Goal: Information Seeking & Learning: Learn about a topic

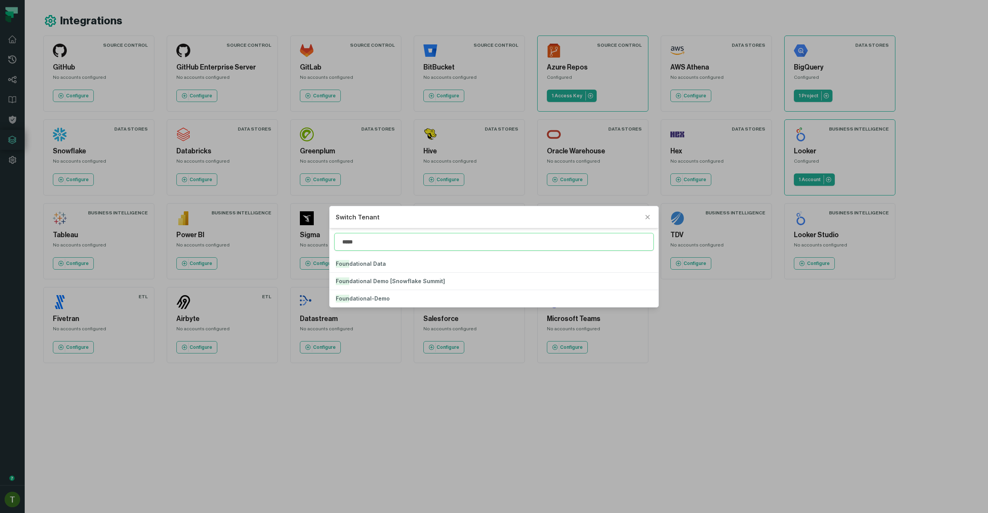
type input "*****"
click button "Found ational Data" at bounding box center [494, 263] width 328 height 17
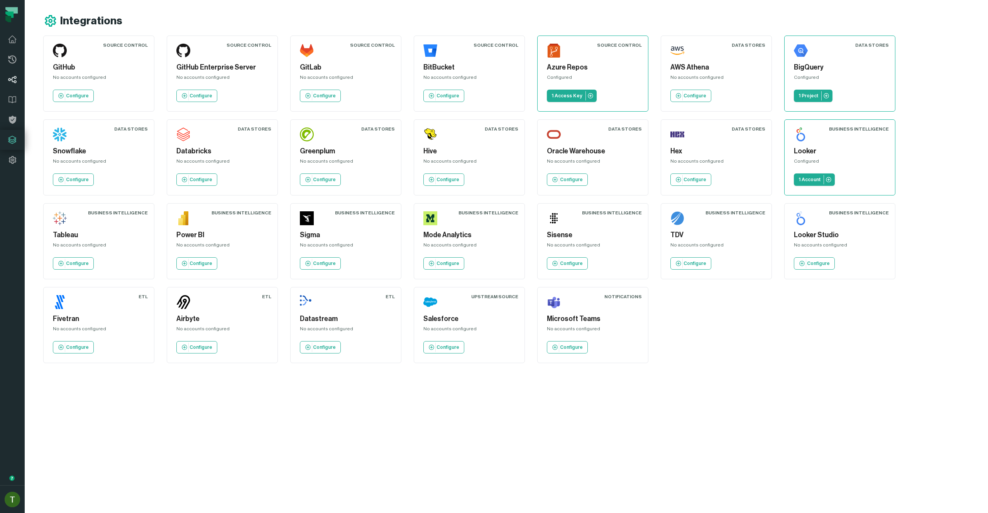
click at [17, 76] on link "Lineage" at bounding box center [12, 79] width 25 height 20
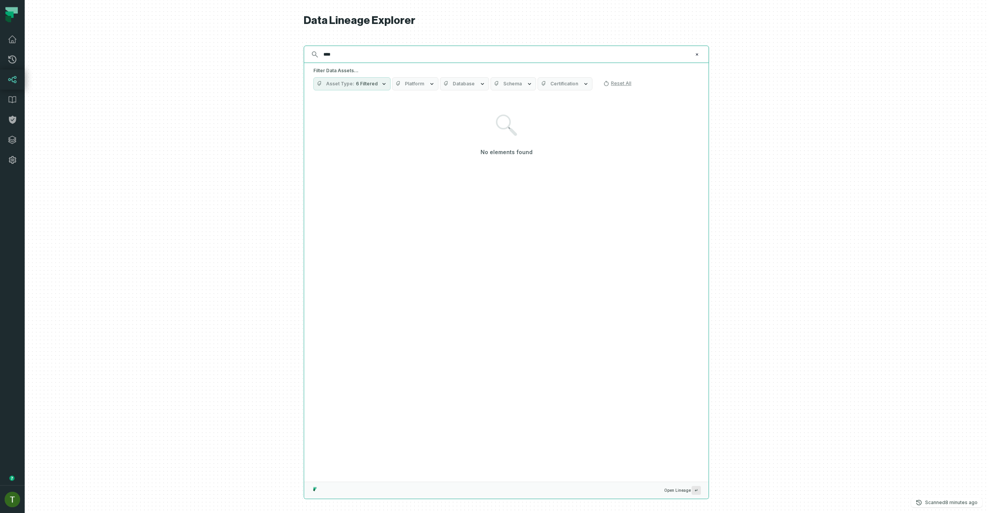
paste input "******"
type input "**********"
click at [353, 60] on input "**********" at bounding box center [506, 54] width 374 height 12
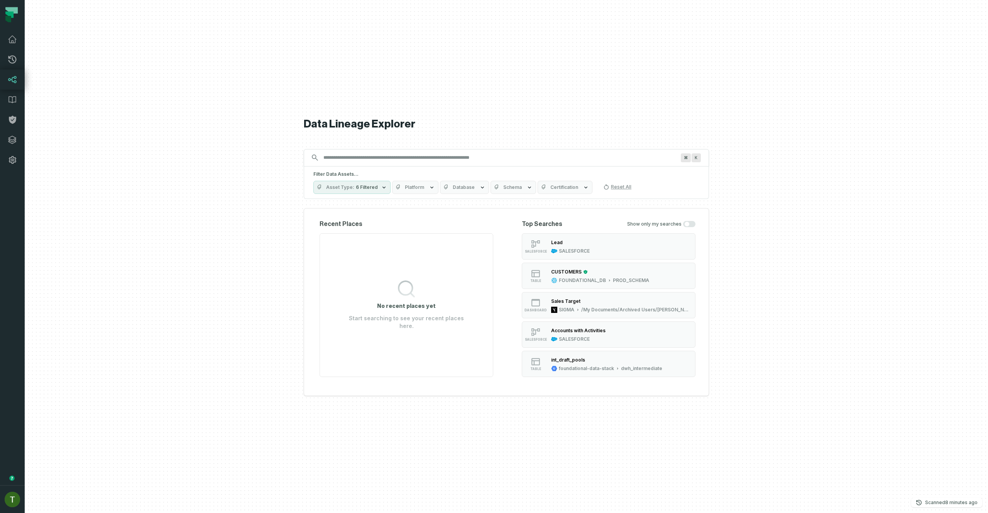
click at [444, 189] on icon "button" at bounding box center [446, 187] width 6 height 6
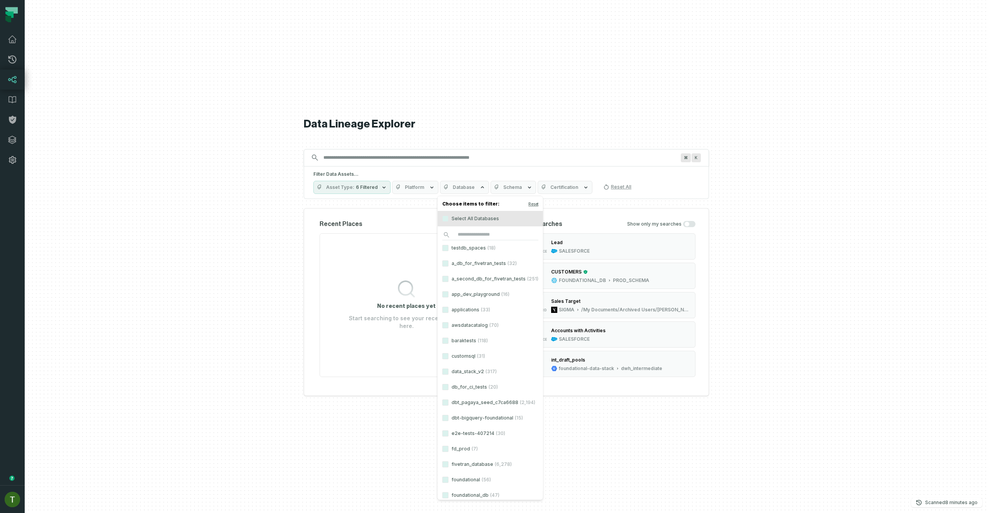
click at [453, 187] on span "Database" at bounding box center [464, 187] width 22 height 6
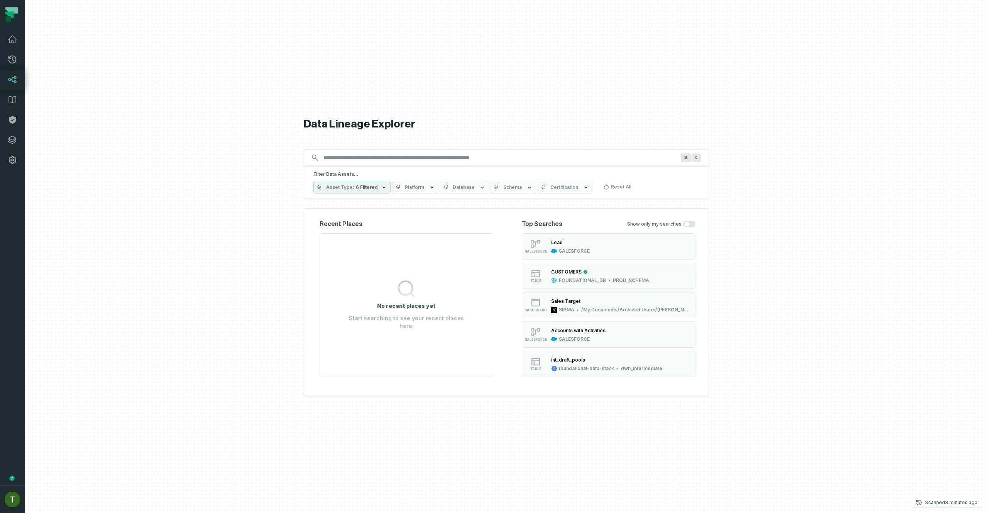
click at [422, 184] on button "Platform" at bounding box center [415, 187] width 46 height 13
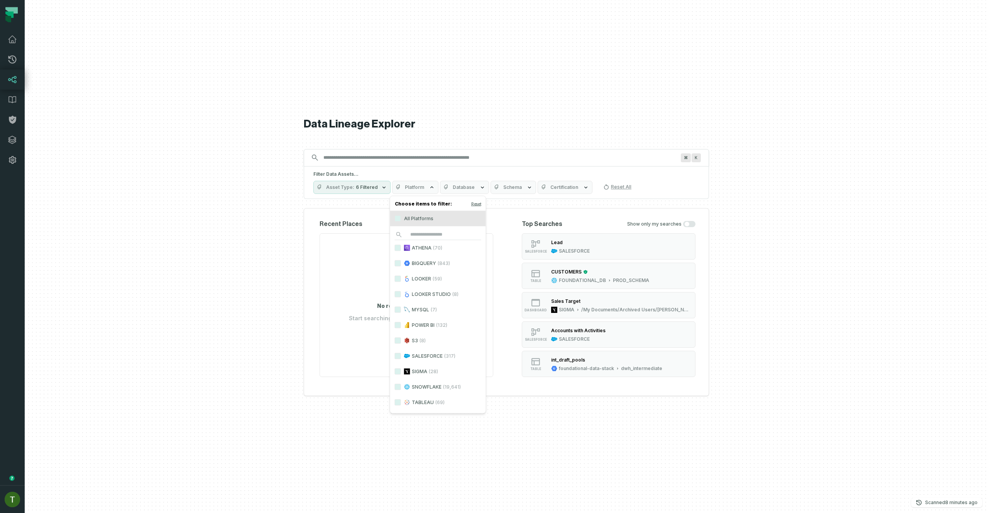
click at [413, 403] on label "TABLEAU (69)" at bounding box center [438, 401] width 96 height 15
click at [401, 403] on button "TABLEAU (69)" at bounding box center [398, 402] width 6 height 6
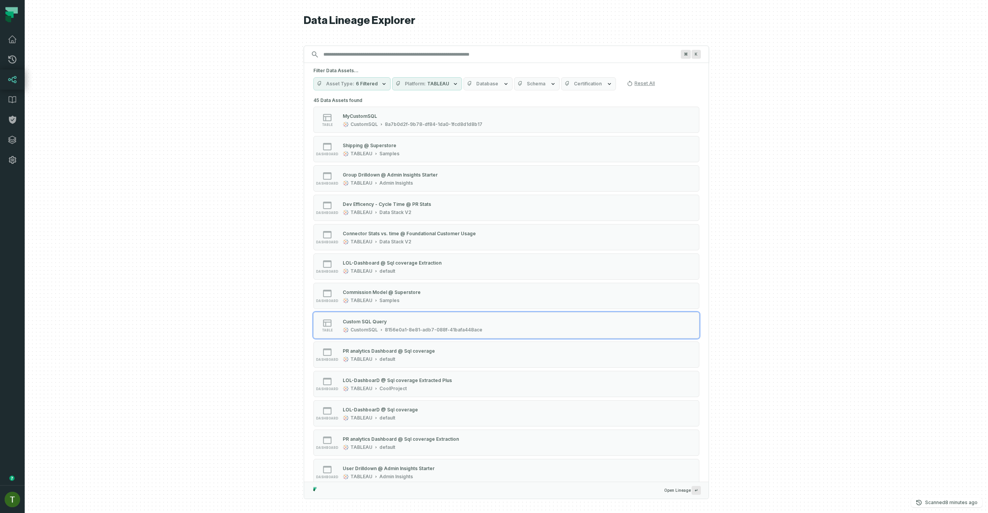
click at [269, 255] on div at bounding box center [506, 256] width 963 height 513
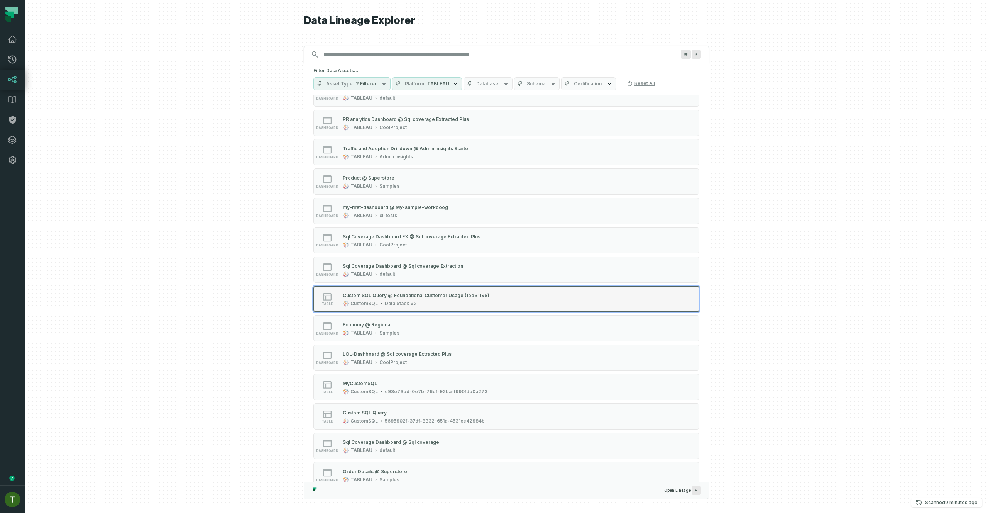
scroll to position [834, 0]
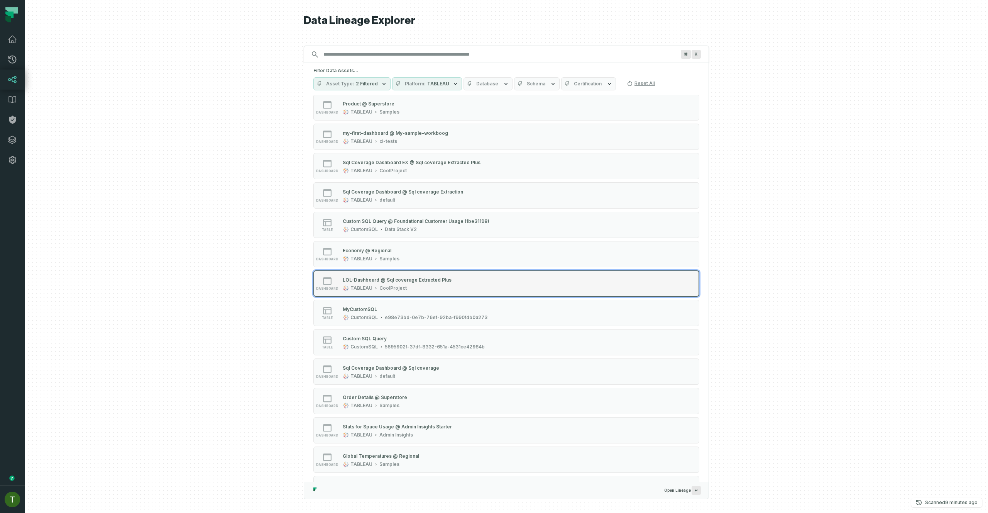
click at [401, 286] on div "CoolProject" at bounding box center [392, 288] width 27 height 6
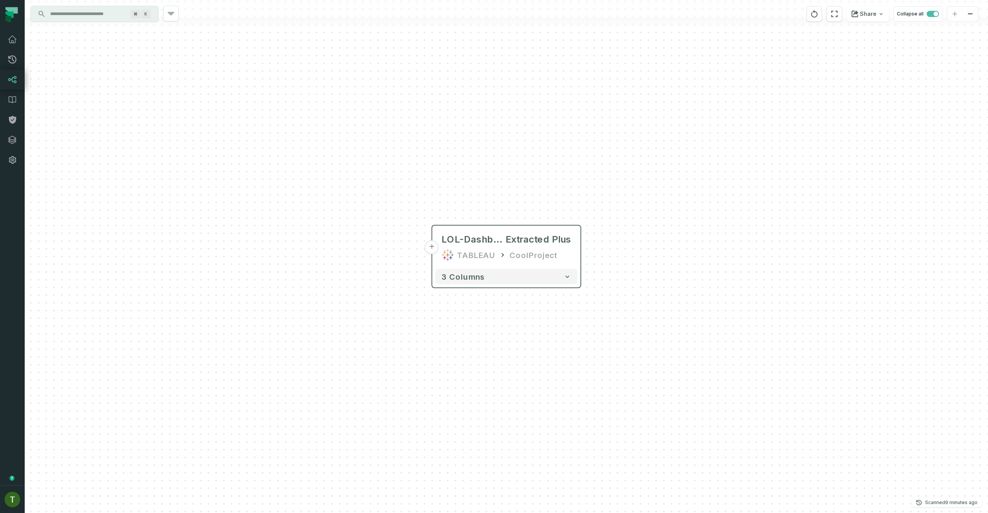
click at [516, 249] on div "CoolProject" at bounding box center [532, 255] width 47 height 12
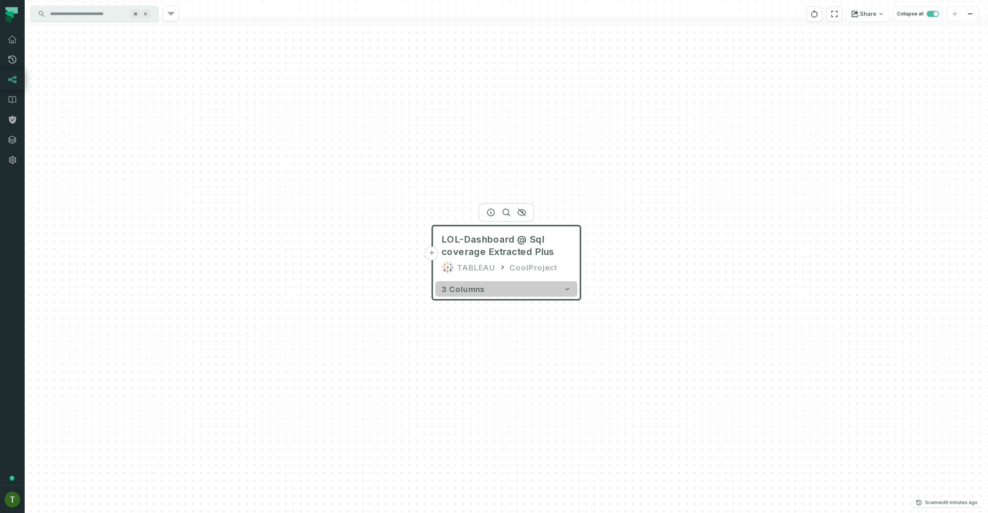
click at [503, 295] on button "3 columns" at bounding box center [506, 288] width 142 height 15
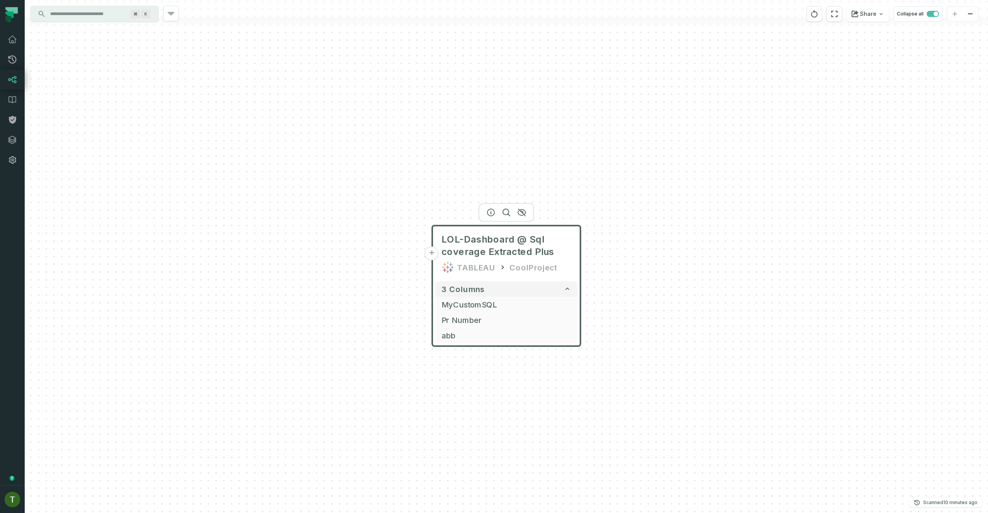
click at [84, 17] on input "Discovery Provider cmdk menu" at bounding box center [88, 14] width 84 height 12
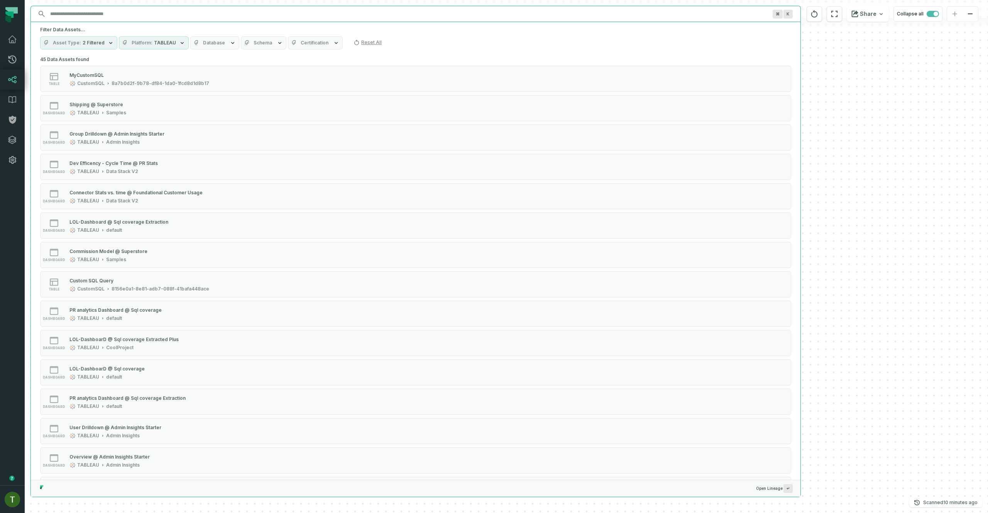
paste input "**********"
type input "**********"
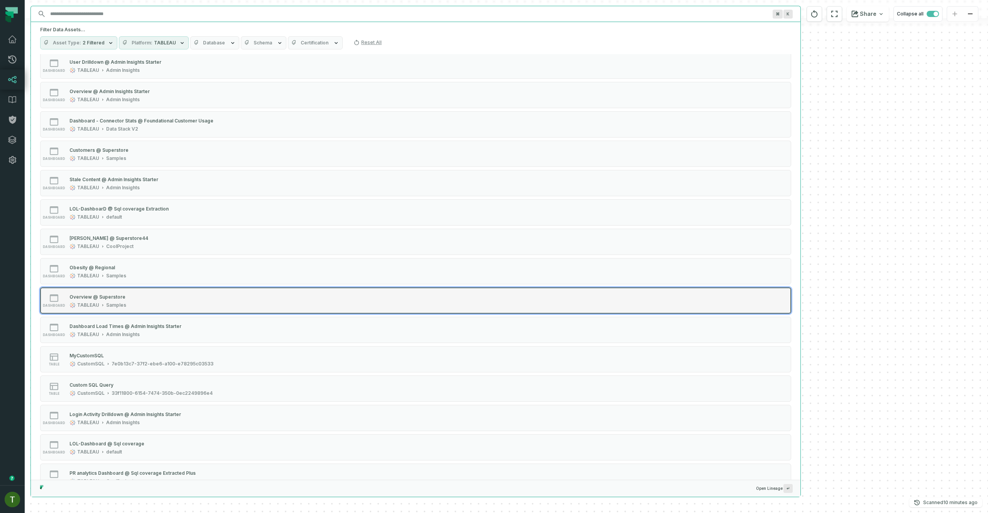
scroll to position [371, 0]
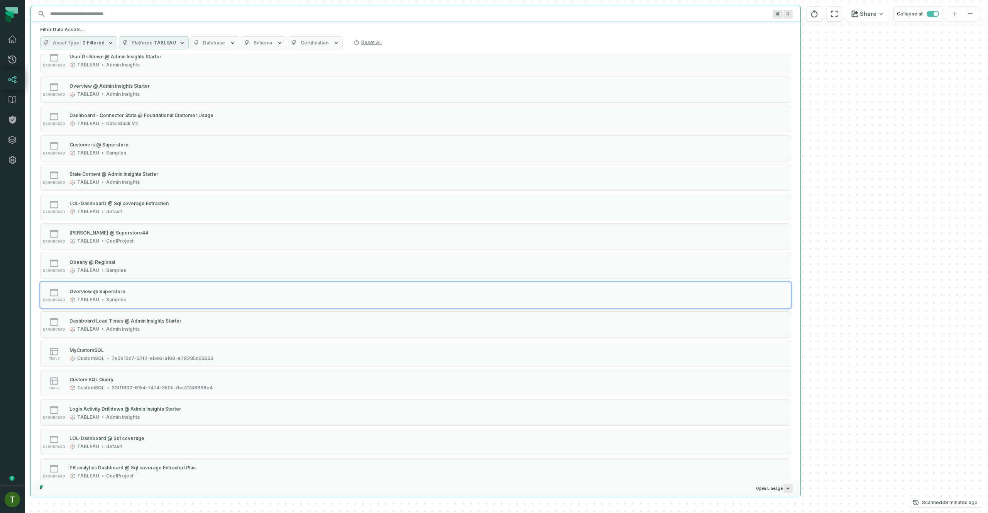
click at [872, 223] on div "+ LOL-Dashboard @ Sql coverage Extracted Plus TABLEAU CoolProject 3 columns MyC…" at bounding box center [506, 256] width 963 height 513
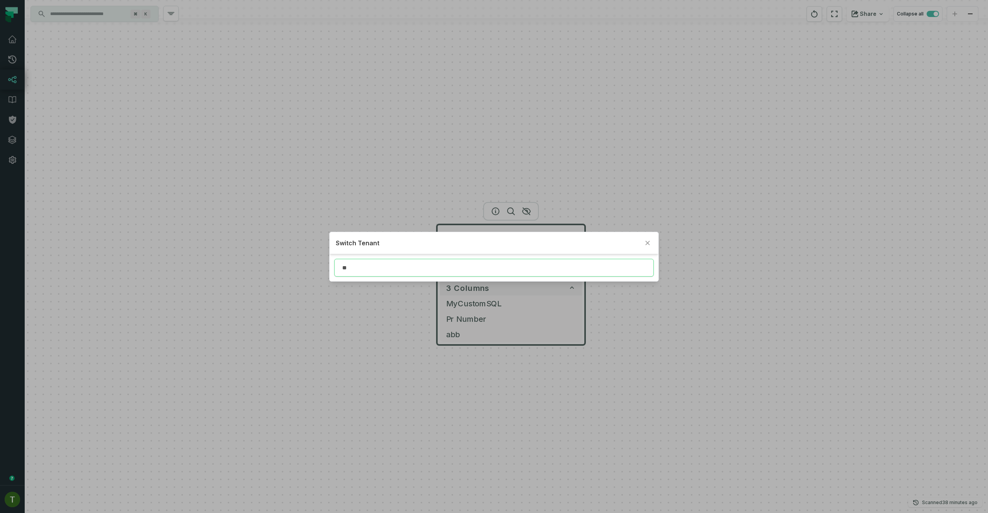
type input "*"
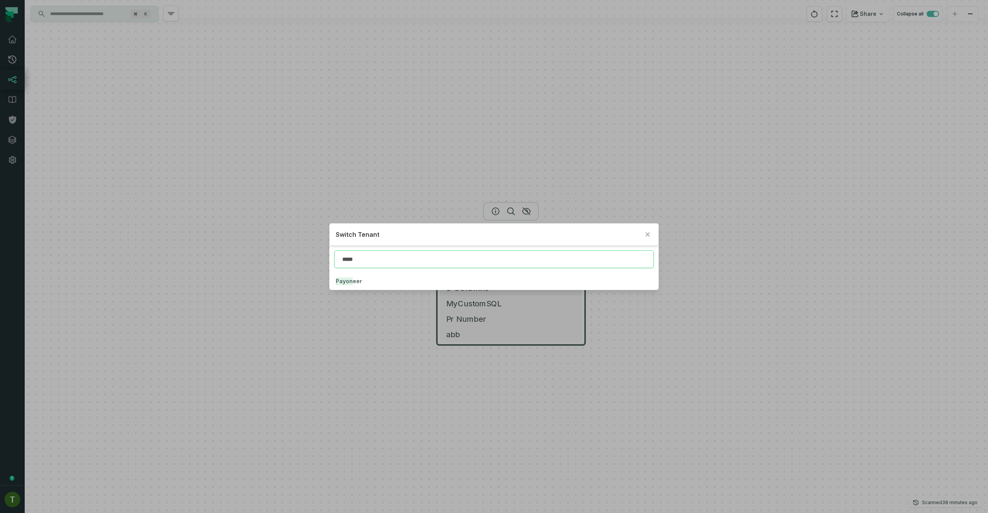
type input "*****"
click button "Payon eer" at bounding box center [494, 280] width 328 height 17
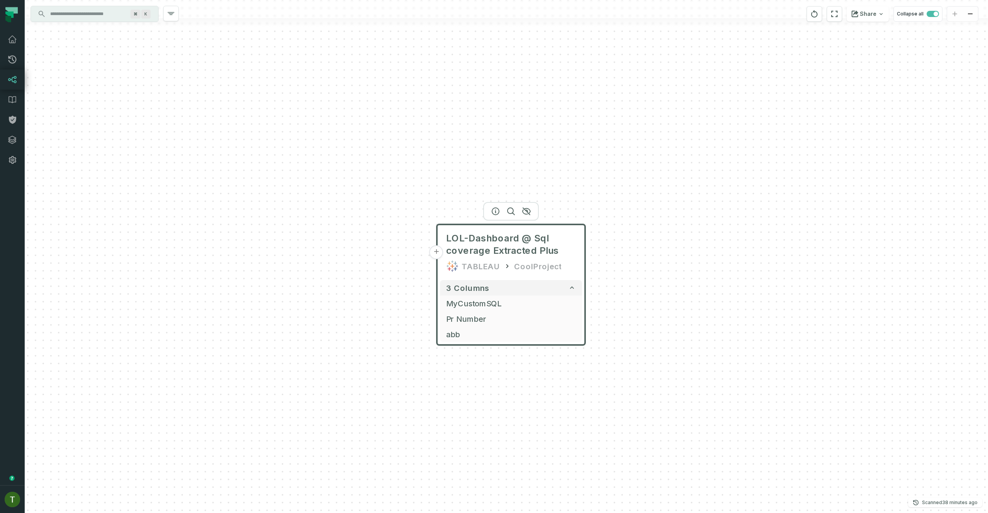
click at [13, 78] on icon at bounding box center [12, 79] width 9 height 9
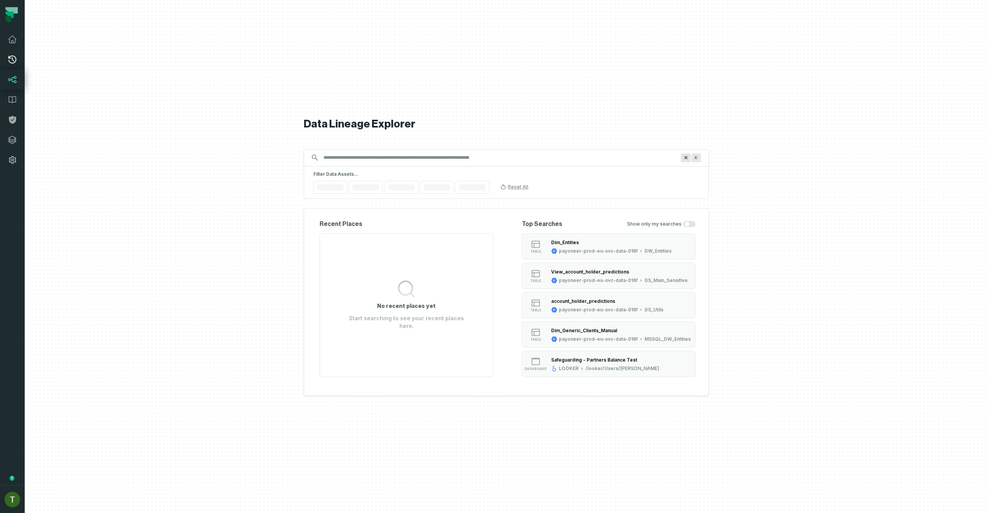
click at [12, 63] on icon at bounding box center [12, 60] width 8 height 8
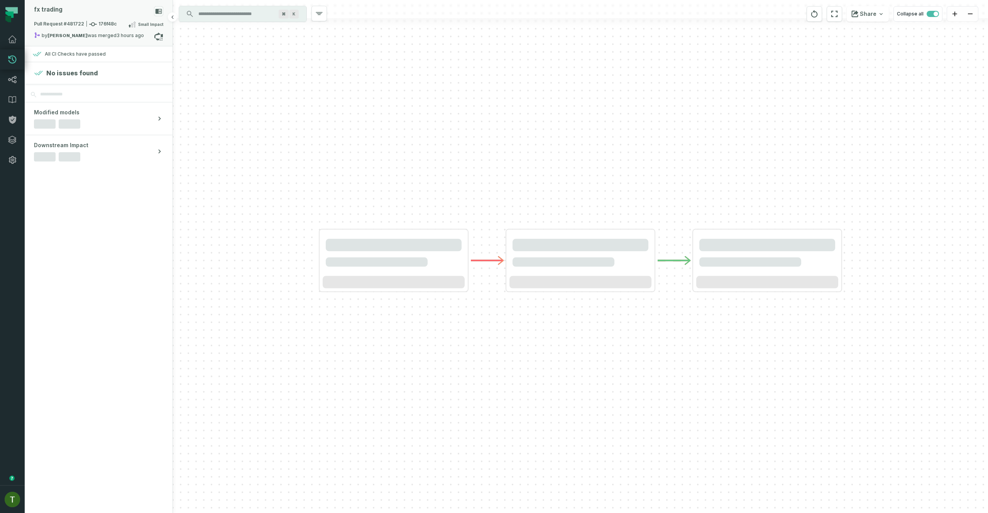
click at [105, 16] on div "fx trading" at bounding box center [98, 13] width 129 height 14
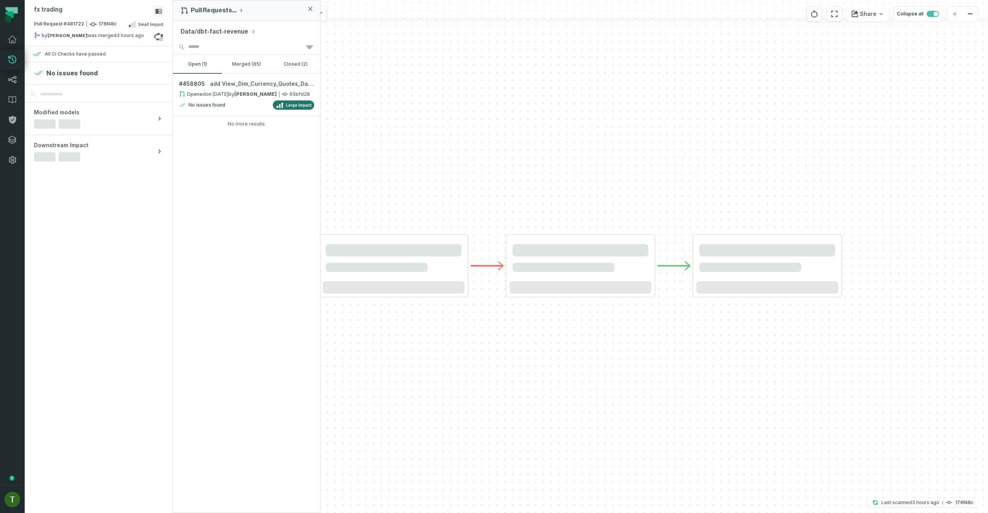
click at [212, 32] on button "Data/dbt-fact-revenue" at bounding box center [218, 31] width 75 height 9
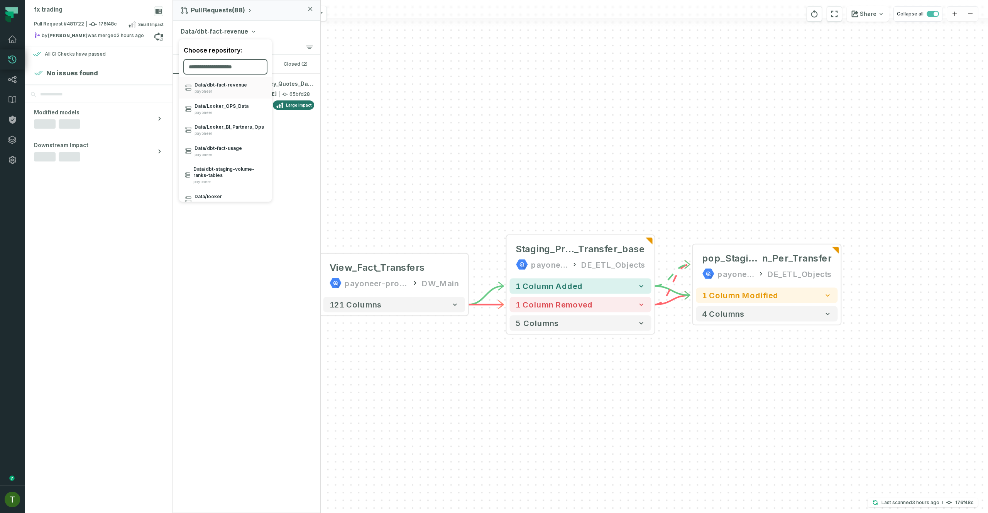
click at [226, 67] on input "search" at bounding box center [225, 66] width 83 height 15
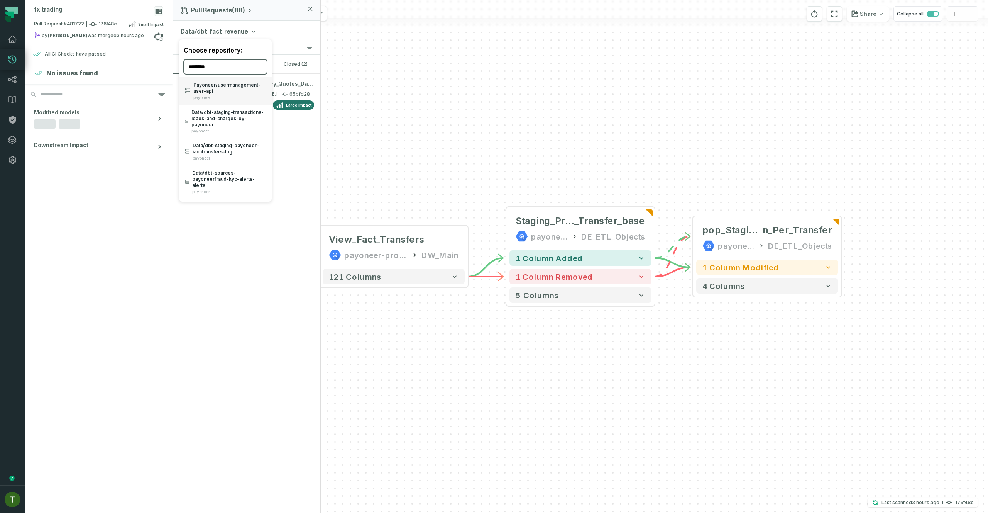
type input "********"
click at [216, 85] on span "Payoneer/ usermanagement- user- api" at bounding box center [229, 88] width 72 height 12
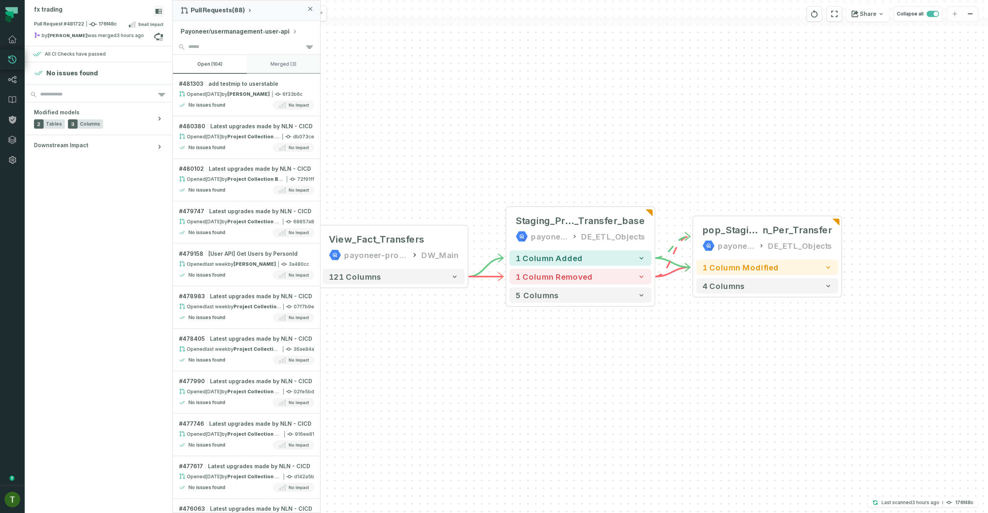
click at [275, 66] on button "merged (3)" at bounding box center [284, 64] width 74 height 19
click at [212, 64] on button "open (104)" at bounding box center [210, 64] width 74 height 19
click at [222, 92] on relative-time "9/17/2025, 11:23:39 AM" at bounding box center [214, 94] width 16 height 6
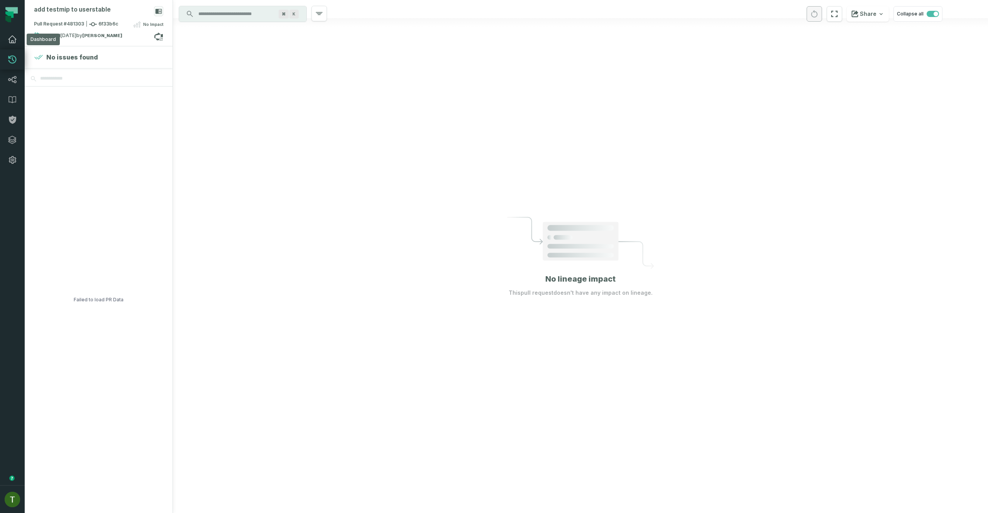
click at [11, 42] on icon at bounding box center [12, 39] width 9 height 9
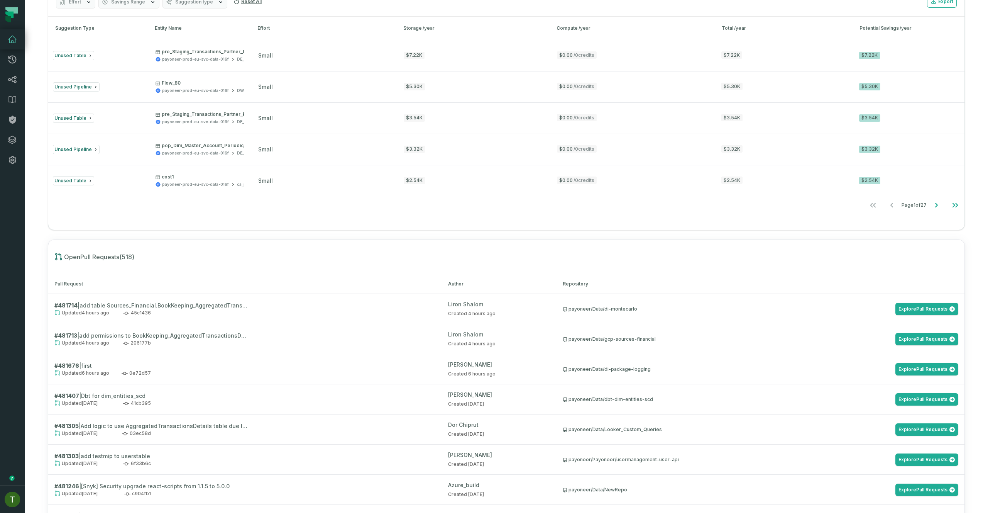
scroll to position [653, 0]
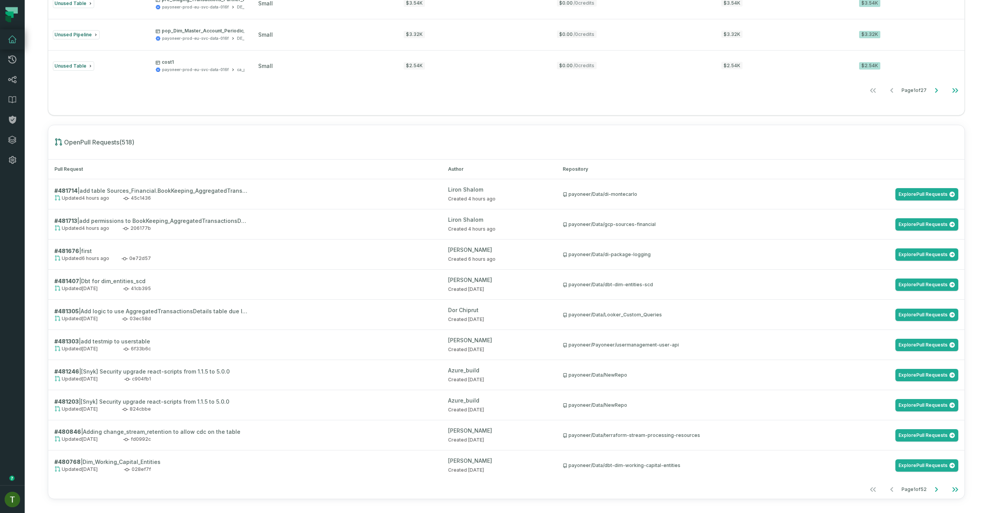
drag, startPoint x: 701, startPoint y: 350, endPoint x: 640, endPoint y: 350, distance: 60.6
click at [641, 350] on div "payoneer/Payoneer/usermanagement-user-api Explore Pull Requests" at bounding box center [761, 344] width 396 height 12
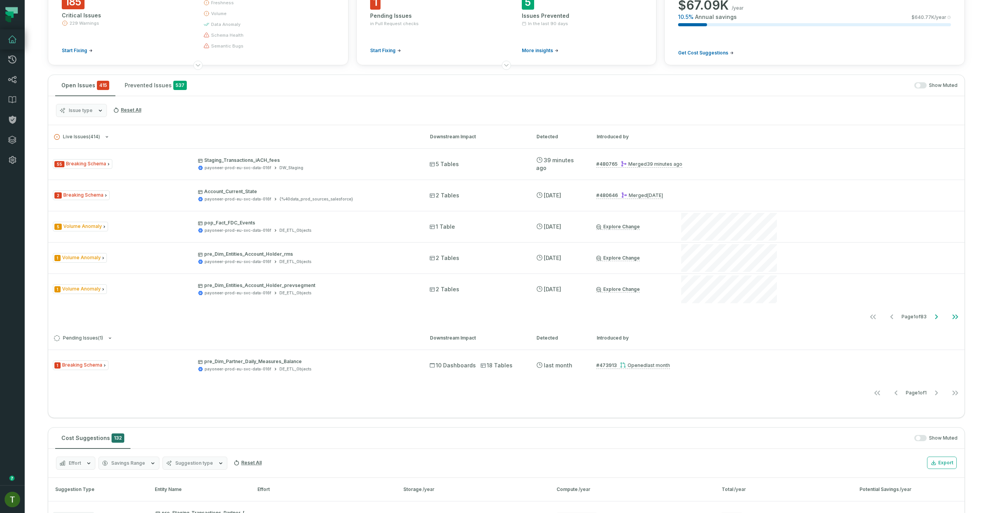
scroll to position [0, 0]
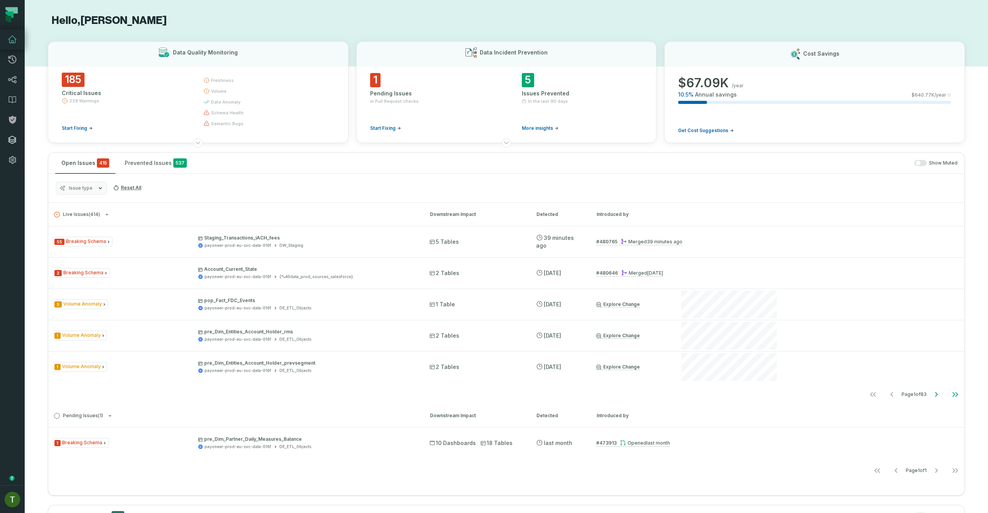
click at [11, 135] on icon at bounding box center [12, 139] width 9 height 9
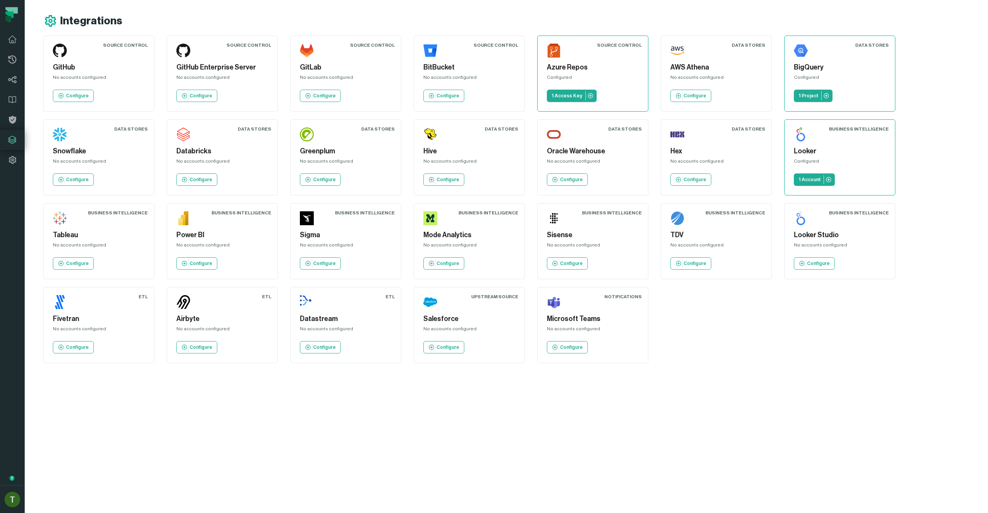
click at [574, 78] on div "Configured" at bounding box center [593, 78] width 92 height 9
click at [577, 90] on link "1 Access Key" at bounding box center [572, 96] width 50 height 12
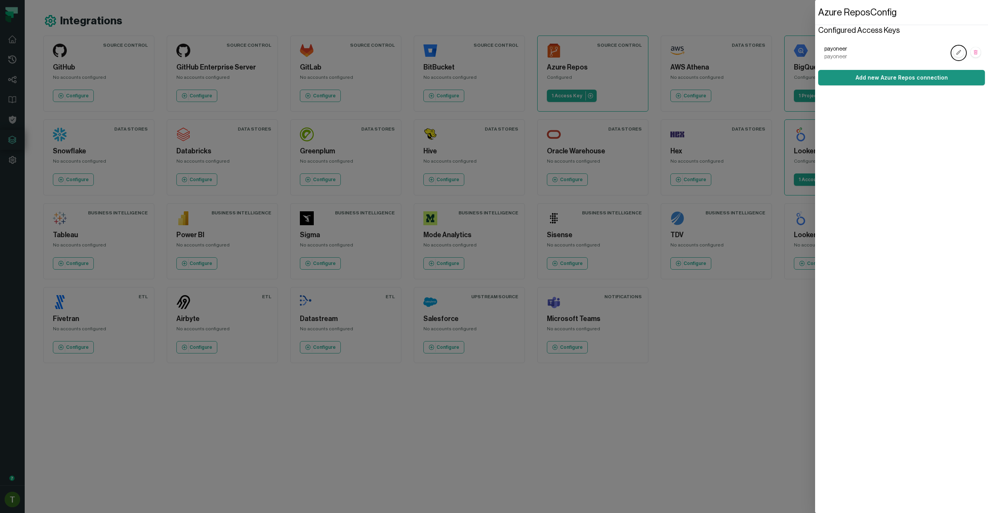
click at [945, 73] on button "Add new Azure Repos connection" at bounding box center [901, 77] width 167 height 15
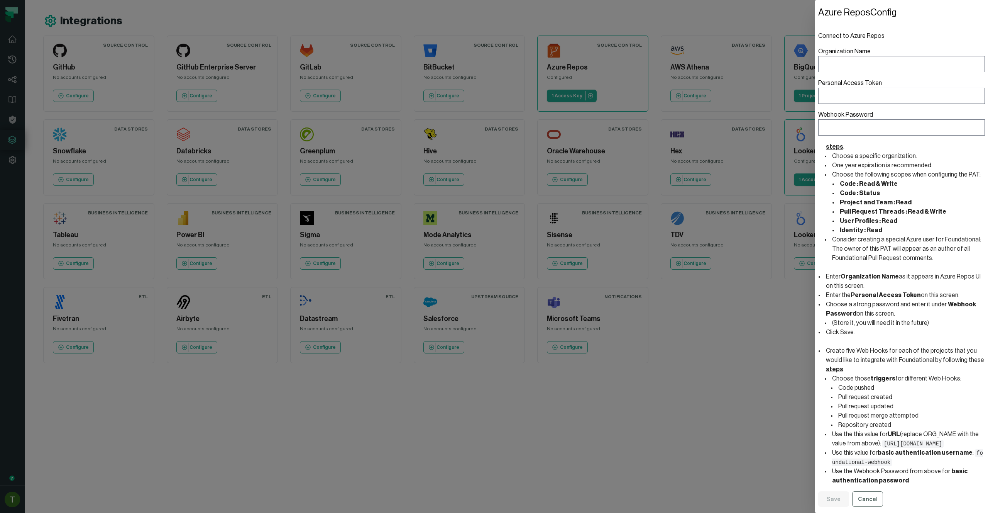
scroll to position [32, 0]
click at [866, 496] on button "Cancel" at bounding box center [867, 498] width 31 height 15
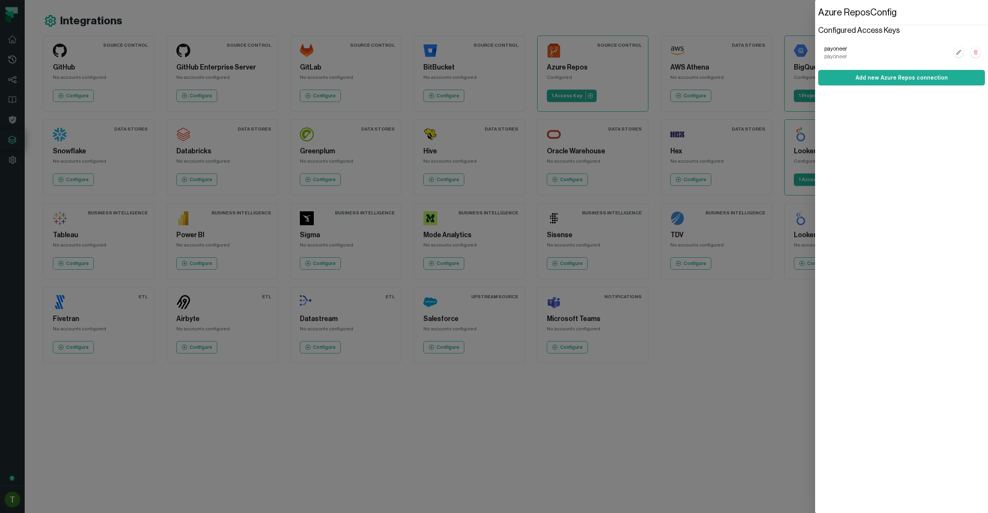
click at [815, 95] on dialog "Azure Repos Config Configured Access Keys payoneer payoneer Add new Azure Repos…" at bounding box center [901, 256] width 173 height 513
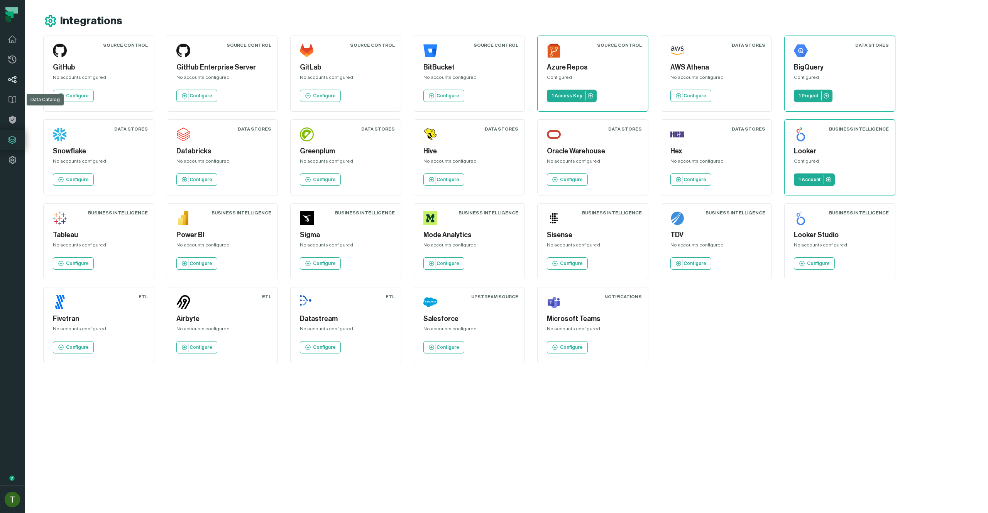
click at [17, 86] on link "Lineage" at bounding box center [12, 79] width 25 height 20
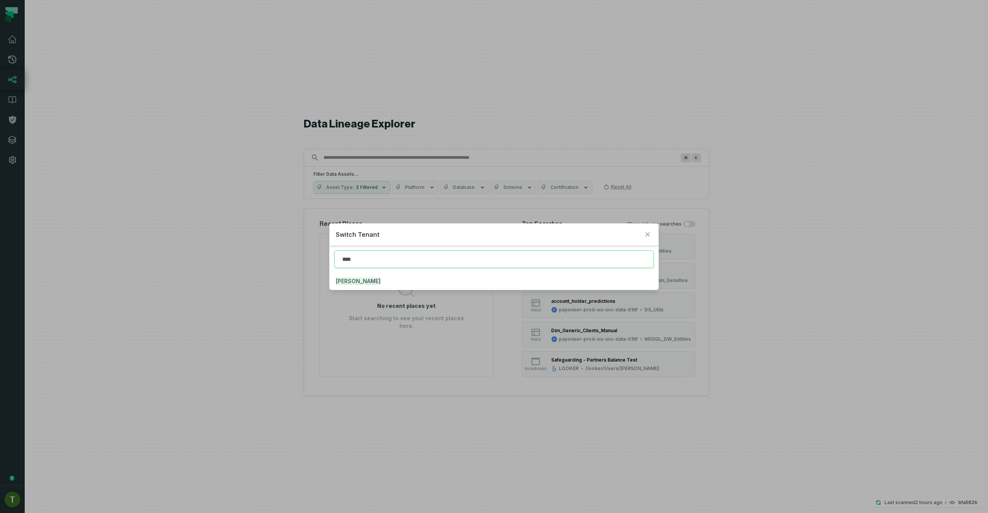
type input "****"
click button "JUUL" at bounding box center [494, 280] width 328 height 17
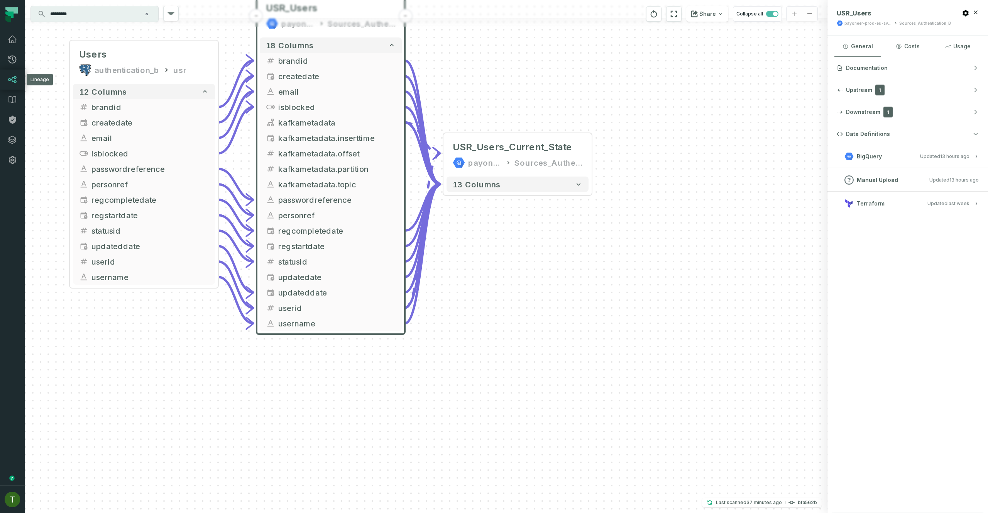
click at [21, 85] on link "Lineage" at bounding box center [12, 79] width 25 height 20
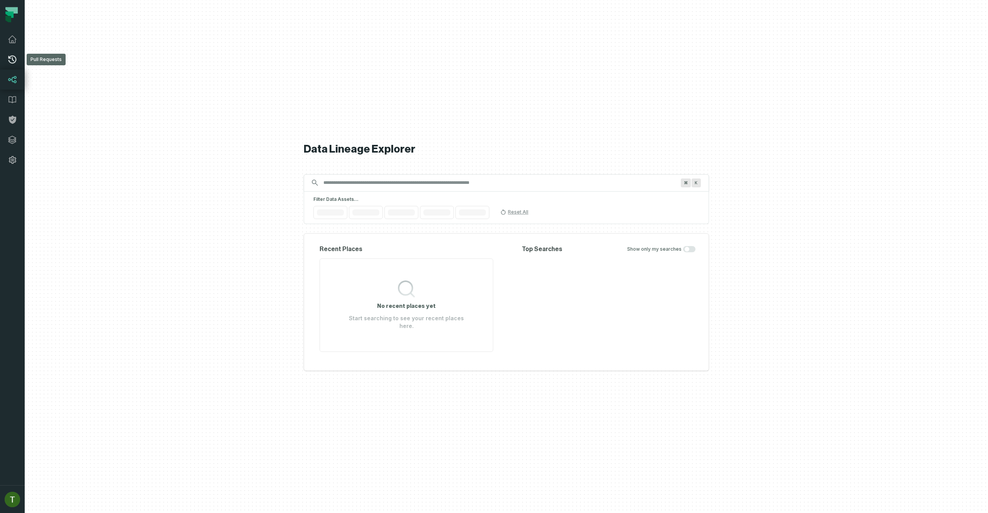
click at [22, 59] on link "Pull Requests" at bounding box center [12, 59] width 25 height 20
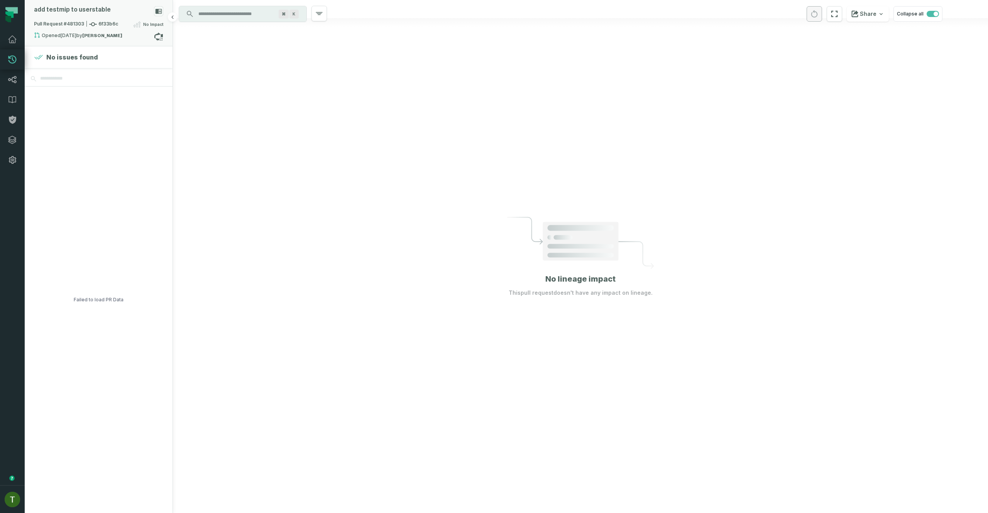
click at [102, 38] on div "Opened [DATE] 11:23:39 AM by [PERSON_NAME]" at bounding box center [94, 36] width 120 height 9
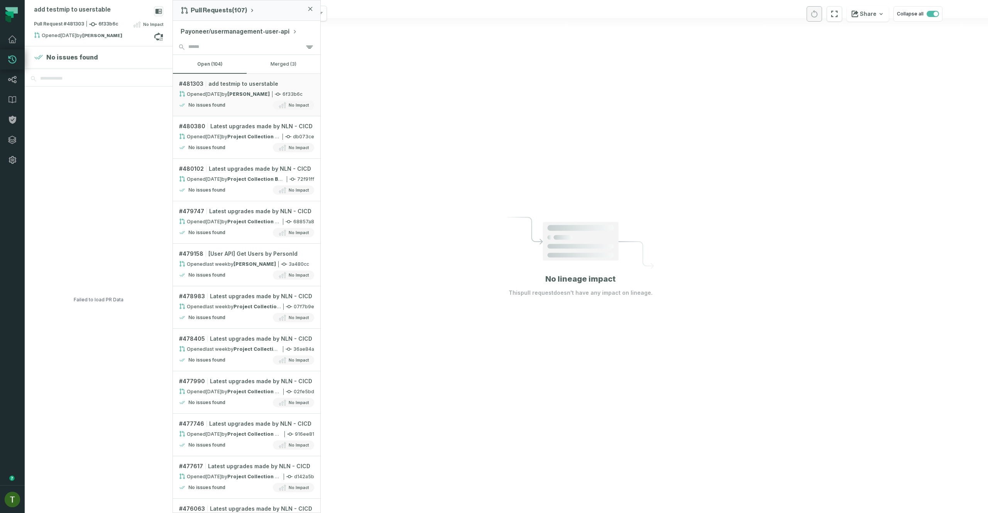
click at [356, 63] on div at bounding box center [580, 256] width 815 height 513
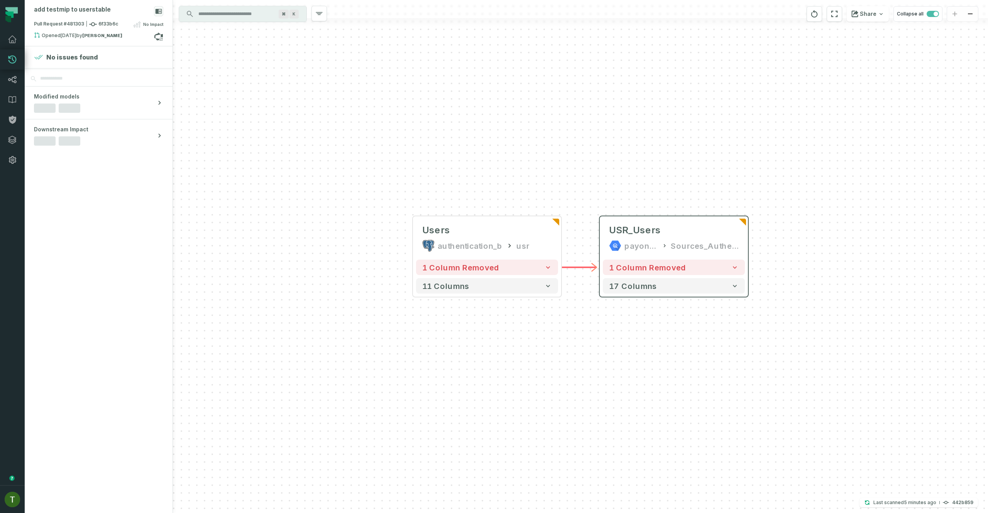
click at [638, 258] on div "1 column removed 17 columns" at bounding box center [674, 276] width 148 height 40
click at [639, 260] on button "1 column removed" at bounding box center [674, 266] width 142 height 15
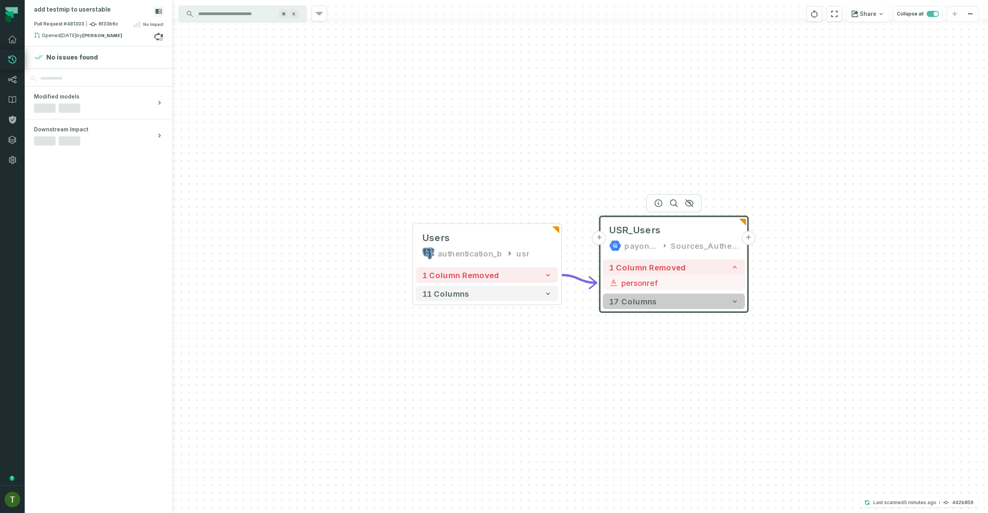
click at [724, 295] on button "17 columns" at bounding box center [674, 300] width 142 height 15
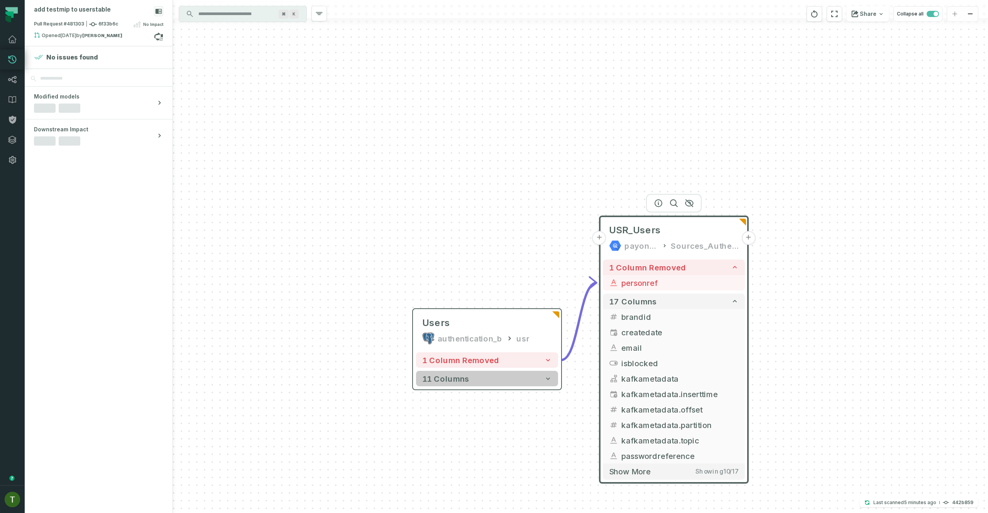
click at [536, 374] on button "11 columns" at bounding box center [487, 378] width 142 height 15
click at [536, 375] on button "11 columns" at bounding box center [487, 378] width 142 height 15
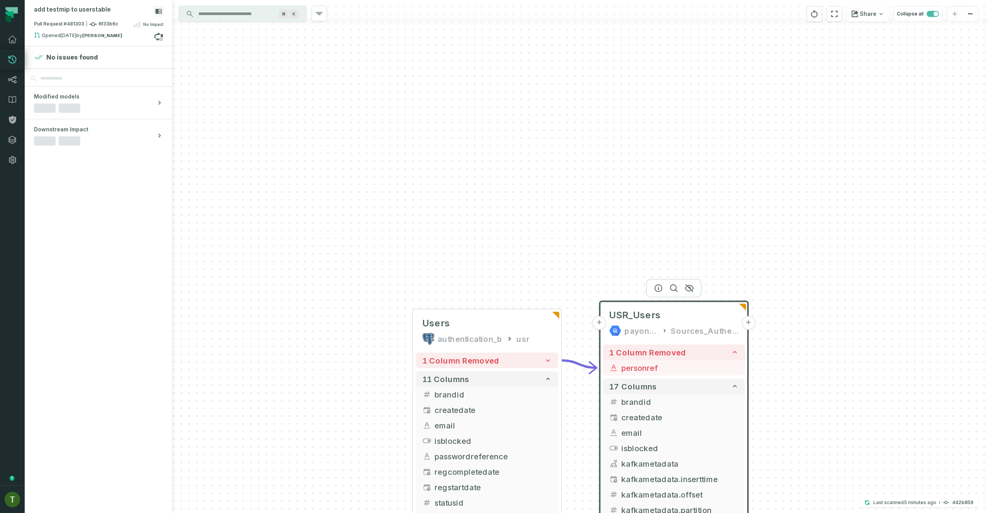
click at [750, 318] on button "+" at bounding box center [748, 323] width 14 height 14
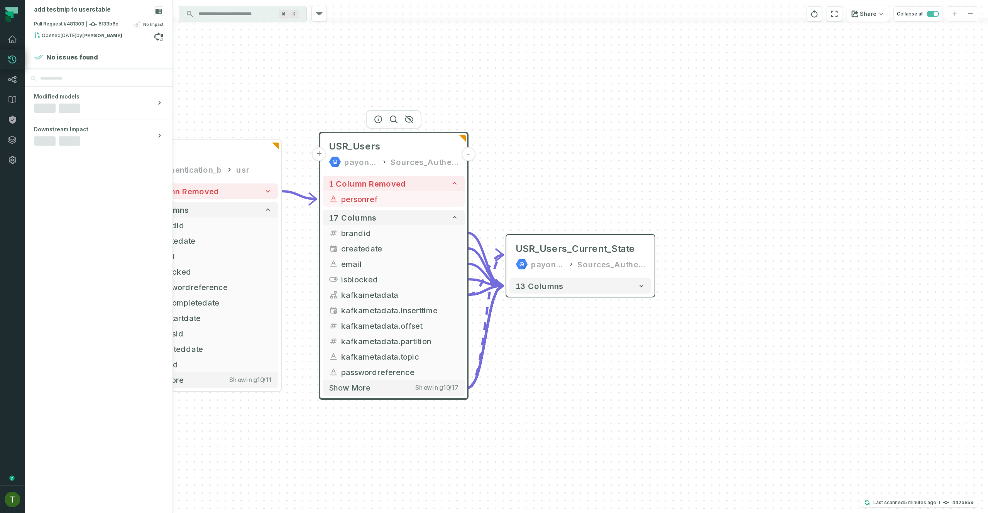
click at [554, 296] on div "13 columns" at bounding box center [580, 286] width 148 height 22
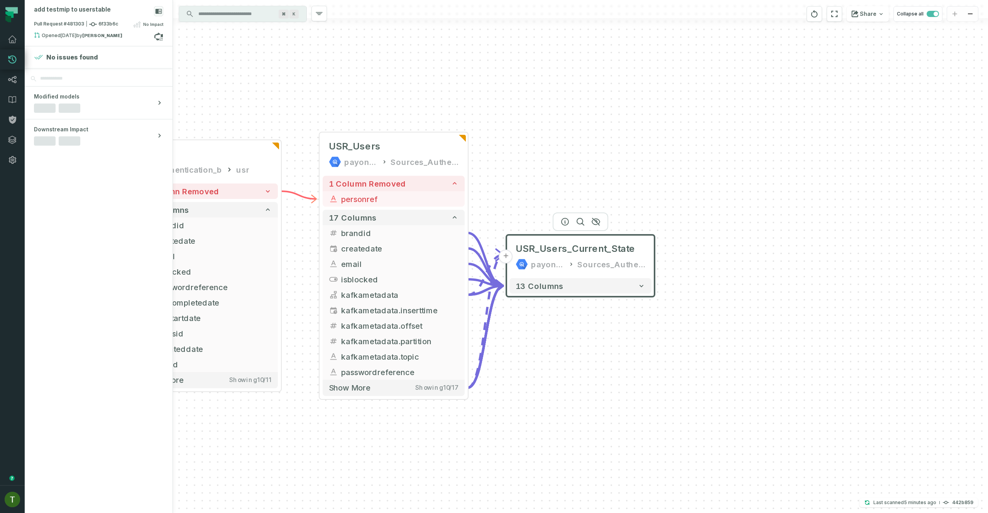
click at [554, 293] on div "13 columns" at bounding box center [580, 286] width 148 height 22
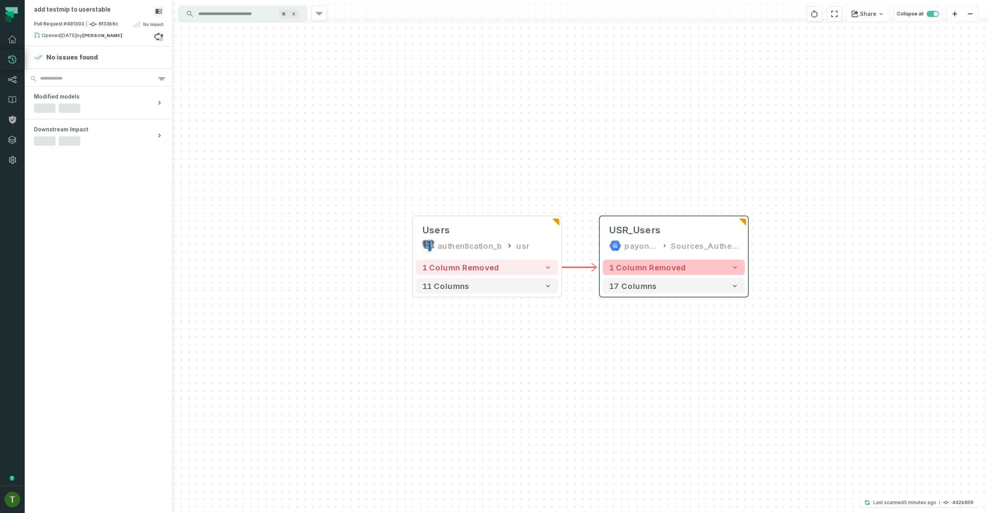
click at [640, 264] on span "1 column removed" at bounding box center [647, 266] width 77 height 9
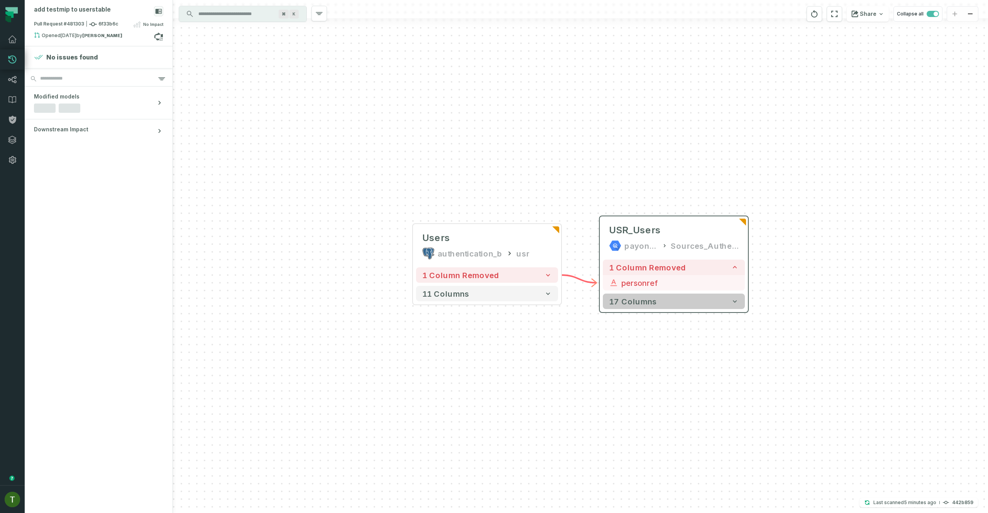
click at [717, 298] on button "17 columns" at bounding box center [674, 300] width 142 height 15
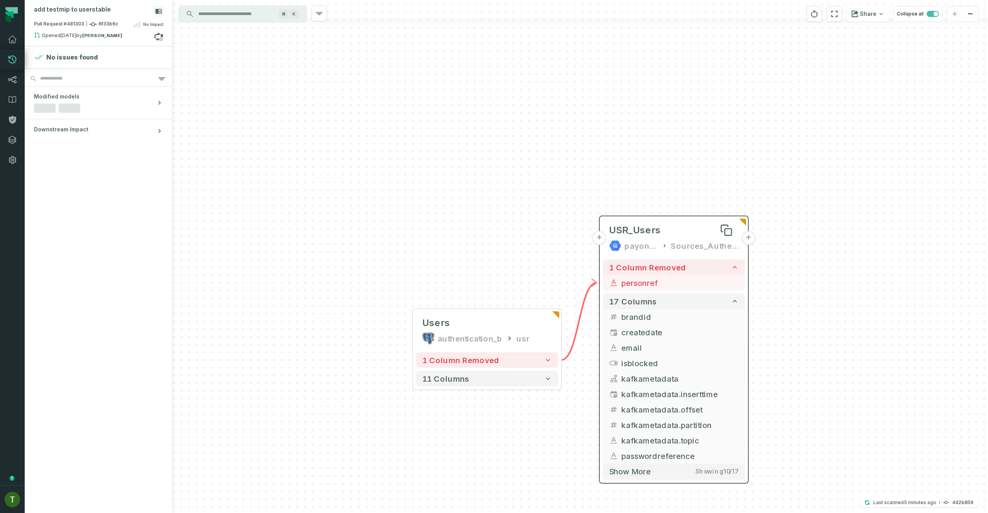
click at [670, 225] on div "USR_Users" at bounding box center [674, 230] width 130 height 12
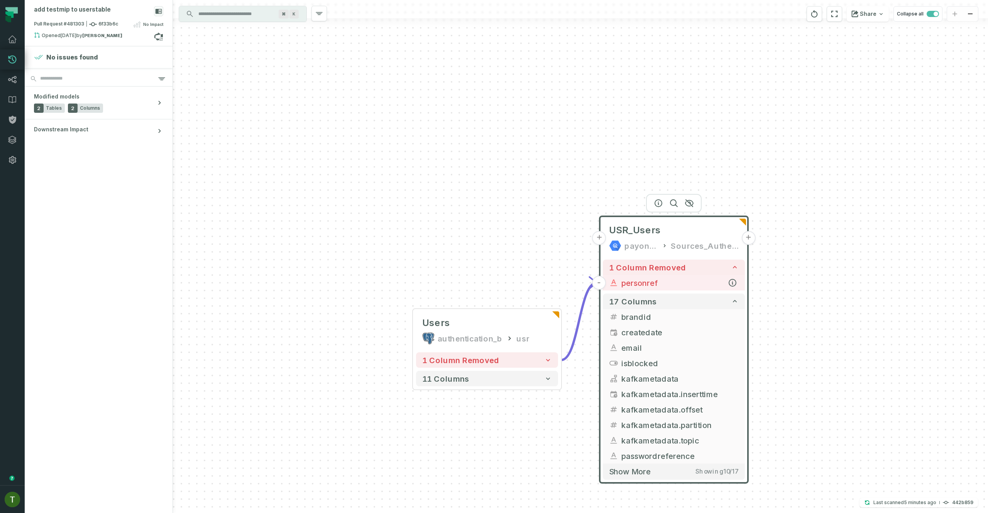
click at [656, 283] on span "personref" at bounding box center [679, 283] width 117 height 12
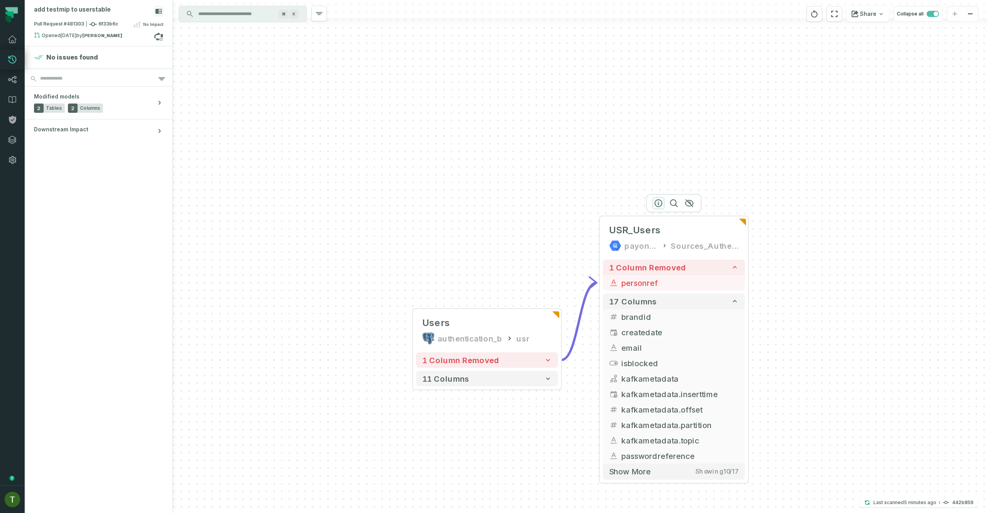
click at [655, 203] on icon "button" at bounding box center [658, 203] width 7 height 7
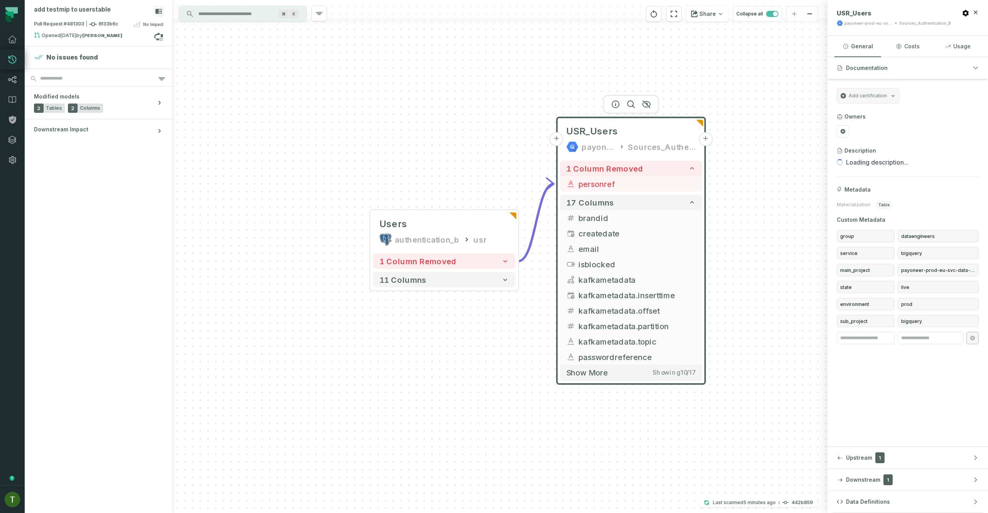
drag, startPoint x: 765, startPoint y: 379, endPoint x: 734, endPoint y: 323, distance: 63.9
click at [702, 274] on div "+ USR_Users payoneer-prod-eu-svc-data-016f Sources_Authentication_B + 1 column …" at bounding box center [500, 256] width 655 height 513
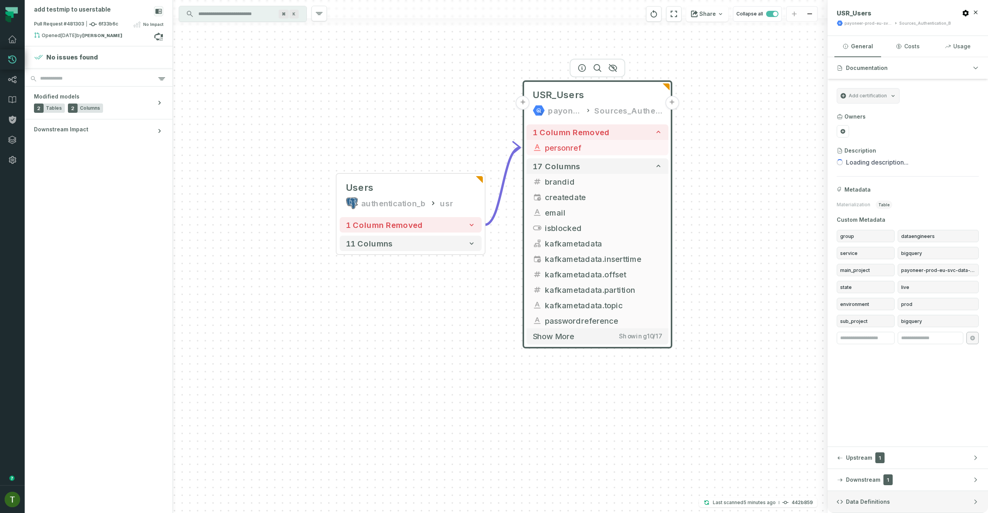
click at [870, 498] on span "Data Definitions" at bounding box center [868, 502] width 44 height 8
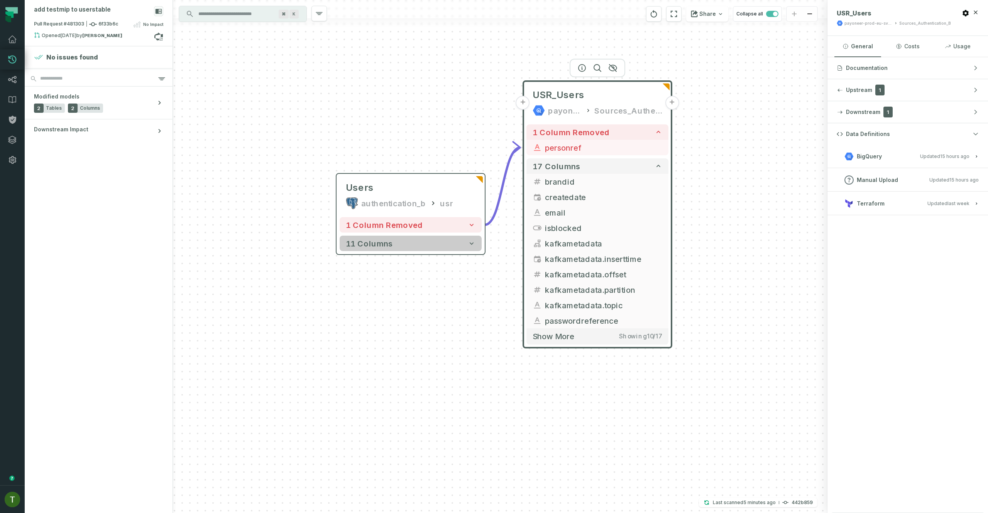
click at [452, 248] on button "11 columns" at bounding box center [411, 242] width 142 height 15
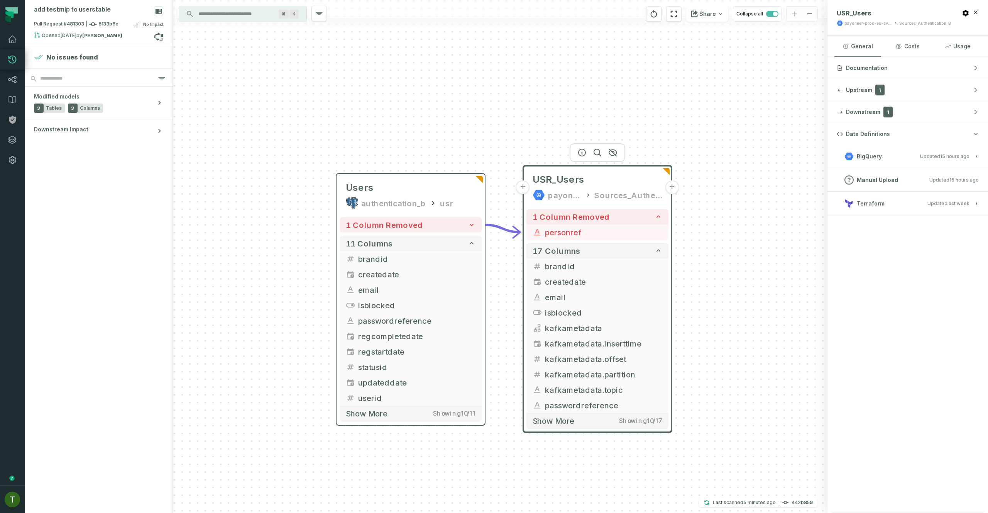
click at [483, 217] on div "1 column removed 11 columns brandid + createdate + email + isblocked + password…" at bounding box center [411, 319] width 148 height 210
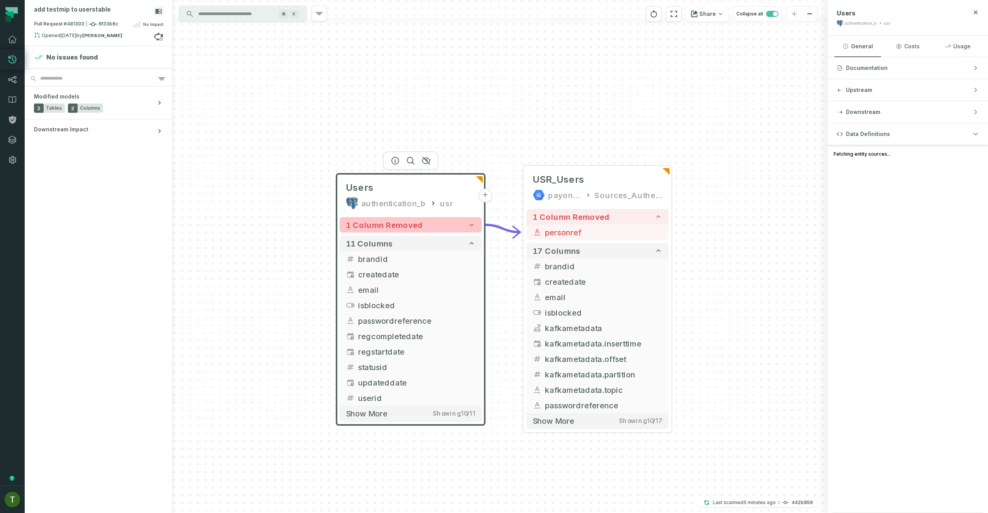
click at [479, 218] on button "1 column removed" at bounding box center [411, 224] width 142 height 15
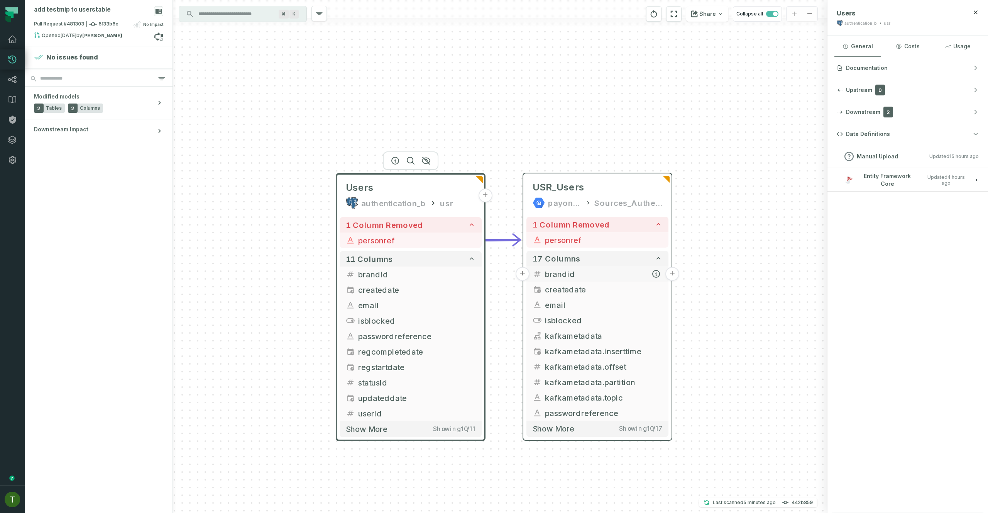
click at [670, 273] on button "+" at bounding box center [672, 274] width 14 height 14
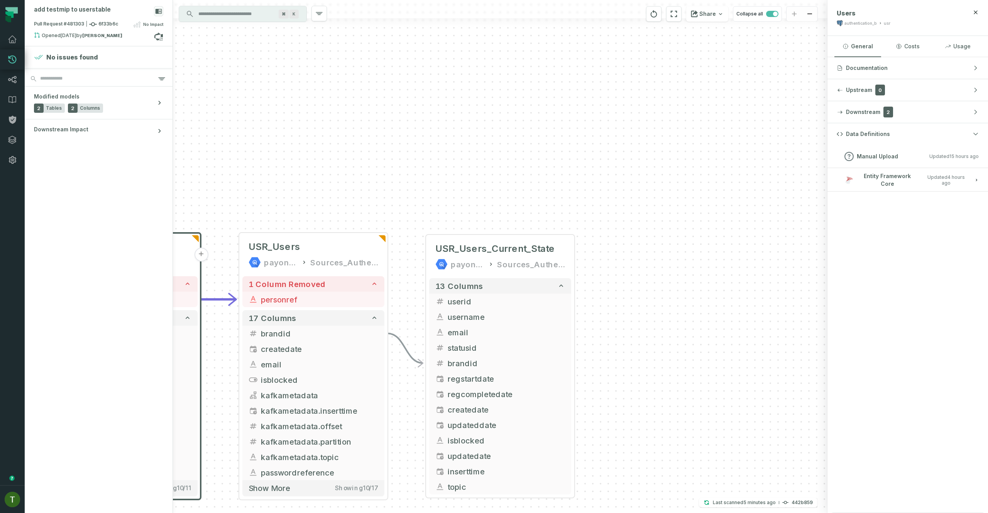
drag, startPoint x: 412, startPoint y: 340, endPoint x: 434, endPoint y: 240, distance: 101.7
click at [434, 241] on div "+ USR_Users_Current_State payoneer-prod-eu-svc-data-016f Sources_Authentication…" at bounding box center [500, 256] width 655 height 513
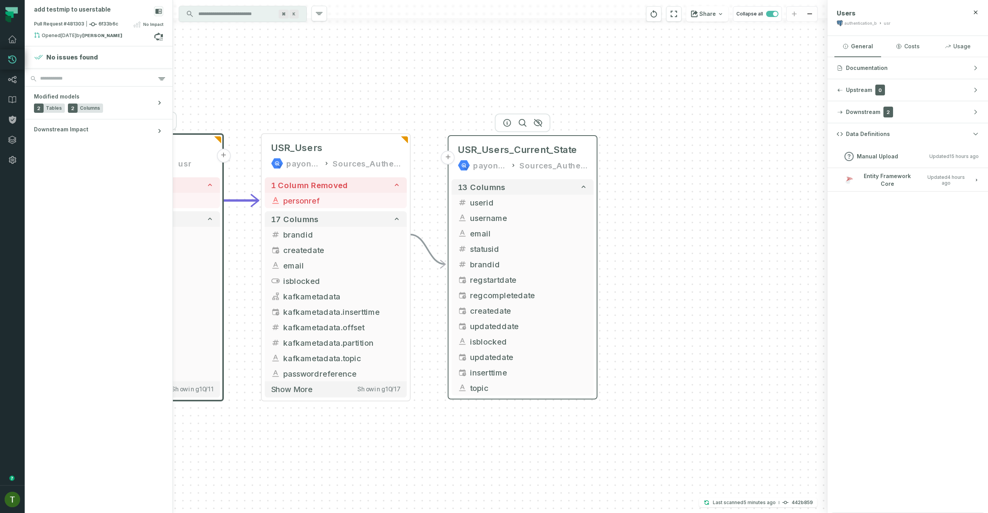
click at [451, 158] on button "+" at bounding box center [448, 158] width 14 height 14
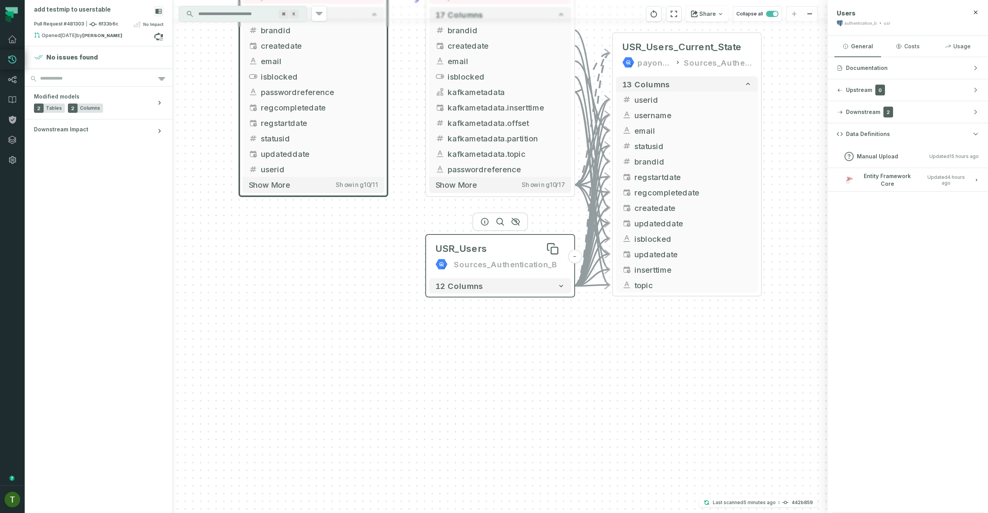
click at [489, 247] on div "USR_Users" at bounding box center [500, 248] width 130 height 12
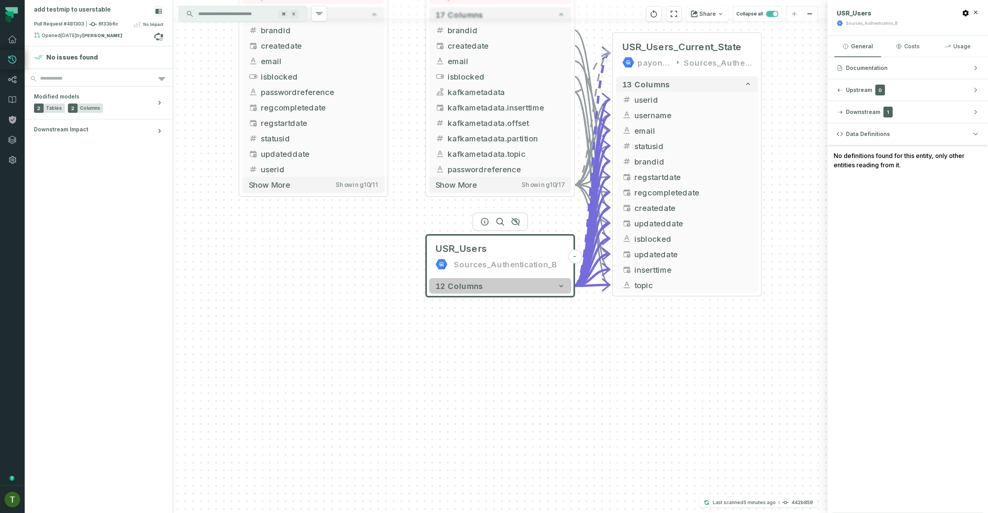
click at [519, 281] on button "12 columns" at bounding box center [500, 285] width 142 height 15
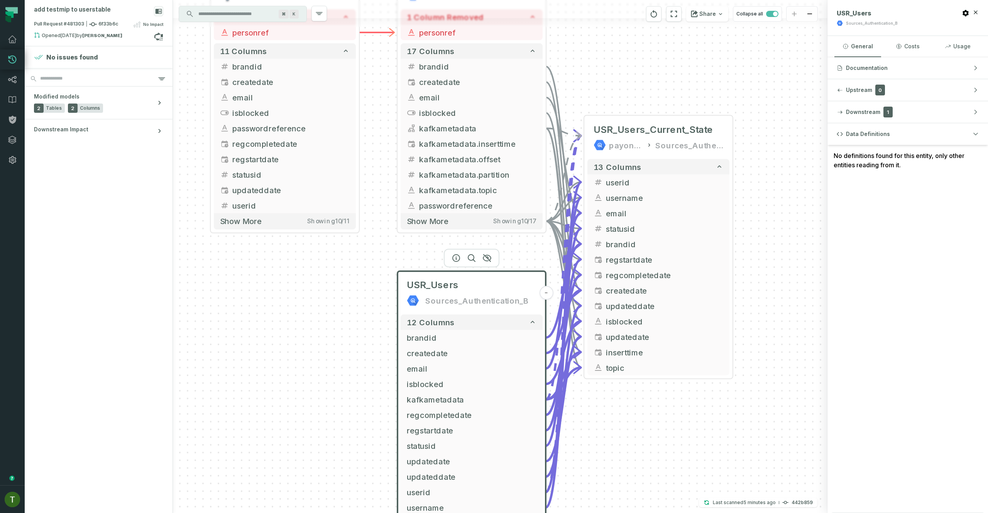
drag, startPoint x: 508, startPoint y: 223, endPoint x: 470, endPoint y: 235, distance: 40.5
click at [470, 249] on div at bounding box center [472, 258] width 56 height 19
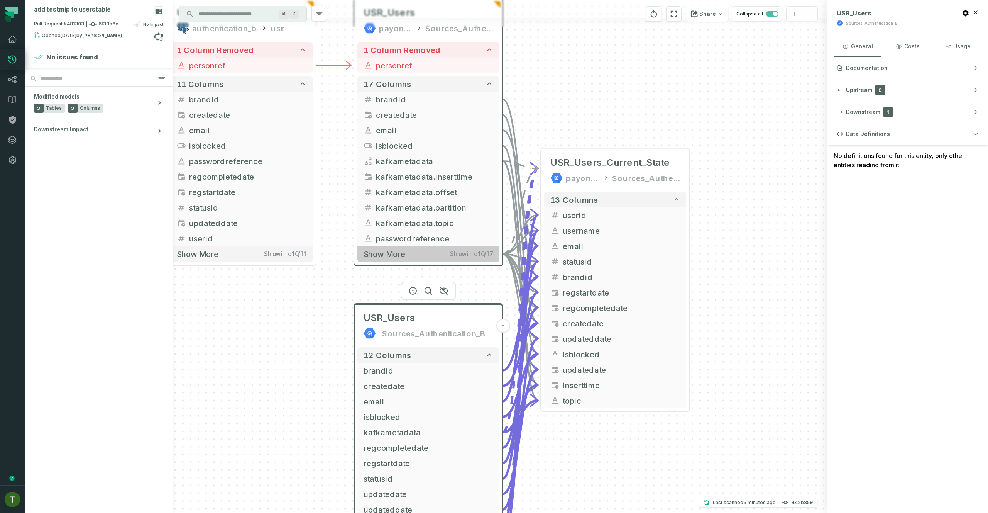
drag, startPoint x: 398, startPoint y: 219, endPoint x: 362, endPoint y: 263, distance: 56.3
click at [366, 278] on div "USR_Users Sources_Authentication_B - 12 columns brandid - createdate - email - …" at bounding box center [500, 256] width 655 height 513
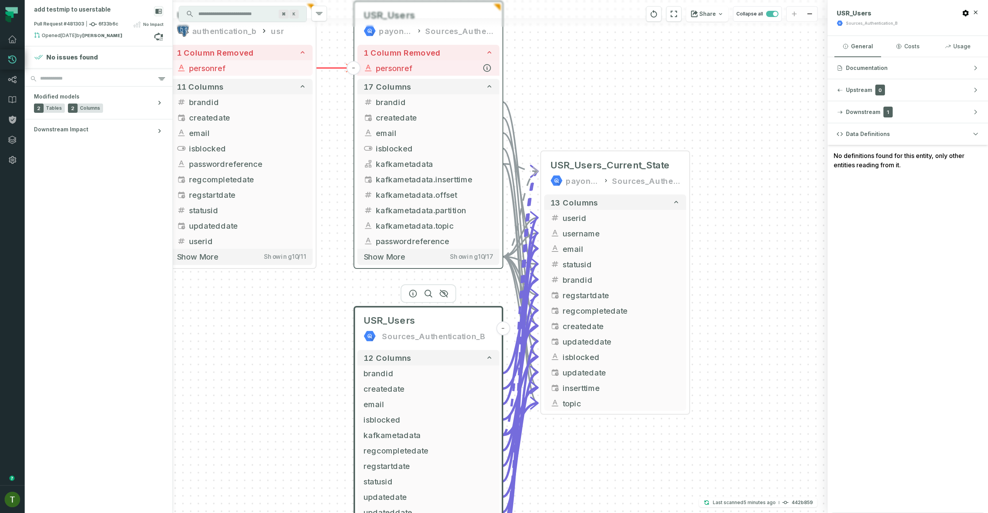
click at [398, 63] on span "personref" at bounding box center [434, 68] width 117 height 12
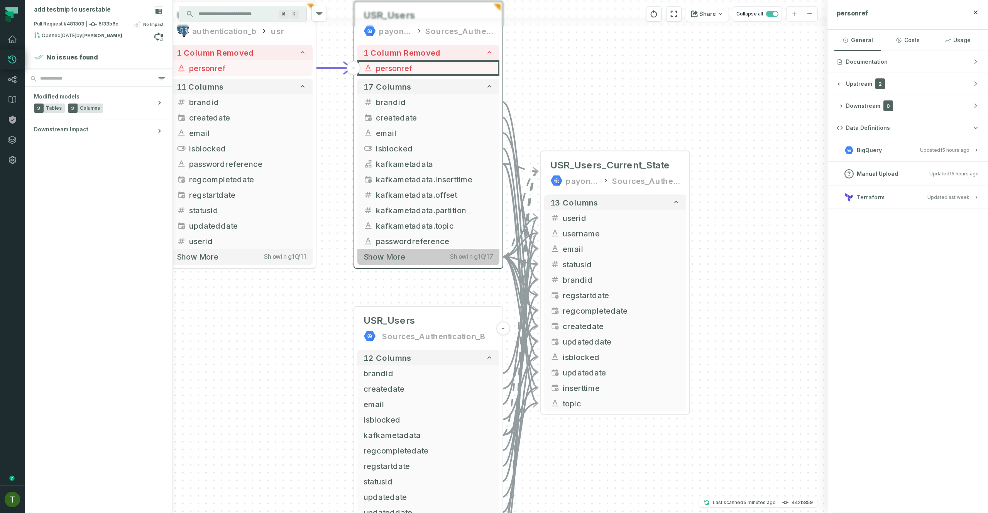
click at [421, 259] on button "Show more Showing 10 / 17" at bounding box center [428, 257] width 142 height 16
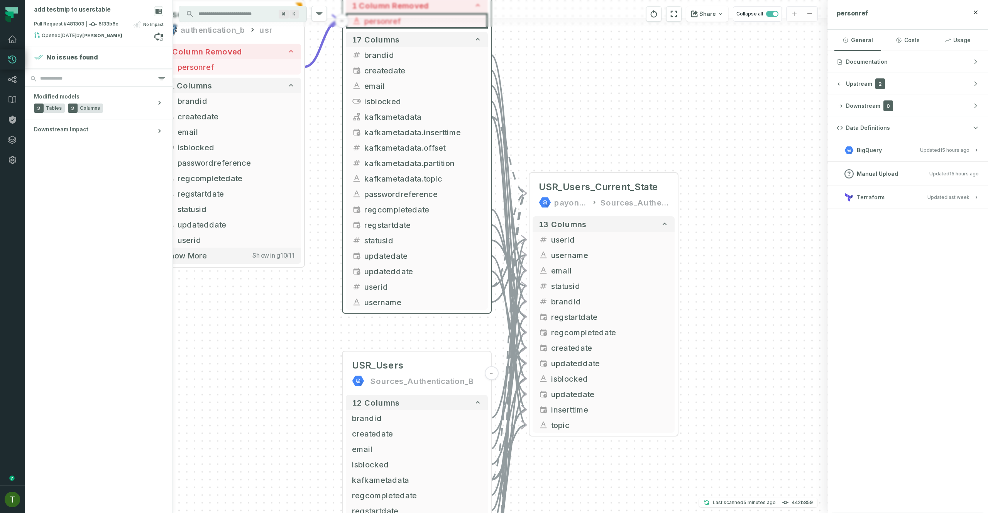
drag, startPoint x: 553, startPoint y: 146, endPoint x: 540, endPoint y: 101, distance: 46.7
click at [540, 102] on div "USR_Users Sources_Authentication_B - 12 columns brandid - createdate - email - …" at bounding box center [500, 256] width 655 height 513
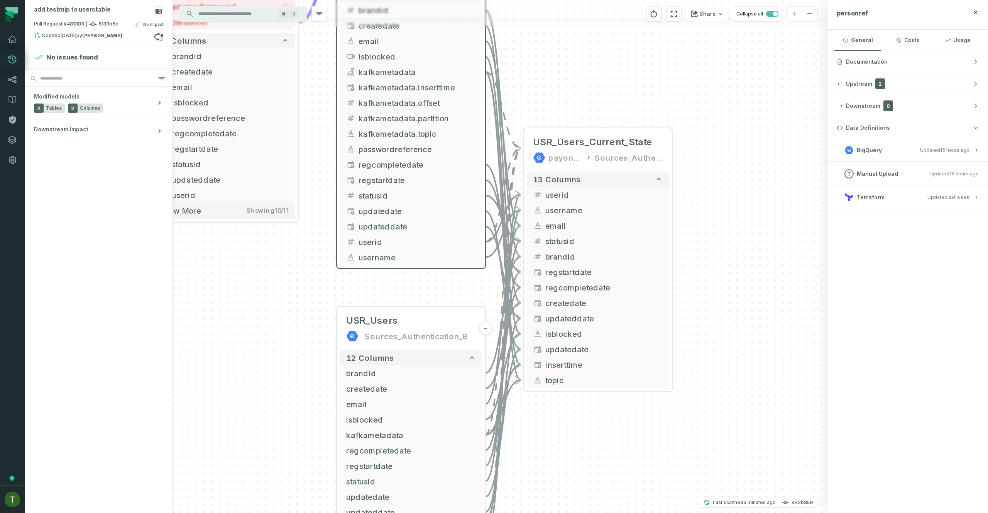
drag, startPoint x: 540, startPoint y: 146, endPoint x: 532, endPoint y: 92, distance: 54.6
click at [532, 92] on div "USR_Users Sources_Authentication_B - 12 columns brandid - createdate - email - …" at bounding box center [500, 256] width 655 height 513
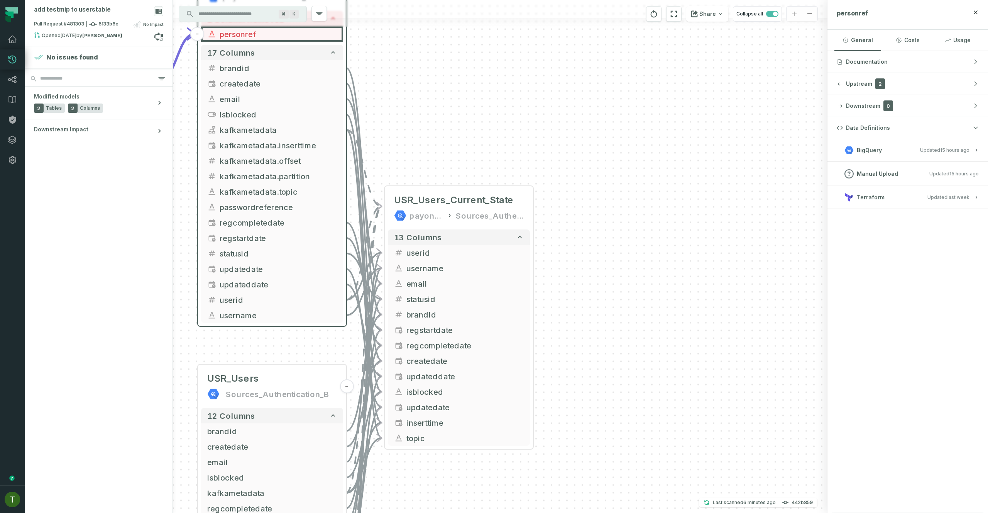
drag, startPoint x: 615, startPoint y: 76, endPoint x: 462, endPoint y: 163, distance: 175.8
click at [462, 163] on div "USR_Users Sources_Authentication_B - 12 columns brandid - createdate - email - …" at bounding box center [500, 256] width 655 height 513
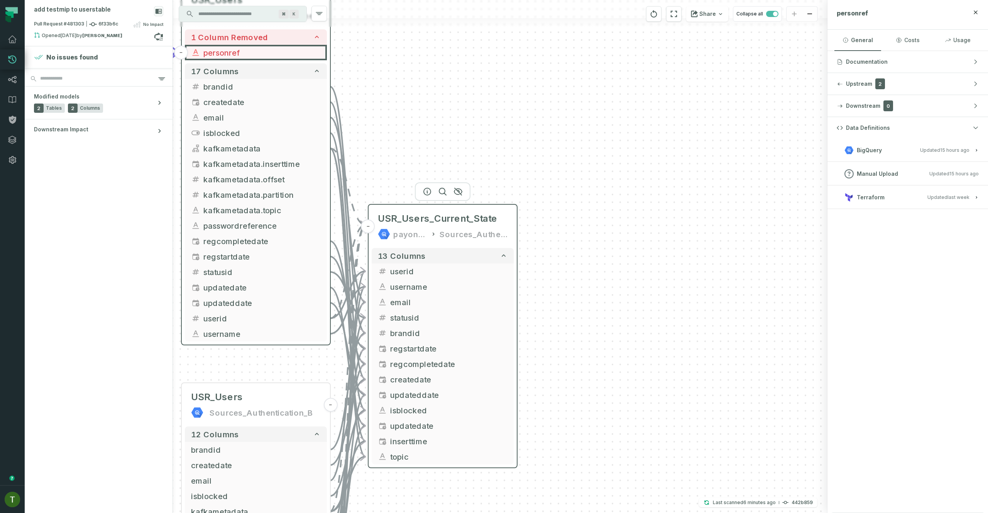
click at [459, 237] on div "Sources_Authentication_B" at bounding box center [474, 234] width 68 height 12
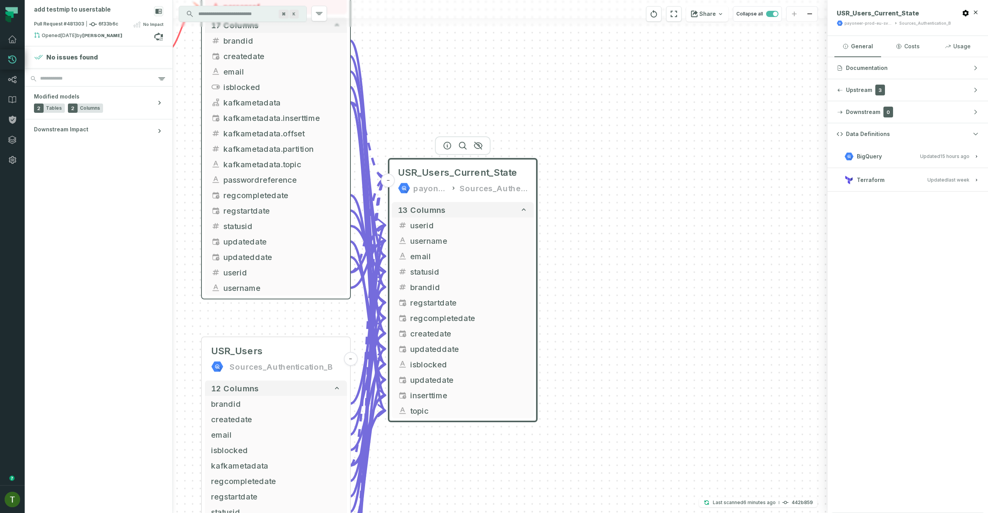
drag, startPoint x: 586, startPoint y: 340, endPoint x: 655, endPoint y: 261, distance: 105.6
click at [655, 261] on div "USR_Users Sources_Authentication_B - 12 columns brandid - createdate - email - …" at bounding box center [500, 256] width 655 height 513
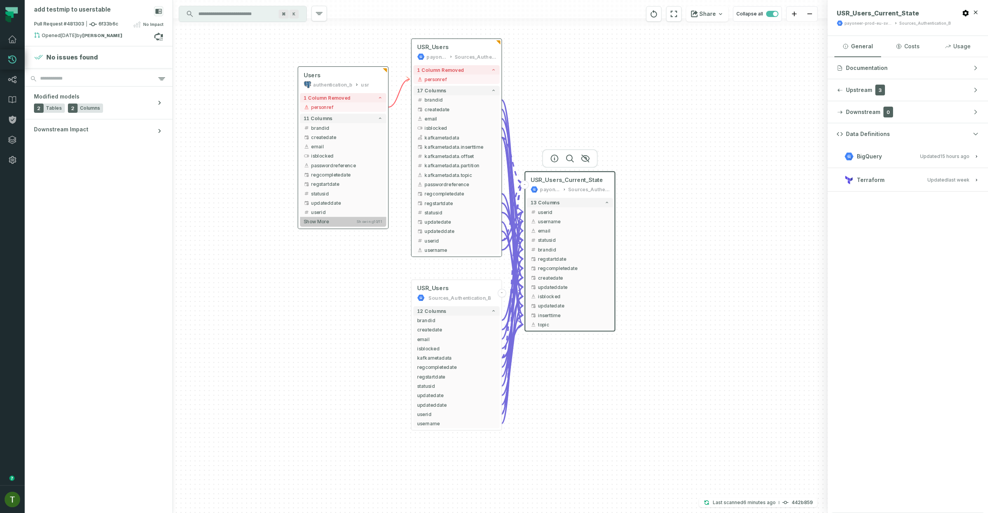
click at [343, 226] on button "Show more Showing 10 / 11" at bounding box center [343, 222] width 86 height 10
click at [470, 80] on span "personref" at bounding box center [460, 78] width 71 height 7
click at [470, 81] on span "personref" at bounding box center [459, 78] width 71 height 7
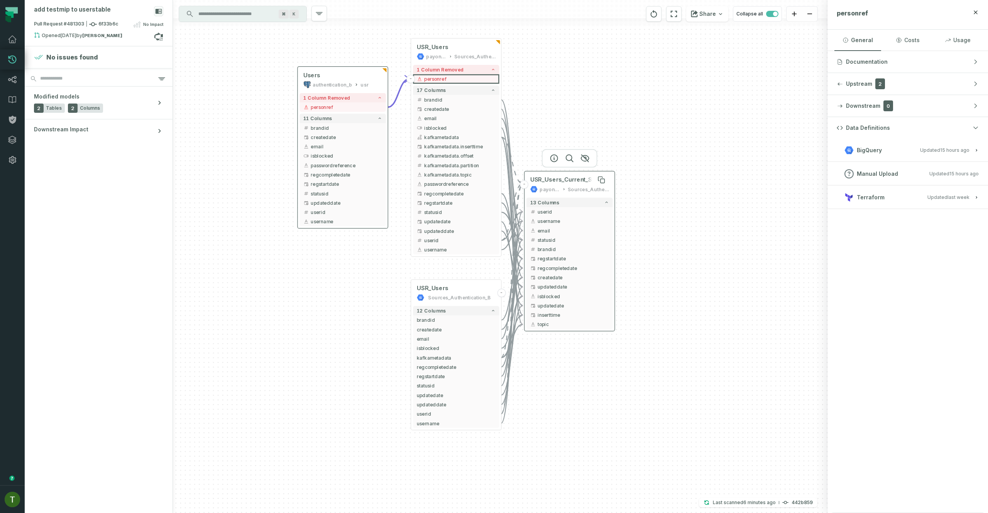
click at [538, 176] on span "USR_Users_Current_State" at bounding box center [566, 179] width 73 height 7
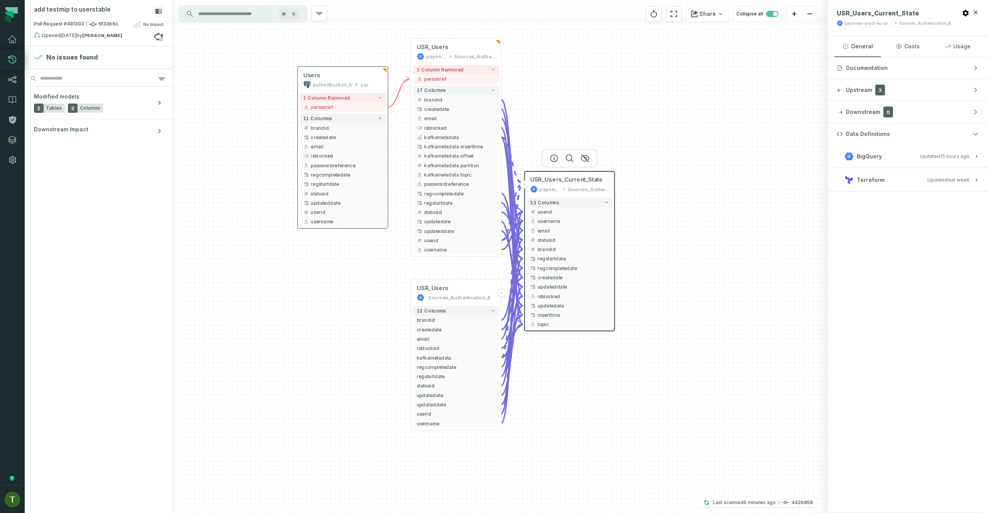
click at [961, 183] on button "Terraform Updated 9/10/2025, 9:18:49 AM" at bounding box center [908, 179] width 142 height 10
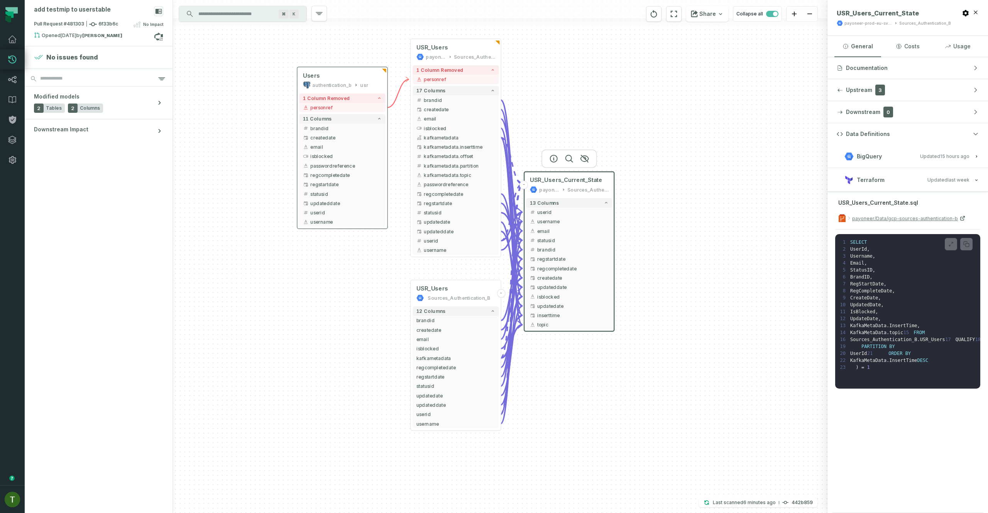
click at [640, 132] on div "USR_Users Sources_Authentication_B - 12 columns brandid - createdate - email - …" at bounding box center [500, 256] width 655 height 513
click at [613, 119] on div "USR_Users Sources_Authentication_B - 12 columns brandid - createdate - email - …" at bounding box center [500, 256] width 655 height 513
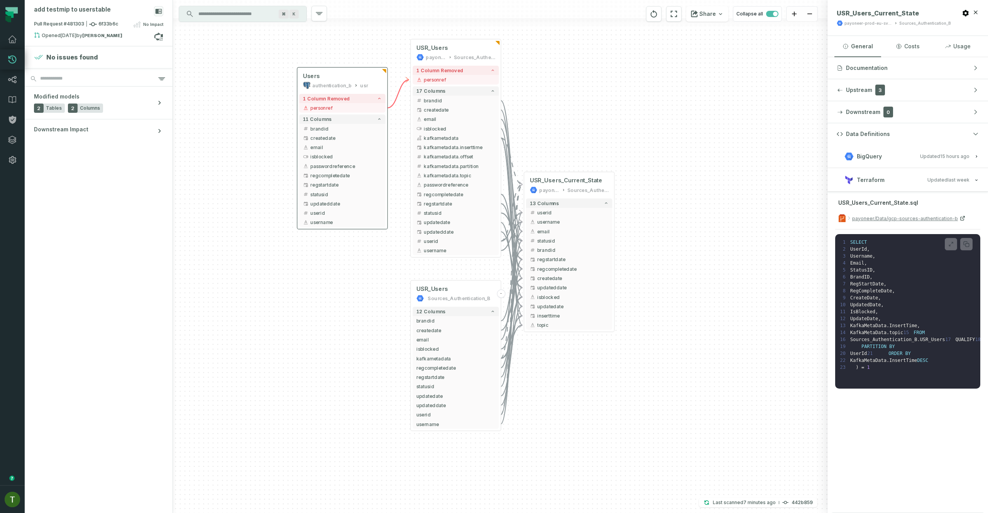
drag, startPoint x: 623, startPoint y: 220, endPoint x: 635, endPoint y: 297, distance: 78.1
click at [635, 295] on div "USR_Users Sources_Authentication_B - 12 columns brandid - createdate - email - …" at bounding box center [500, 256] width 655 height 513
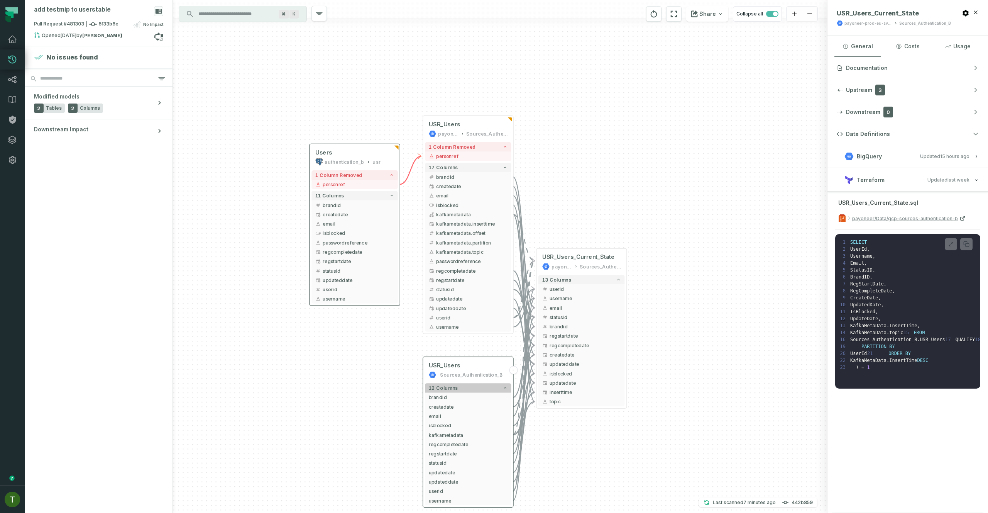
click at [501, 390] on button "12 columns" at bounding box center [468, 387] width 86 height 9
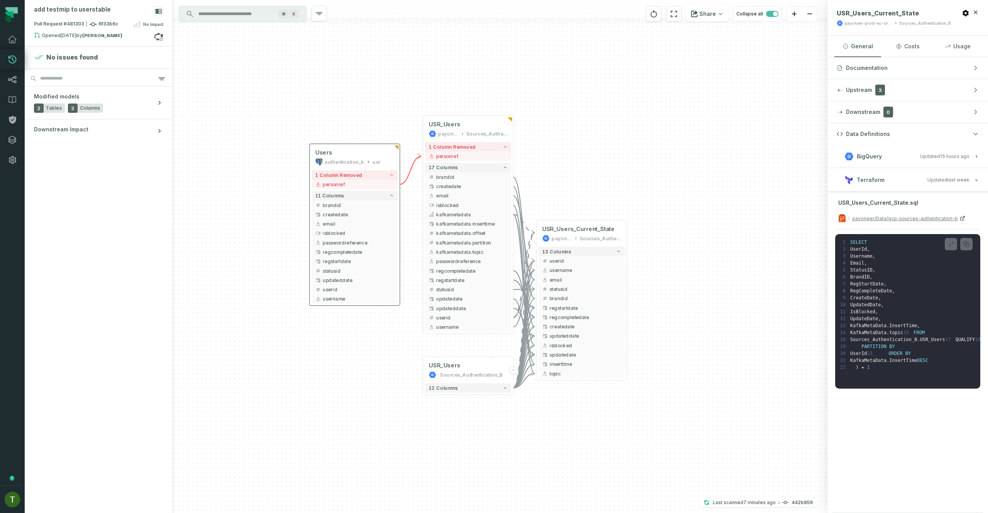
click at [573, 138] on div "USR_Users Sources_Authentication_B - 12 columns - USR_Users_Current_State payon…" at bounding box center [500, 256] width 655 height 513
click at [495, 157] on span "personref" at bounding box center [472, 155] width 71 height 7
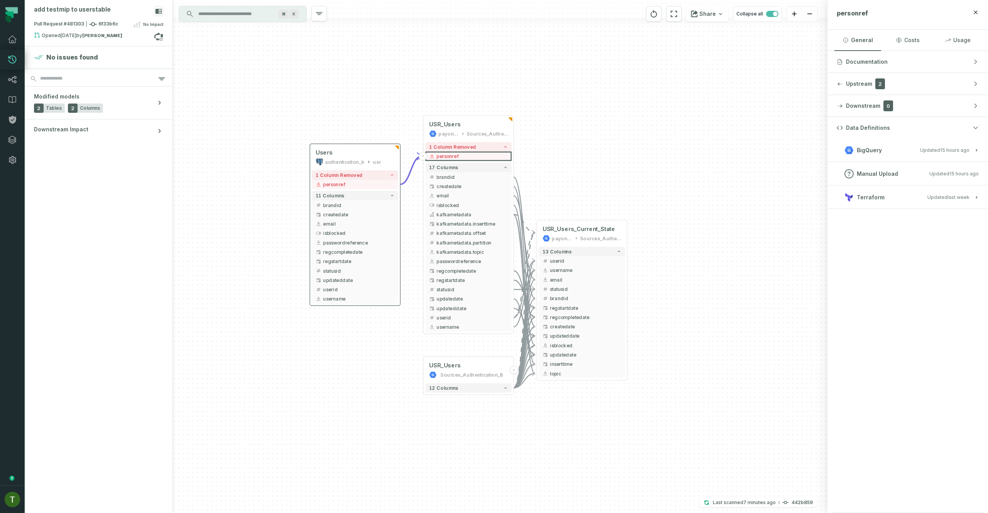
drag, startPoint x: 697, startPoint y: 352, endPoint x: 697, endPoint y: 372, distance: 20.1
click at [697, 372] on div "USR_Users Sources_Authentication_B - 12 columns - USR_Users_Current_State payon…" at bounding box center [500, 256] width 655 height 513
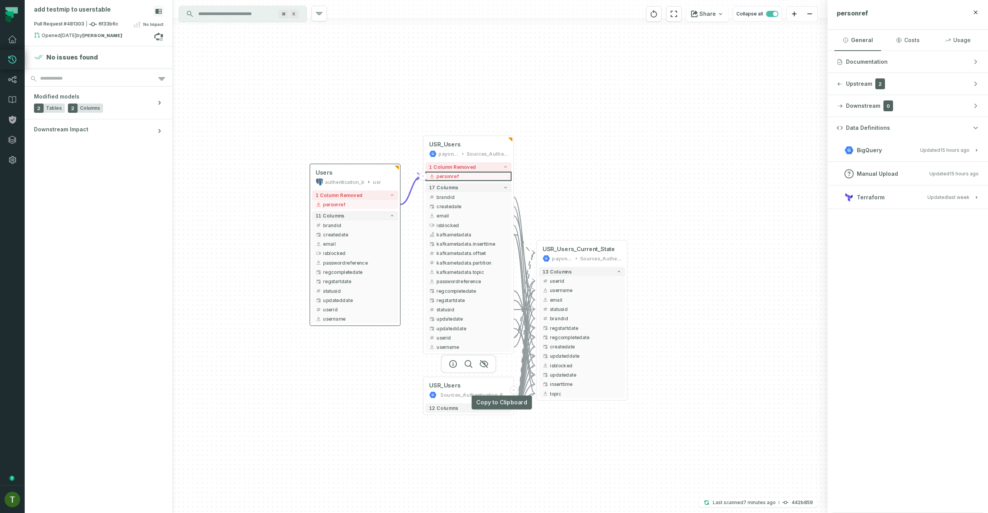
click at [514, 389] on button "-" at bounding box center [513, 390] width 8 height 8
click at [513, 391] on button "-" at bounding box center [513, 390] width 8 height 8
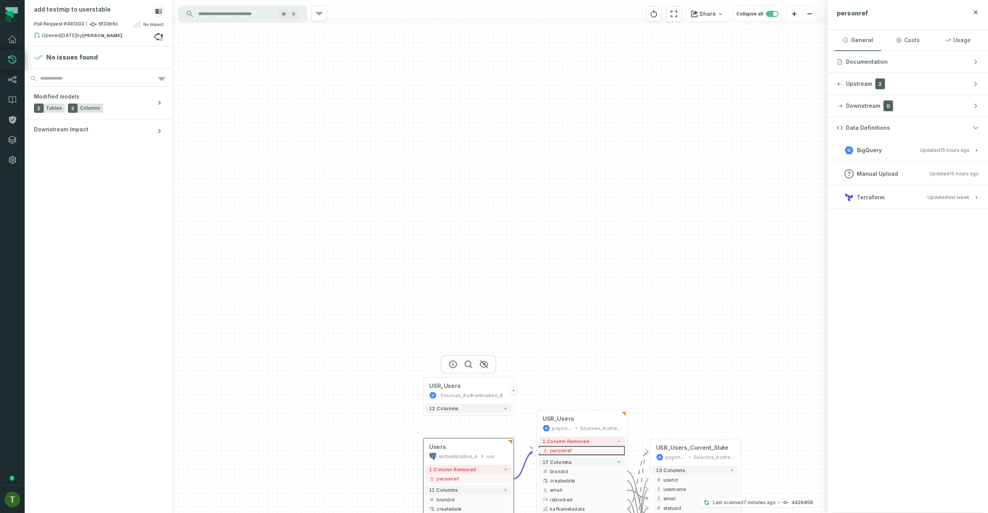
click at [514, 391] on button "+" at bounding box center [513, 390] width 8 height 8
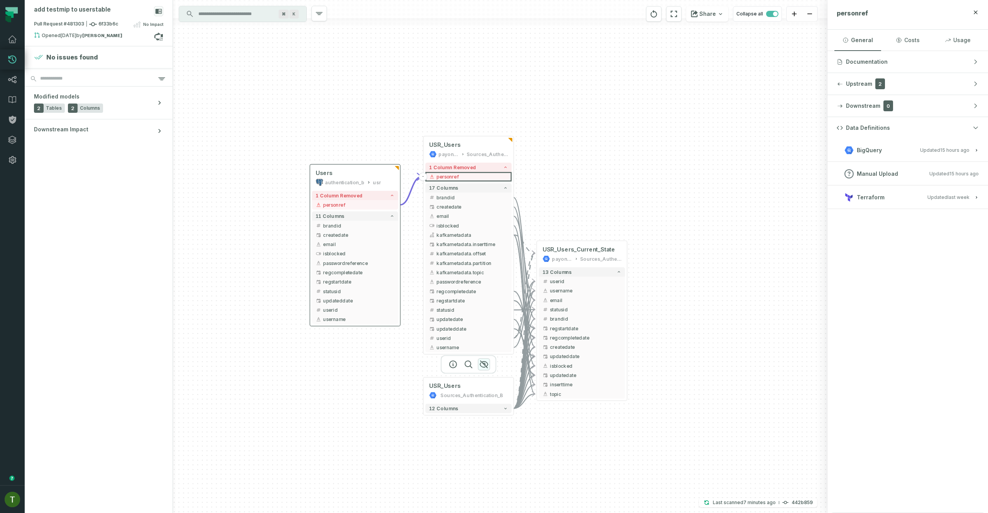
click at [488, 362] on icon "button" at bounding box center [483, 363] width 9 height 9
click at [595, 261] on div "Sources_Authentication_B" at bounding box center [600, 258] width 41 height 7
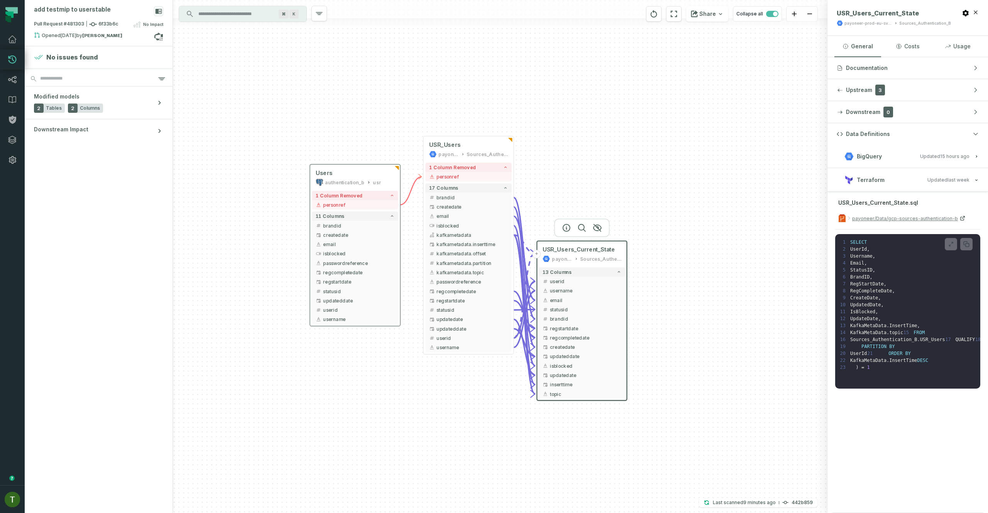
click at [537, 255] on button "+" at bounding box center [537, 254] width 8 height 8
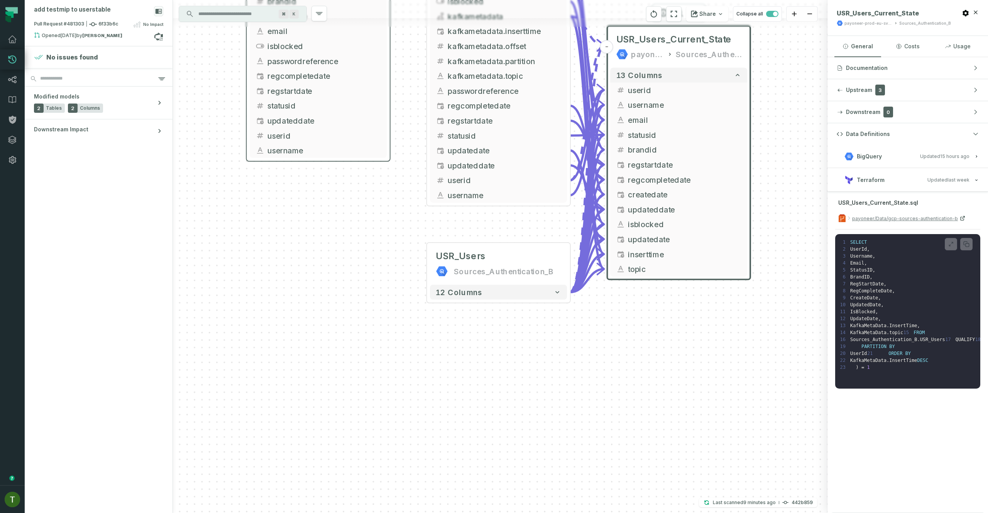
click at [516, 308] on div "USR_Users Sources_Authentication_B - 12 columns - USR_Users_Current_State payon…" at bounding box center [500, 256] width 655 height 513
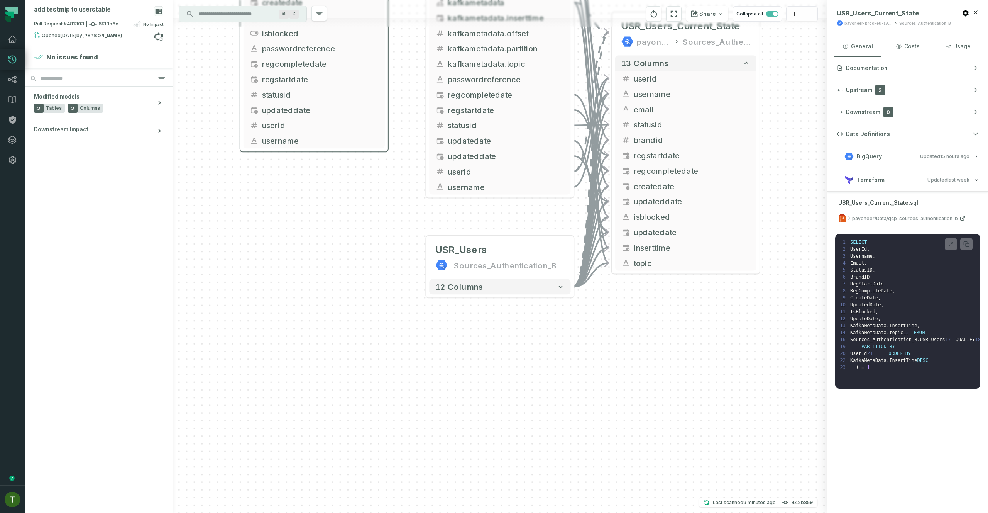
click at [514, 299] on div "USR_Users Sources_Authentication_B - 12 columns - USR_Users_Current_State payon…" at bounding box center [500, 256] width 655 height 513
click at [515, 296] on div "12 columns" at bounding box center [499, 287] width 147 height 22
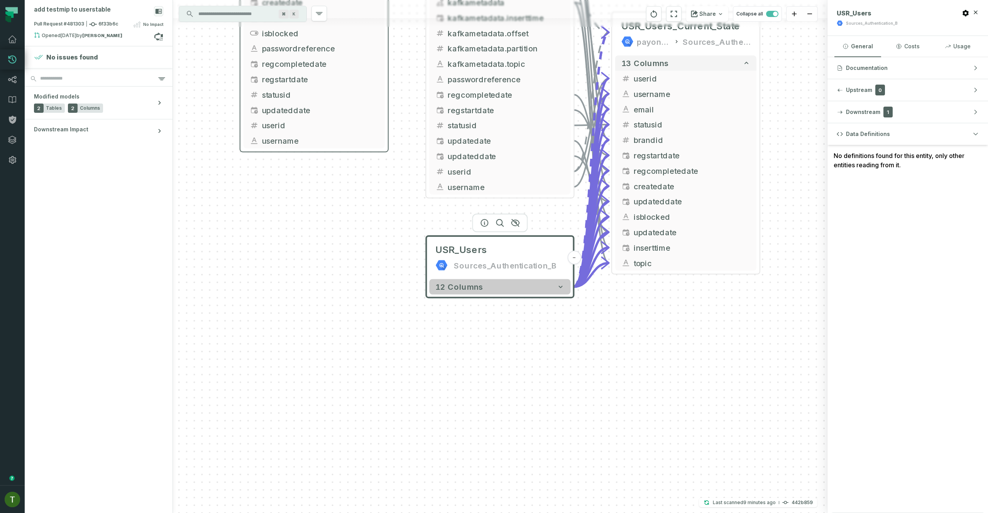
click at [515, 292] on button "12 columns" at bounding box center [499, 286] width 141 height 15
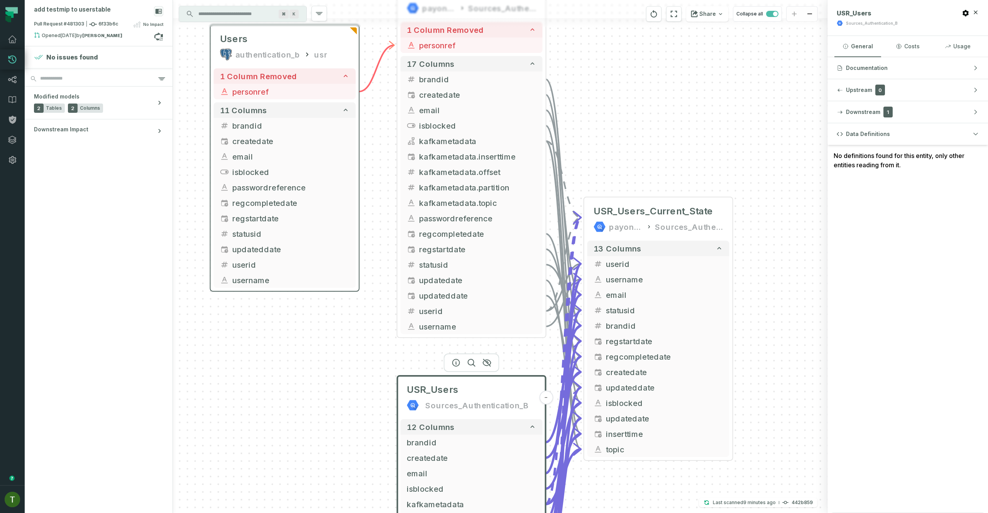
drag, startPoint x: 391, startPoint y: 288, endPoint x: 370, endPoint y: 417, distance: 130.2
click at [370, 417] on div "USR_Users Sources_Authentication_B - 12 columns brandid - createdate - email - …" at bounding box center [500, 256] width 655 height 513
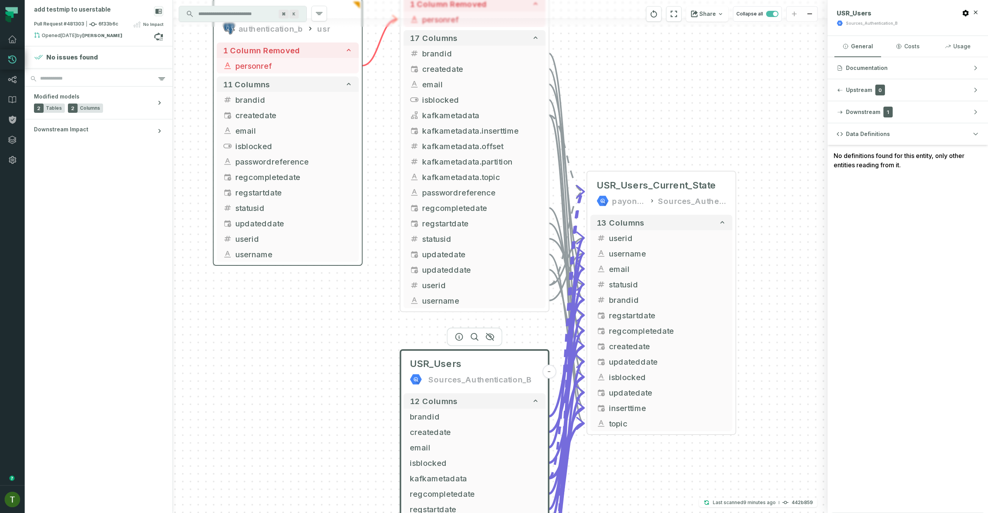
drag, startPoint x: 371, startPoint y: 416, endPoint x: 389, endPoint y: 302, distance: 114.8
click at [383, 333] on div "USR_Users Sources_Authentication_B - 12 columns brandid - createdate - email - …" at bounding box center [500, 256] width 655 height 513
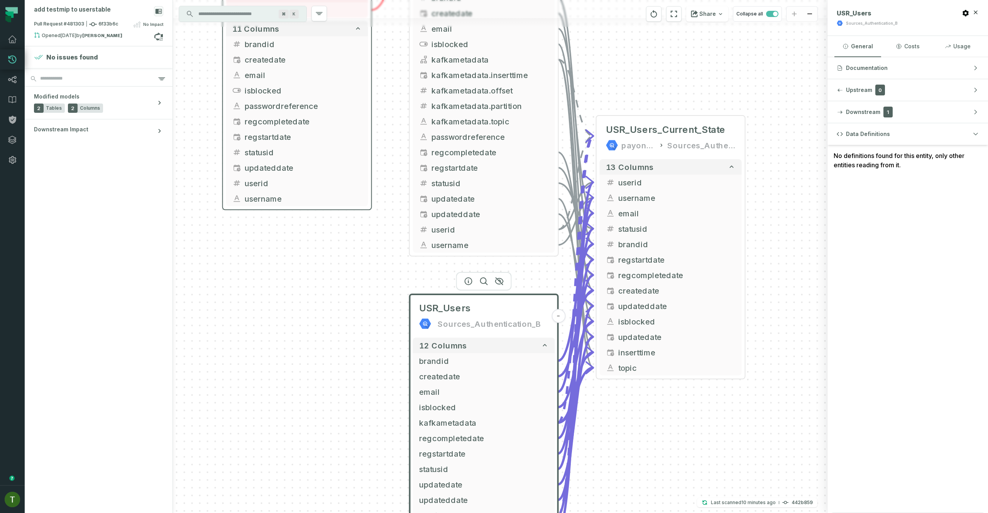
drag, startPoint x: 403, startPoint y: 343, endPoint x: 415, endPoint y: 222, distance: 120.9
click at [414, 227] on div "USR_Users Sources_Authentication_B - 12 columns brandid - createdate - email - …" at bounding box center [500, 256] width 655 height 513
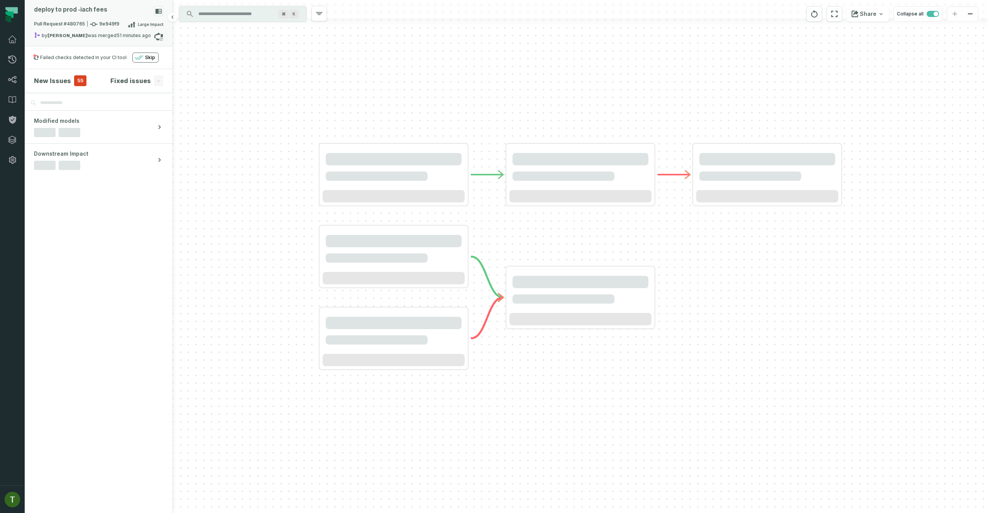
click at [90, 27] on icon at bounding box center [94, 24] width 8 height 8
click at [200, 30] on button "Data/dbt-fact-revenue" at bounding box center [218, 31] width 75 height 9
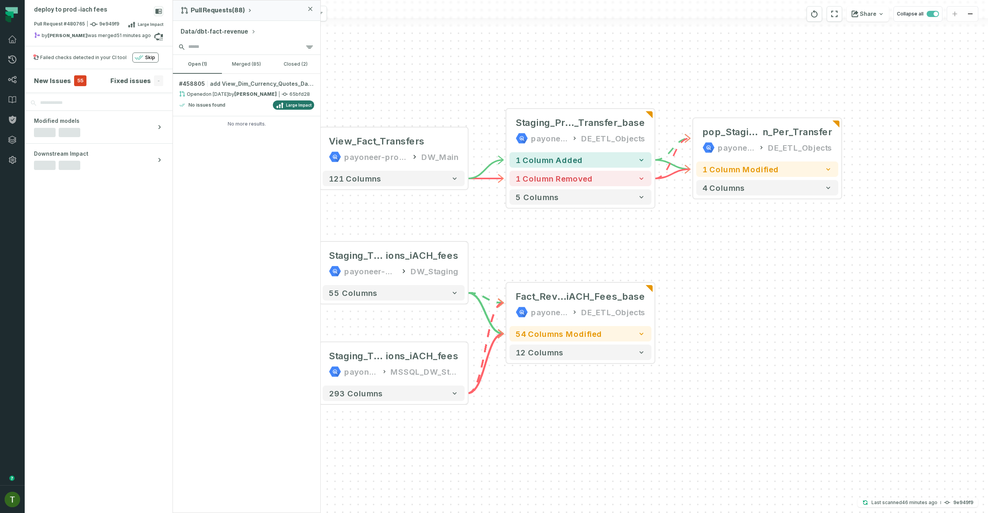
click at [189, 40] on input "search" at bounding box center [246, 46] width 147 height 15
click at [201, 29] on button "Data/dbt-fact-revenue" at bounding box center [218, 31] width 75 height 9
click at [208, 65] on input "search" at bounding box center [225, 66] width 83 height 15
type input "********"
click at [205, 95] on span "payoneer" at bounding box center [229, 97] width 72 height 5
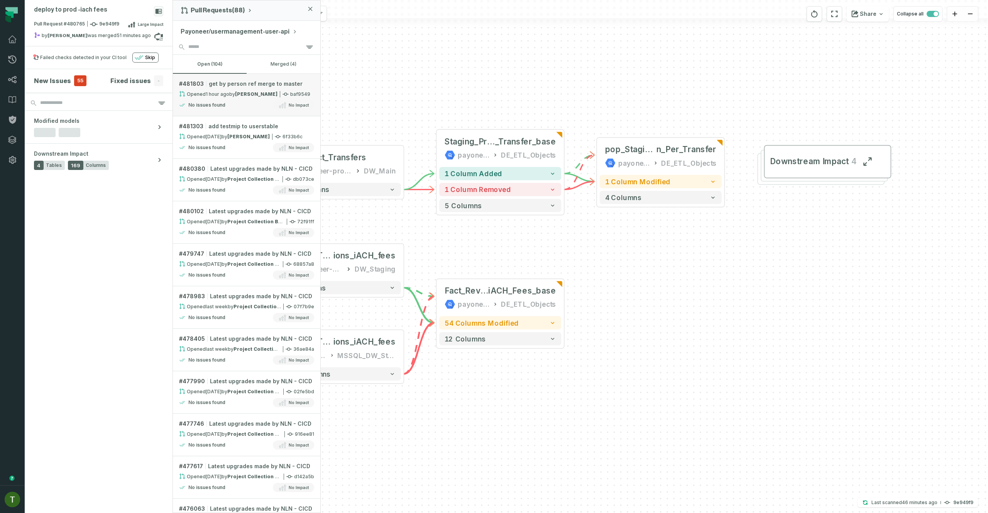
click at [247, 107] on div "No issues found No Impact" at bounding box center [246, 104] width 135 height 9
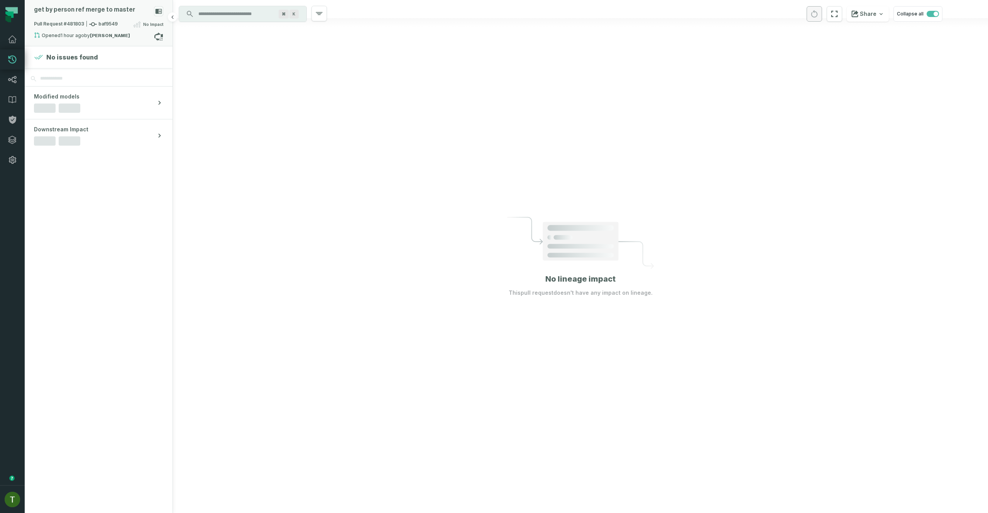
click at [109, 36] on strong "May Schultheiss" at bounding box center [110, 35] width 40 height 5
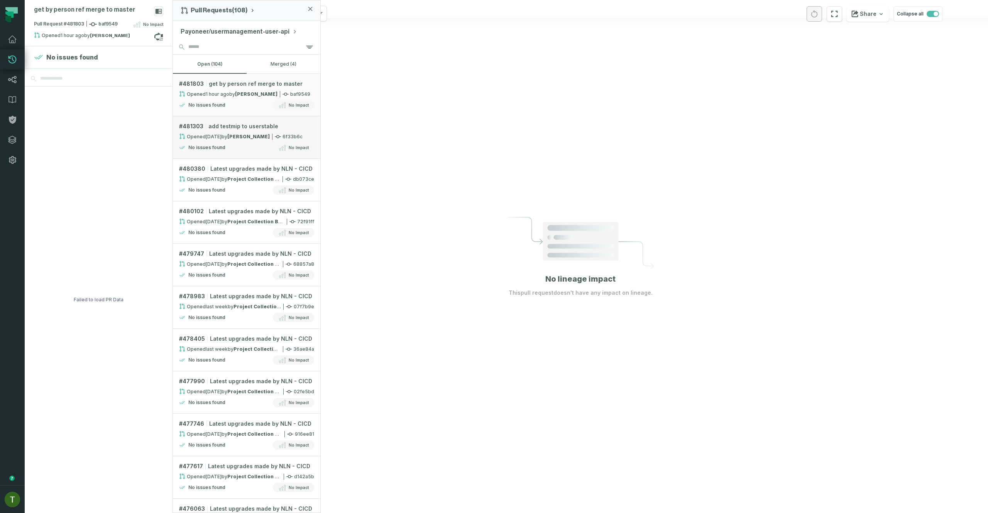
click at [248, 136] on strong "May Schultheiss" at bounding box center [248, 137] width 42 height 6
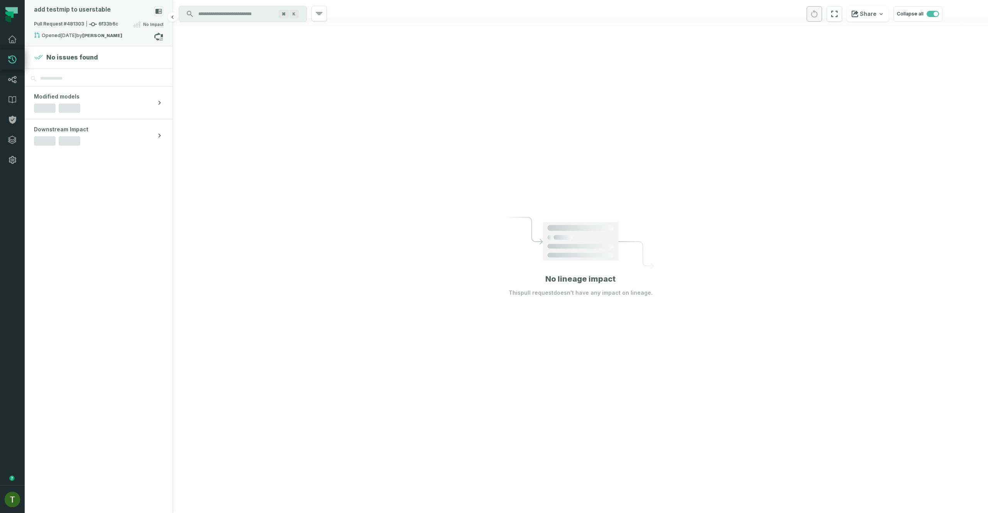
click at [110, 32] on div "add testmip to userstable Pull Request #481303 6f33b6c No Impact Opened 9/17/20…" at bounding box center [99, 23] width 148 height 46
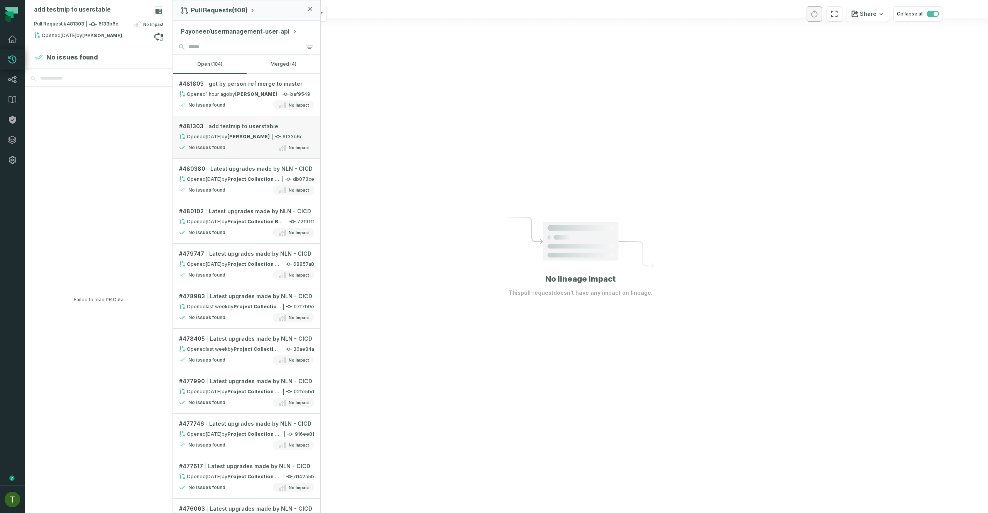
click at [240, 133] on div "Opened 9/17/2025, 11:23:39 AM by May Schultheiss" at bounding box center [224, 136] width 91 height 7
click at [597, 155] on div at bounding box center [580, 256] width 815 height 513
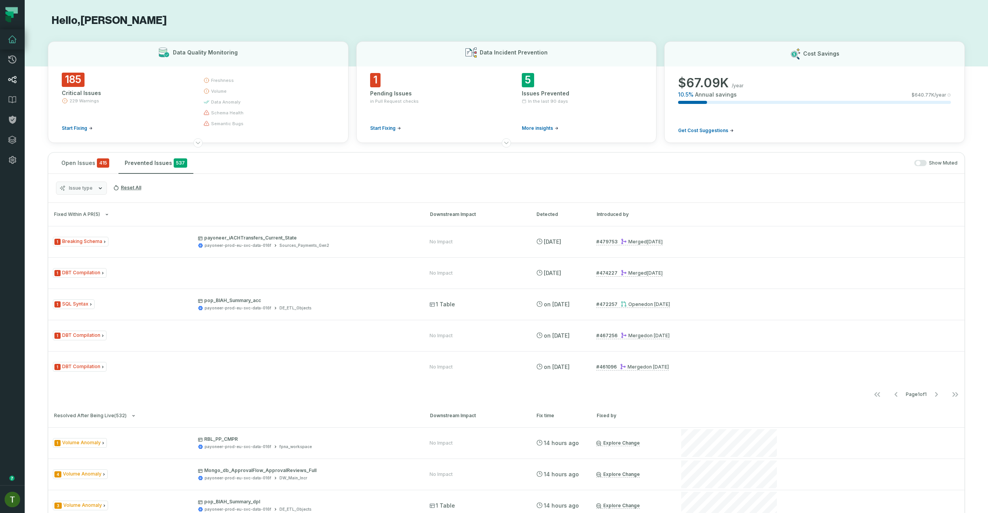
click at [10, 71] on link "Lineage" at bounding box center [12, 79] width 25 height 20
click at [12, 75] on icon at bounding box center [12, 79] width 9 height 9
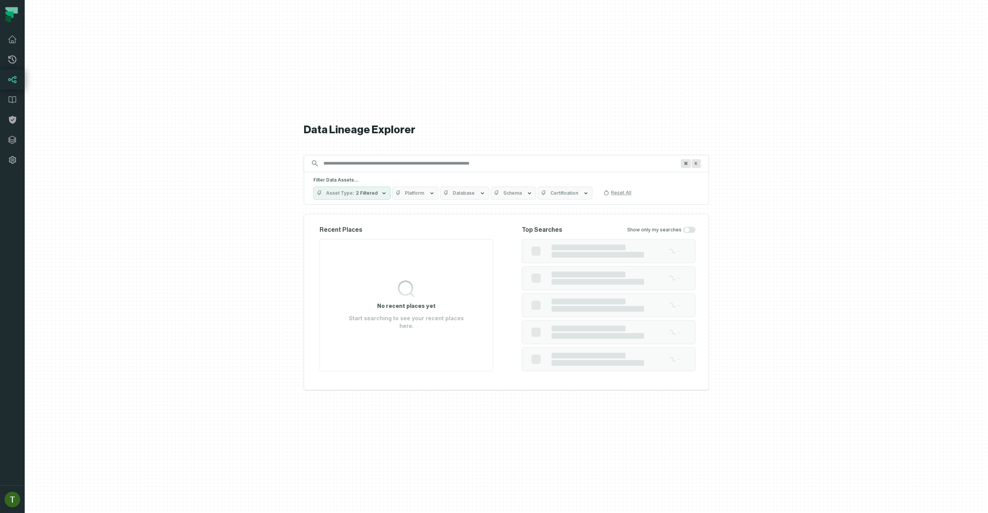
click at [360, 177] on h5 "Filter Data Assets..." at bounding box center [506, 180] width 386 height 6
click at [362, 166] on div "⌘ K" at bounding box center [506, 163] width 405 height 17
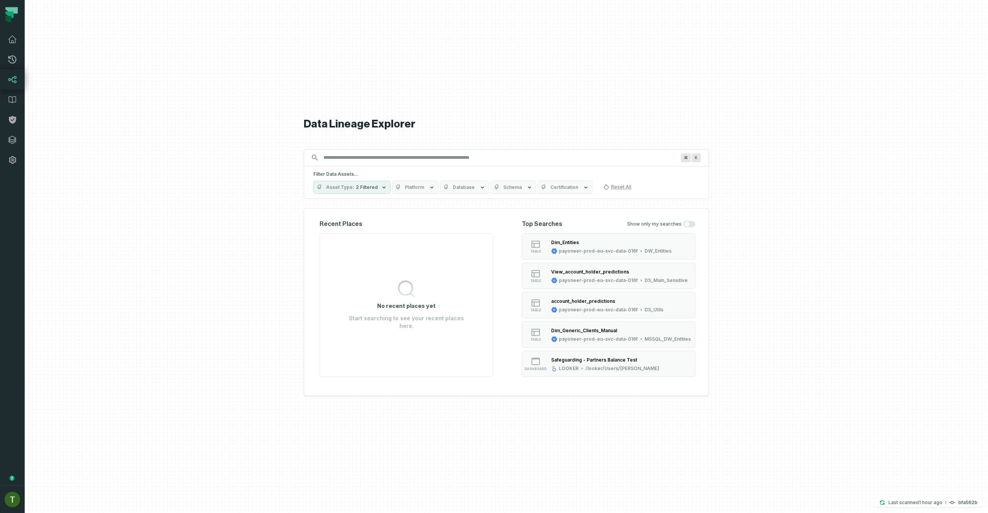
click at [503, 190] on span "Schema" at bounding box center [512, 187] width 19 height 6
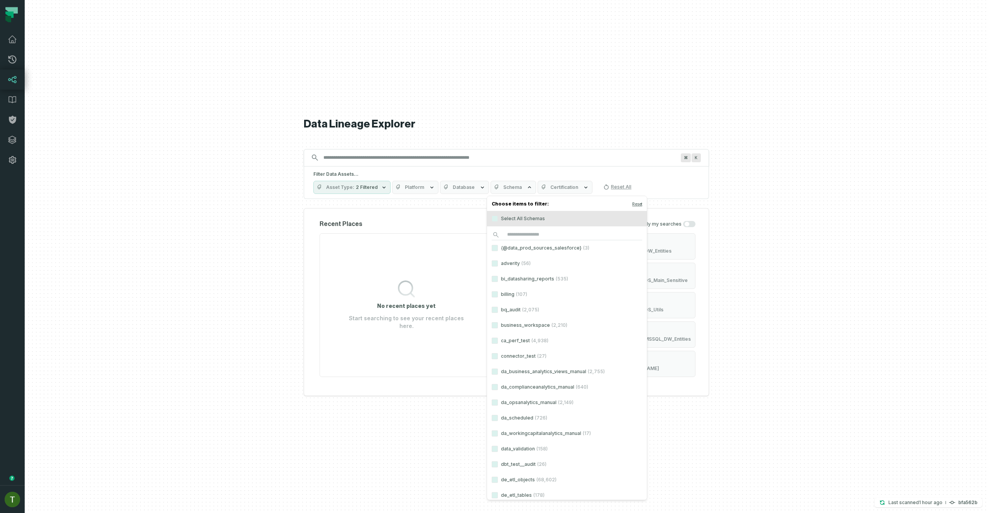
click at [528, 249] on label "{@data_prod_sources_salesforce} (3)" at bounding box center [567, 247] width 160 height 15
click at [498, 249] on button "{@data_prod_sources_salesforce} (3)" at bounding box center [495, 248] width 6 height 6
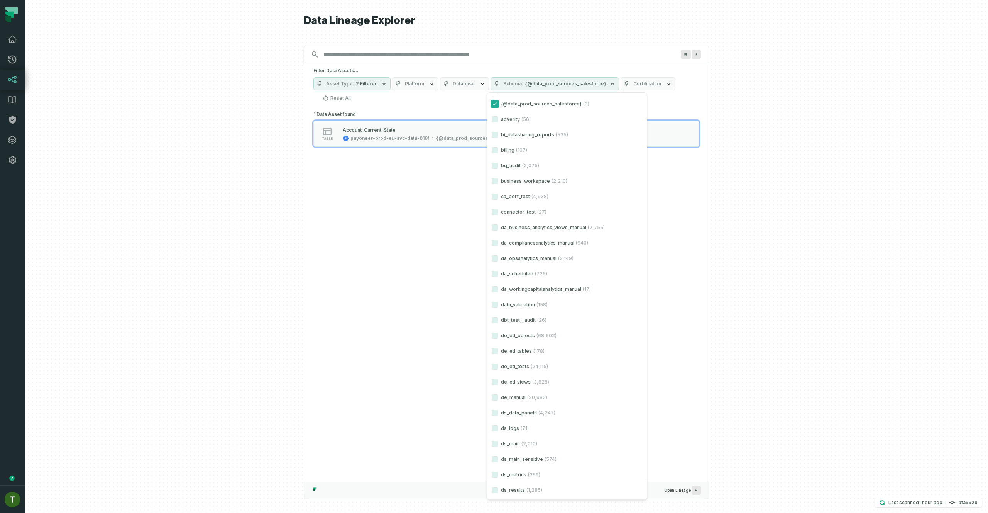
scroll to position [46, 0]
click at [383, 159] on div "1 Data Asset found table Account_Current_State payoneer-prod-eu-svc-data-016f {…" at bounding box center [506, 295] width 404 height 372
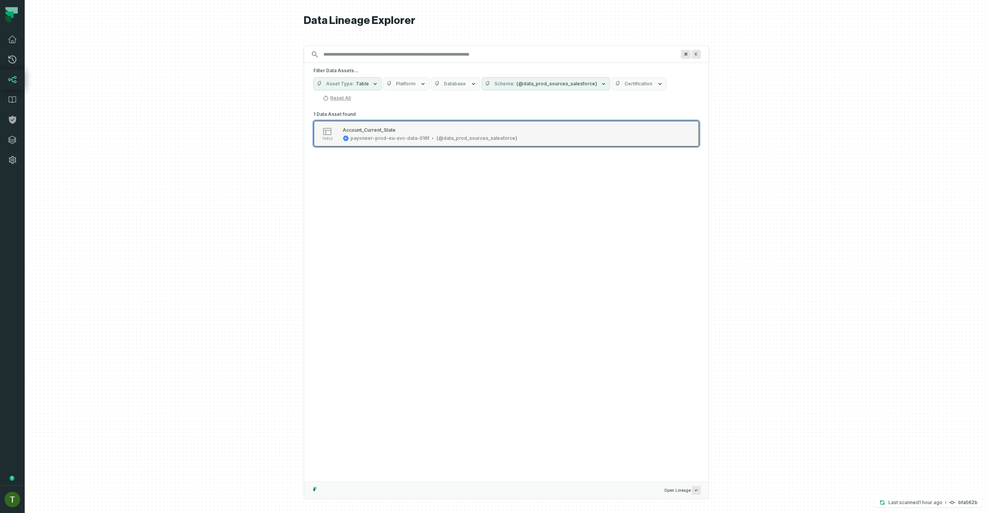
click at [390, 134] on div "1 Data Asset found table Account_Current_State payoneer-prod-eu-svc-data-016f {…" at bounding box center [506, 133] width 386 height 48
click at [392, 135] on div "payoneer-prod-eu-svc-data-016f" at bounding box center [389, 138] width 79 height 6
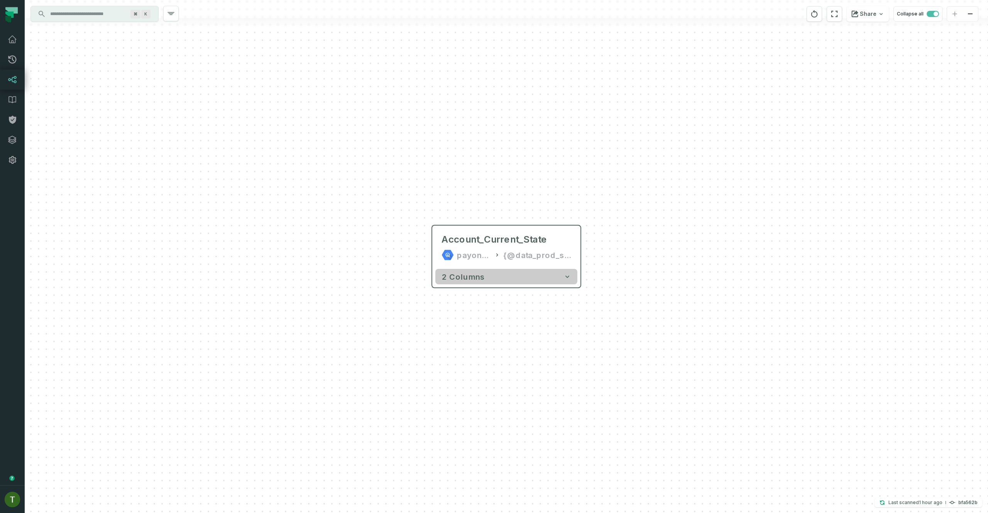
click at [530, 272] on button "2 columns" at bounding box center [506, 276] width 142 height 15
click at [585, 247] on button "+" at bounding box center [581, 247] width 14 height 14
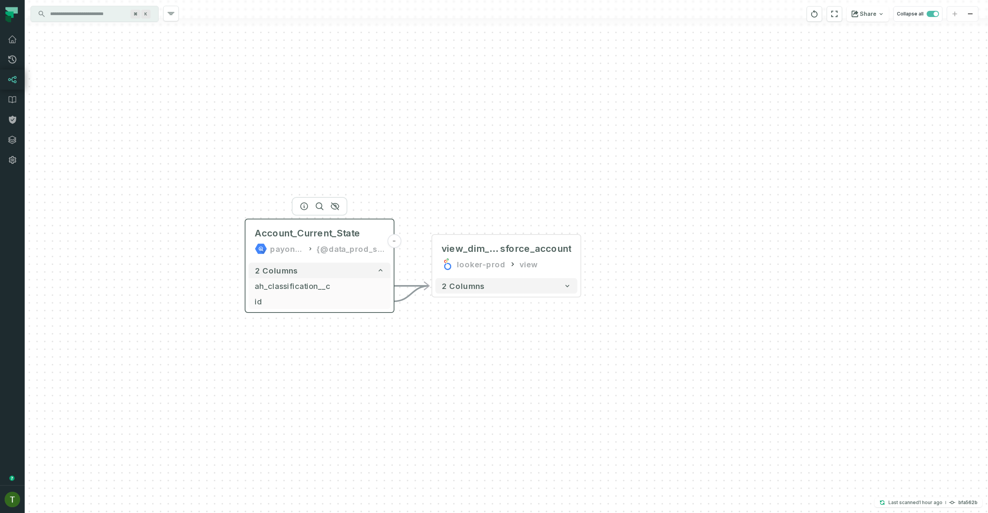
click at [342, 256] on div "Account_Current_State payoneer-prod-eu-svc-data-016f {@data_prod_sources_salesf…" at bounding box center [320, 240] width 142 height 37
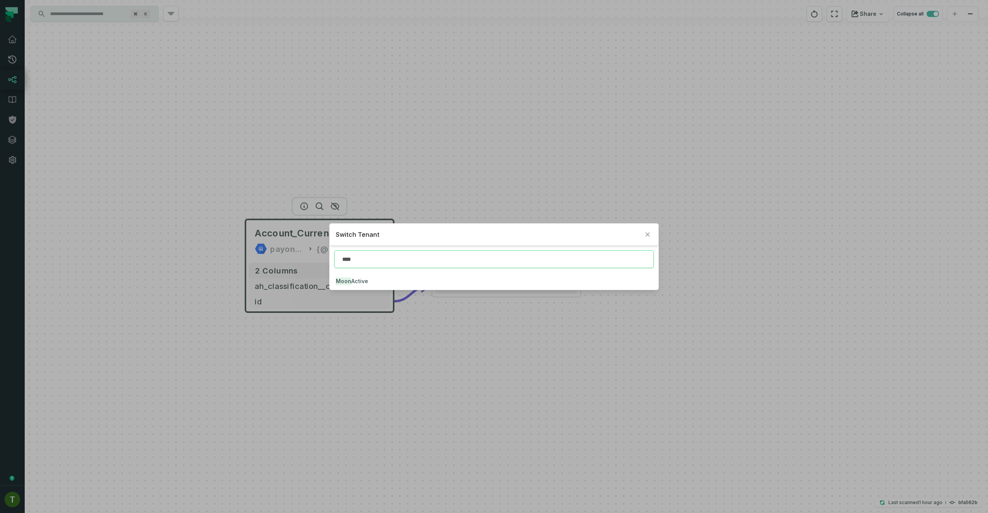
type input "****"
click button "Moon Active" at bounding box center [494, 280] width 328 height 17
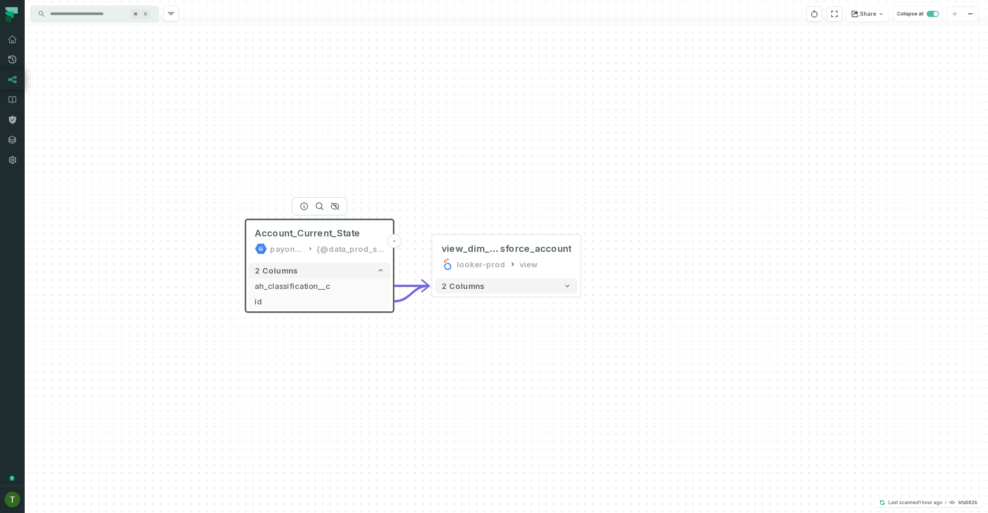
click at [14, 82] on icon at bounding box center [12, 79] width 8 height 7
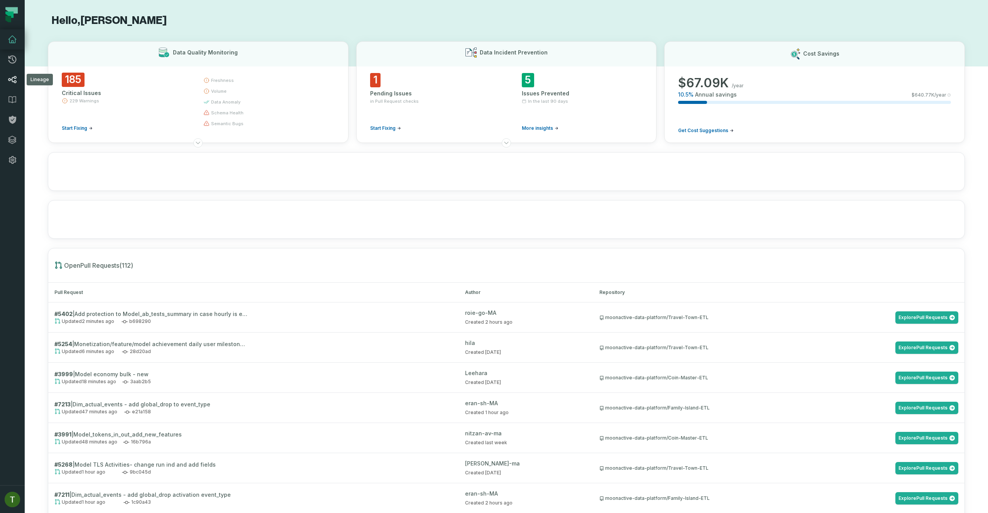
click at [7, 81] on link "Lineage" at bounding box center [12, 79] width 25 height 20
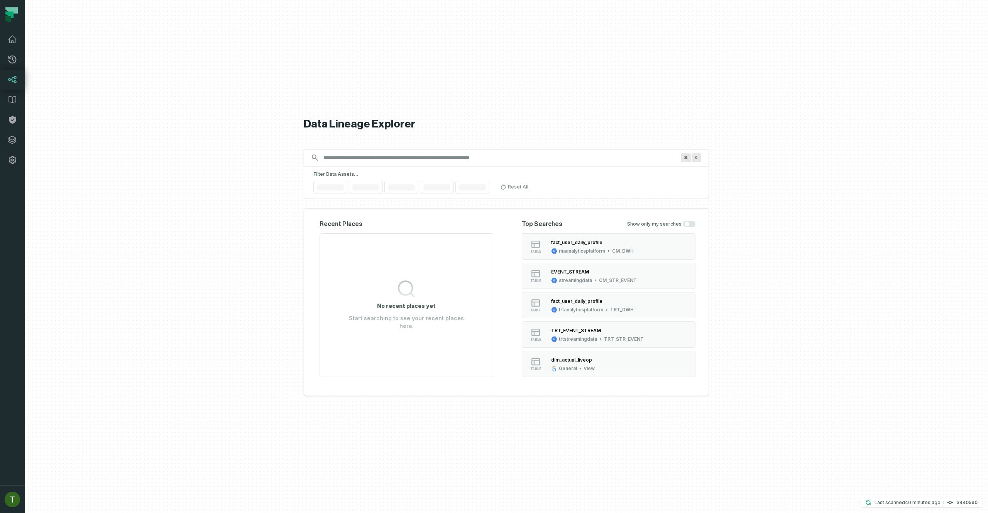
drag, startPoint x: 418, startPoint y: 151, endPoint x: 413, endPoint y: 153, distance: 4.8
click at [418, 151] on div "⌘ K" at bounding box center [506, 157] width 405 height 17
click at [406, 157] on input "Discovery Provider cmdk menu" at bounding box center [499, 157] width 361 height 12
click at [550, 367] on div "dim_actual_liveop General view" at bounding box center [573, 363] width 50 height 15
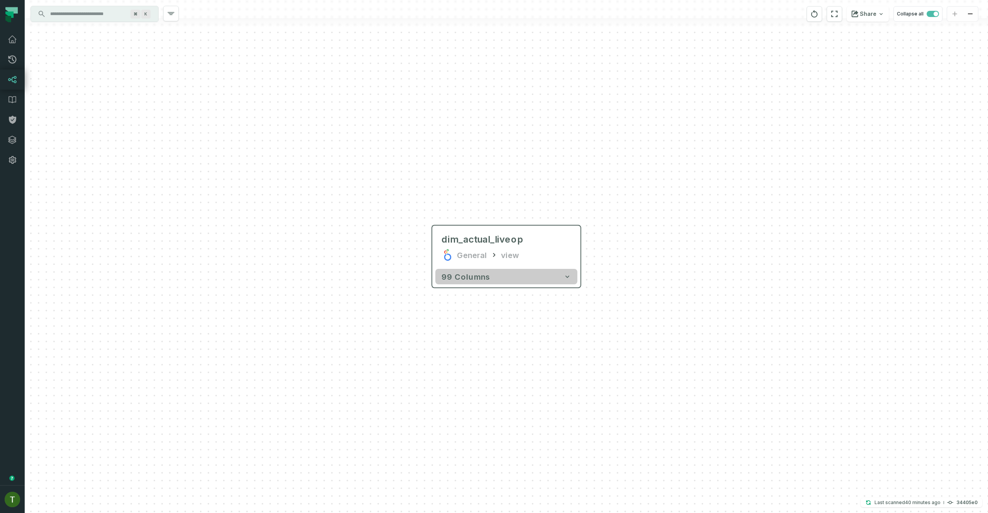
click at [532, 276] on button "99 columns" at bounding box center [506, 276] width 142 height 15
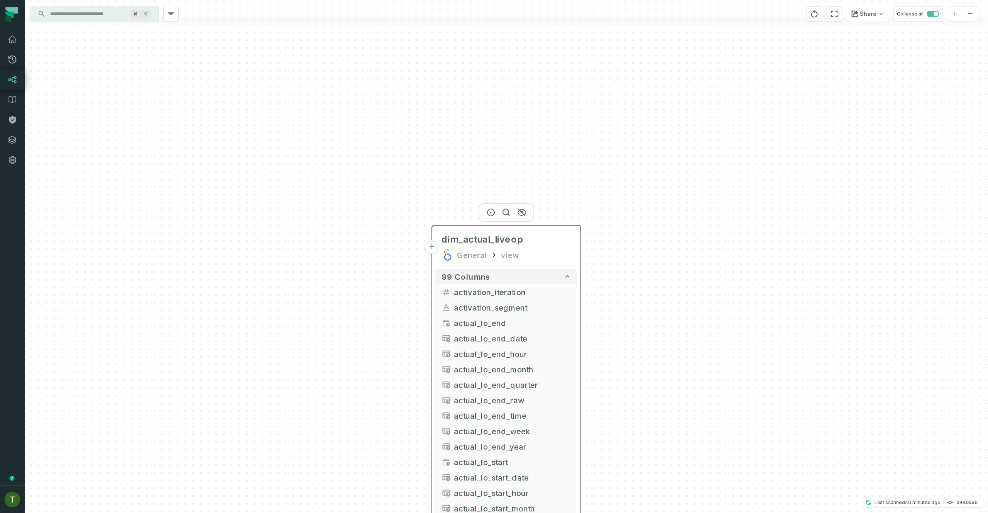
click at [521, 256] on div "General view" at bounding box center [507, 255] width 130 height 12
click at [490, 215] on icon "button" at bounding box center [490, 212] width 9 height 9
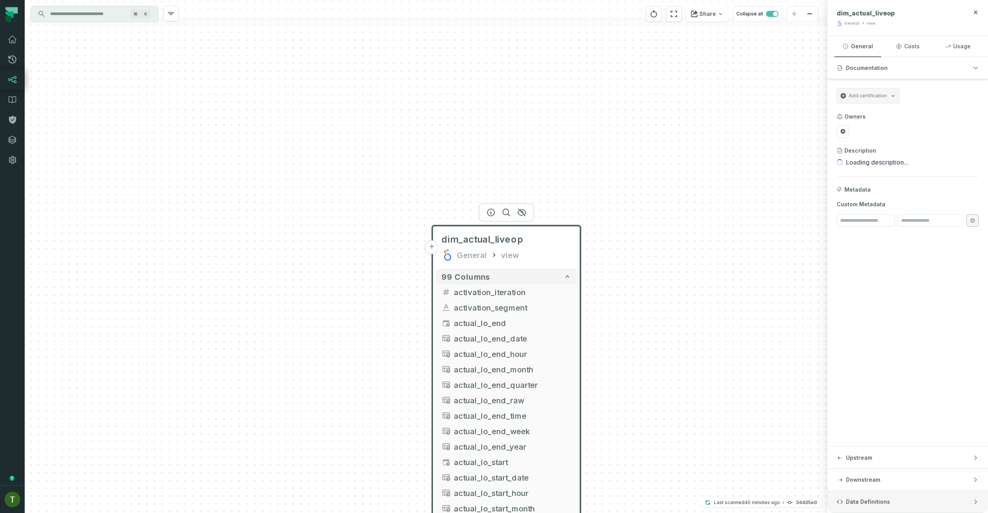
click at [906, 499] on button "Data Definitions" at bounding box center [908, 502] width 161 height 22
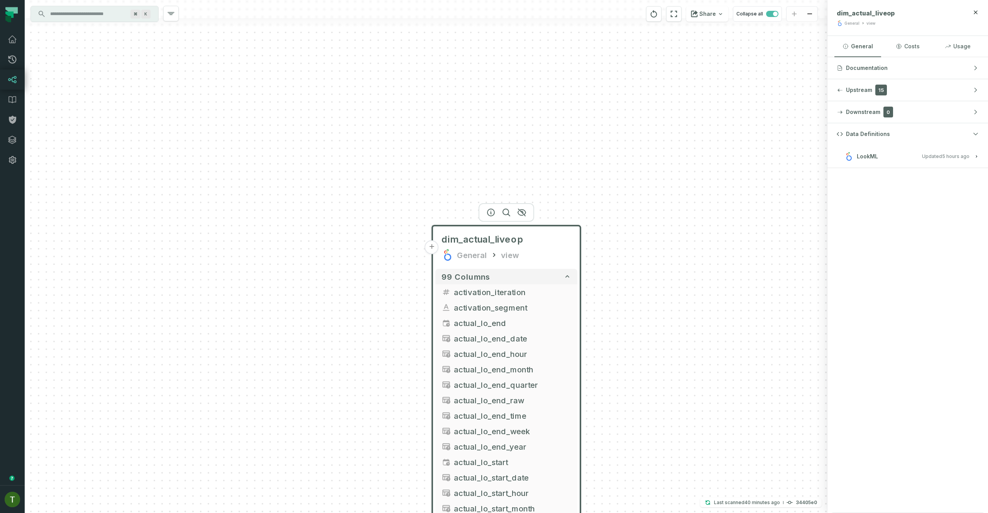
click at [890, 152] on button "LookML Updated [DATE] 11:31:52 AM" at bounding box center [908, 156] width 142 height 10
drag, startPoint x: 939, startPoint y: 195, endPoint x: 850, endPoint y: 195, distance: 89.5
click at [850, 195] on div "moonactive-data-platform/looker" at bounding box center [907, 194] width 139 height 12
copy span "moonactive-data-platform/looker"
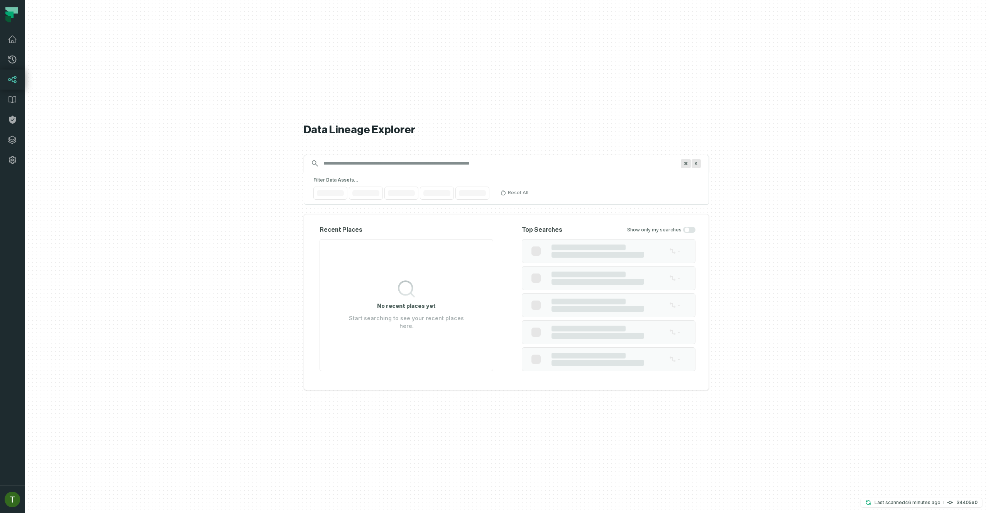
type input "**********"
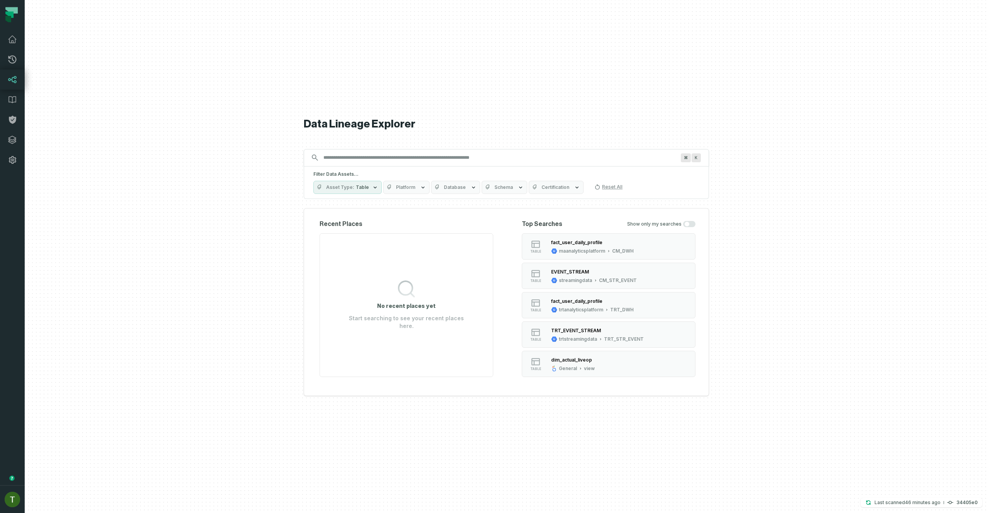
click at [474, 189] on button "Database" at bounding box center [455, 187] width 49 height 13
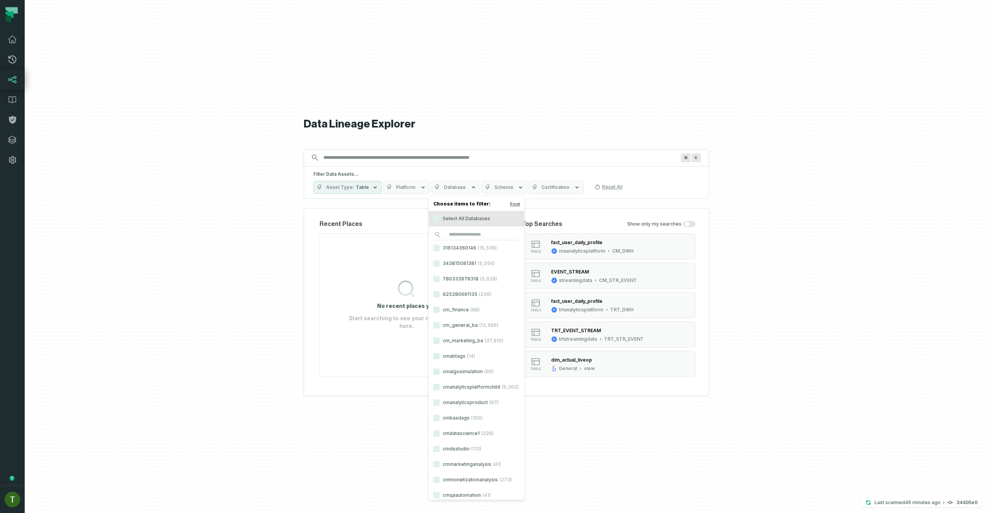
click at [473, 189] on button "Database" at bounding box center [455, 187] width 49 height 13
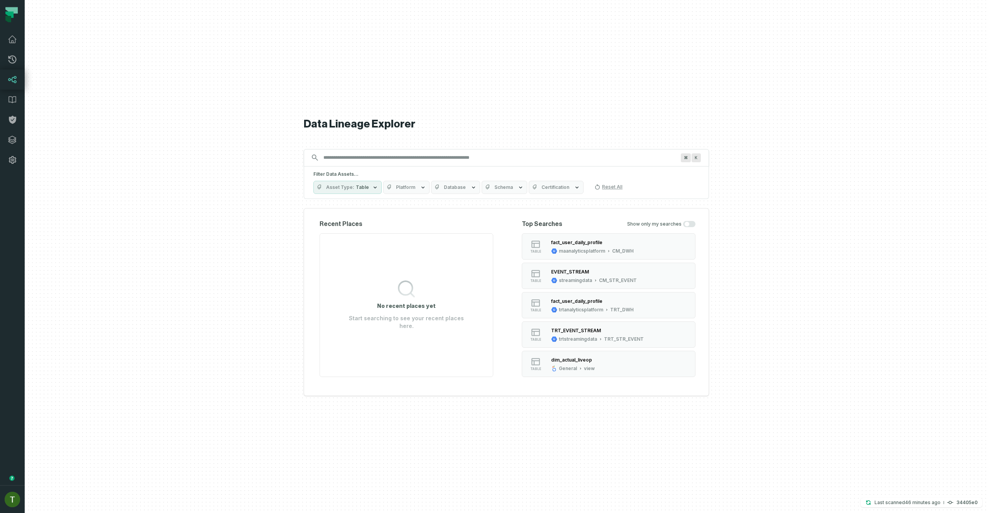
click at [485, 188] on icon "button" at bounding box center [488, 187] width 6 height 6
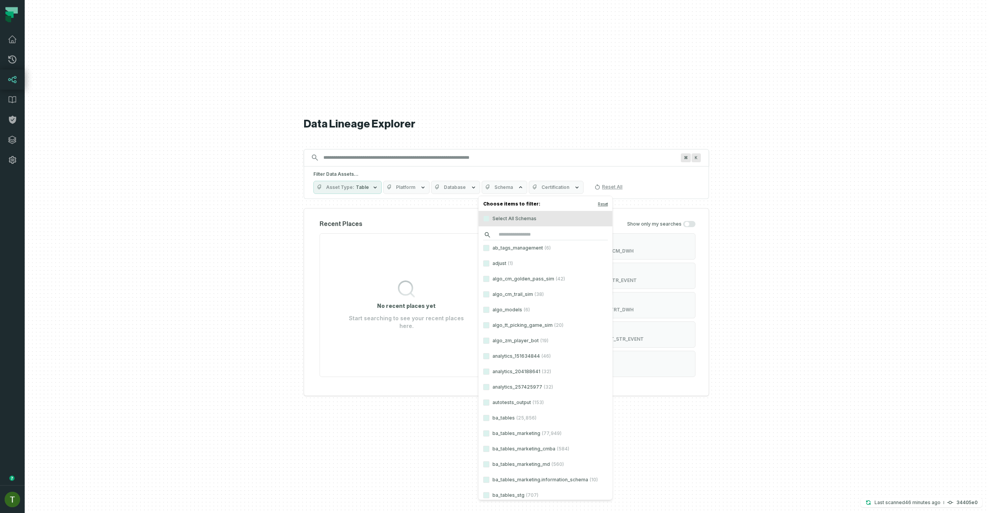
click at [539, 229] on input "search" at bounding box center [545, 234] width 125 height 11
paste input "**********"
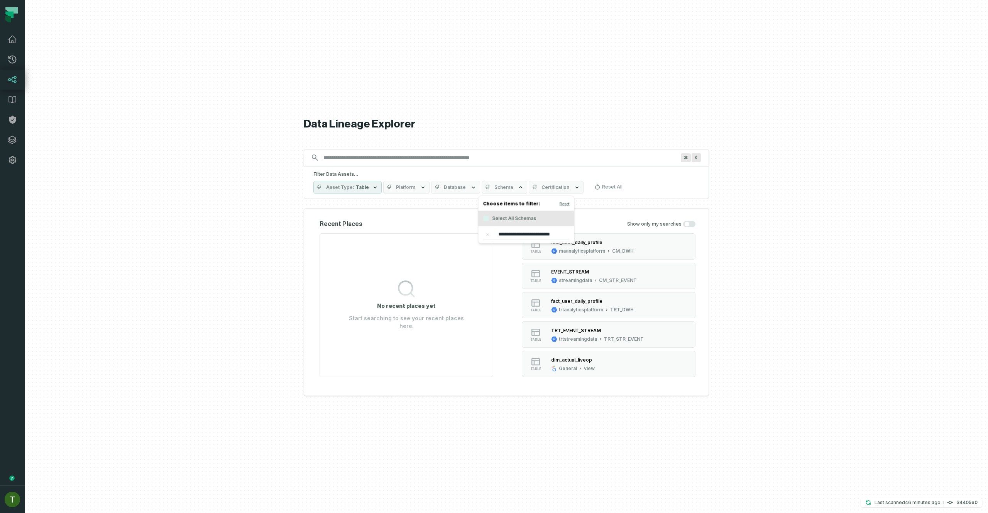
scroll to position [0, 12]
drag, startPoint x: 536, startPoint y: 235, endPoint x: 436, endPoint y: 234, distance: 100.0
click at [457, 235] on body "**********" at bounding box center [494, 256] width 988 height 513
type input "*******"
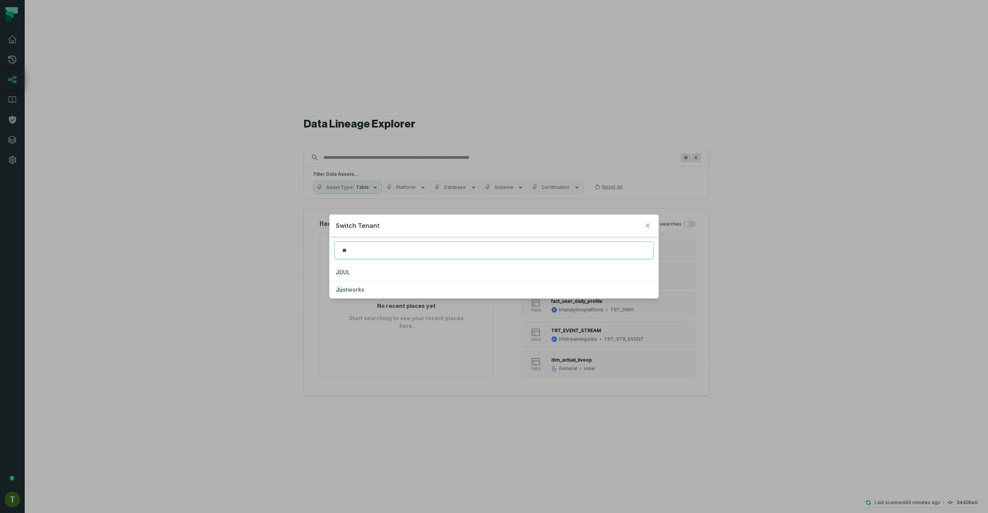
type input "**"
click button "JU UL" at bounding box center [494, 272] width 328 height 17
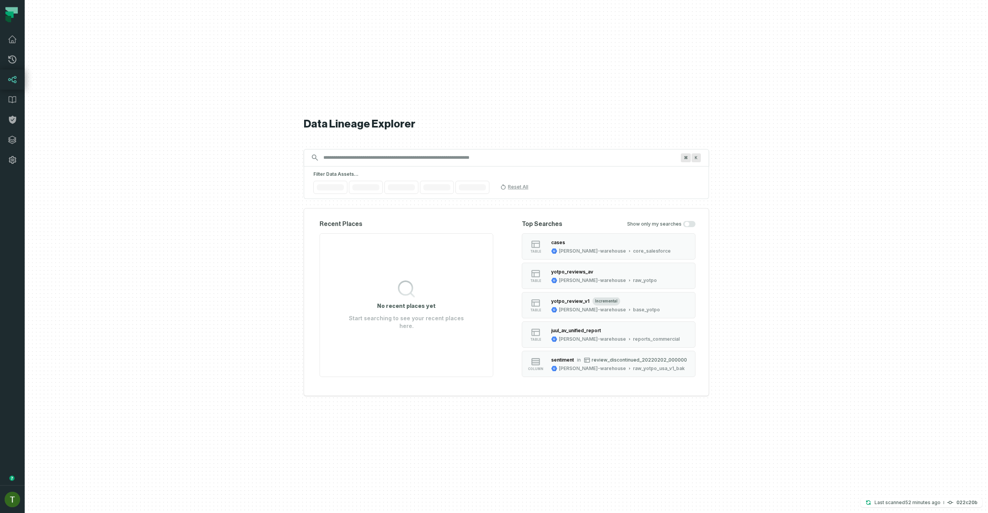
click at [426, 165] on div "⌘ K" at bounding box center [506, 157] width 405 height 17
click at [428, 160] on input "Discovery Provider cmdk menu" at bounding box center [499, 157] width 361 height 12
click at [526, 189] on icon "button" at bounding box center [529, 187] width 6 height 6
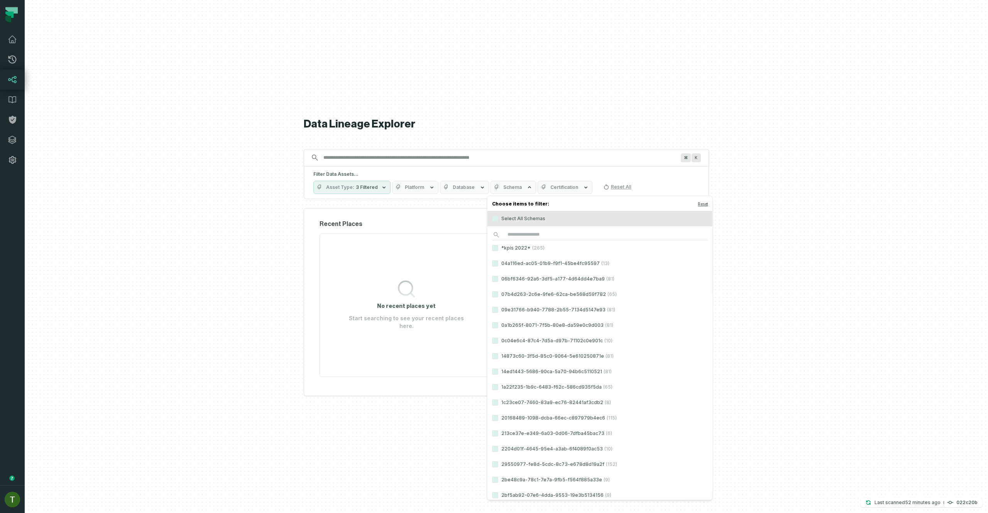
click at [549, 228] on div "Choose items to filter: Reset Select All Schemas *kpis 2022* (265) 04a116ed-ac0…" at bounding box center [600, 348] width 226 height 304
click at [550, 231] on input "search" at bounding box center [600, 234] width 216 height 11
paste input "**********"
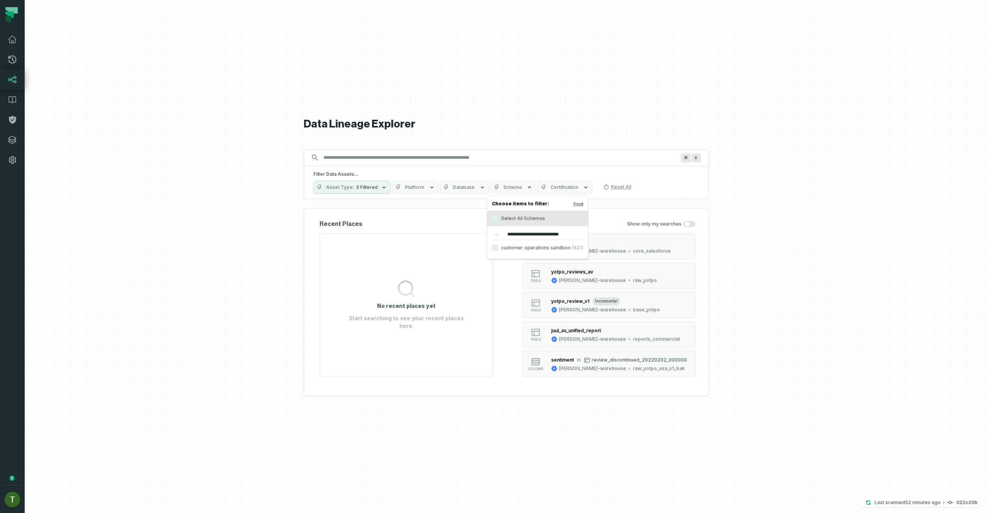
scroll to position [0, 11]
type input "**********"
click at [555, 250] on label "customer operations sandbox (821)" at bounding box center [537, 247] width 101 height 15
click at [498, 250] on button "customer operations sandbox (821)" at bounding box center [495, 248] width 6 height 6
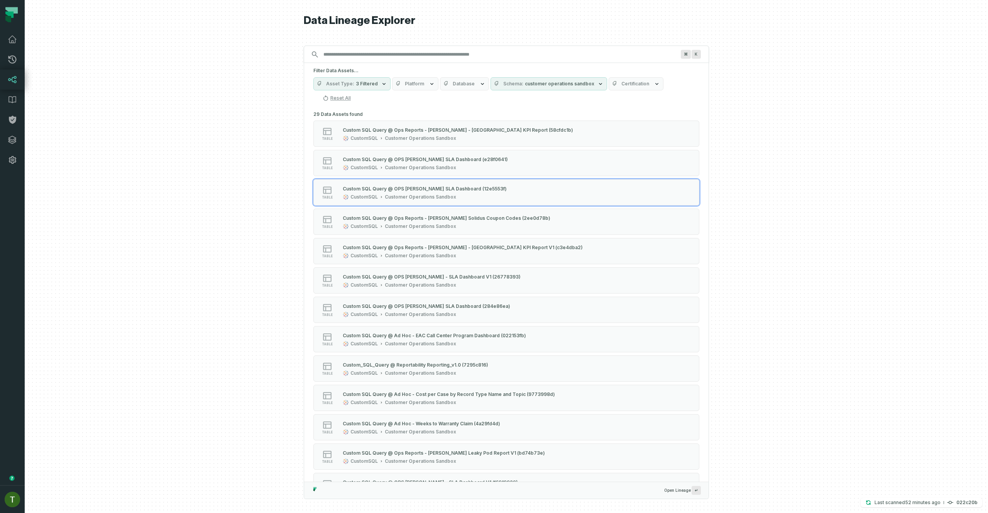
click at [774, 159] on div at bounding box center [506, 256] width 963 height 513
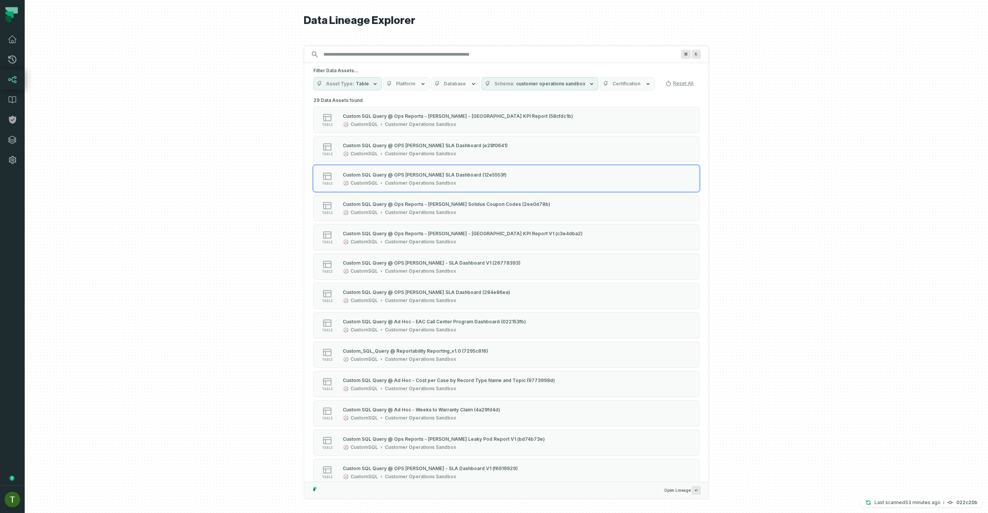
click at [443, 80] on button "Database" at bounding box center [455, 83] width 49 height 13
click at [445, 80] on button "Database" at bounding box center [455, 83] width 49 height 13
click at [455, 44] on div "Data Lineage Explorer Search for assets across the organization ⌘ K Filter Data…" at bounding box center [506, 256] width 405 height 513
click at [358, 87] on button "Asset Type Table" at bounding box center [347, 83] width 68 height 13
click at [358, 84] on span "Table" at bounding box center [362, 84] width 13 height 6
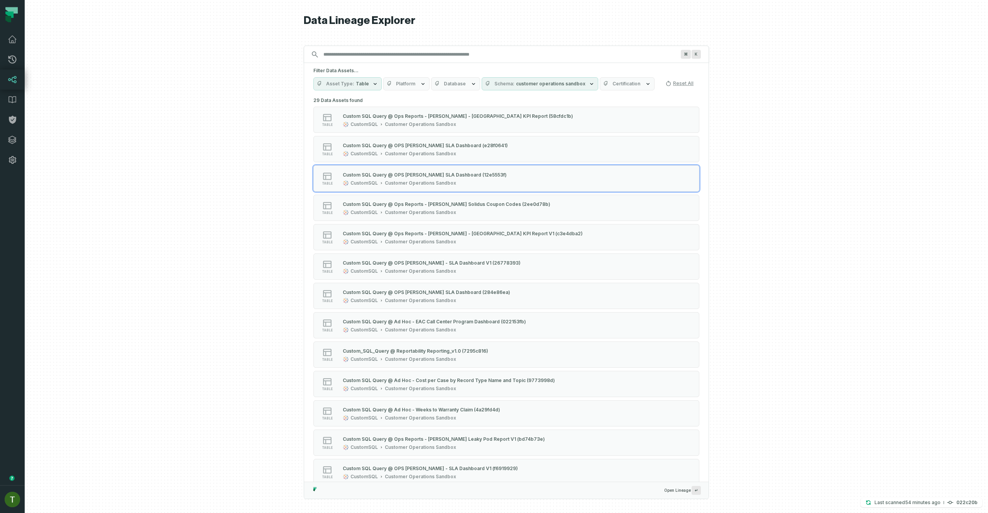
click at [551, 90] on button "Schema customer operations sandbox" at bounding box center [540, 83] width 117 height 13
click at [521, 115] on label "customer operations sandbox (821)" at bounding box center [529, 114] width 101 height 15
click at [489, 115] on button "customer operations sandbox (821)" at bounding box center [486, 115] width 6 height 6
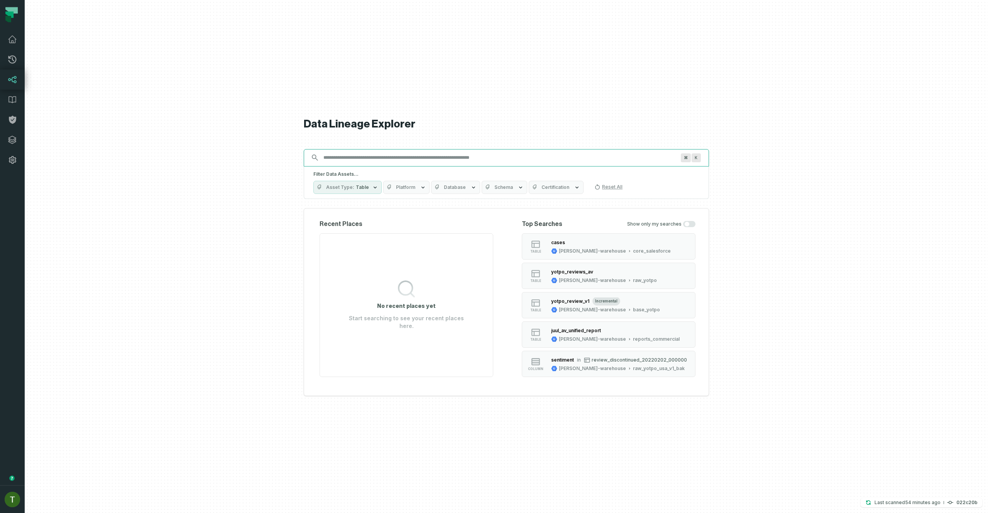
click at [496, 158] on input "Discovery Provider cmdk menu" at bounding box center [499, 157] width 361 height 12
paste input "**********"
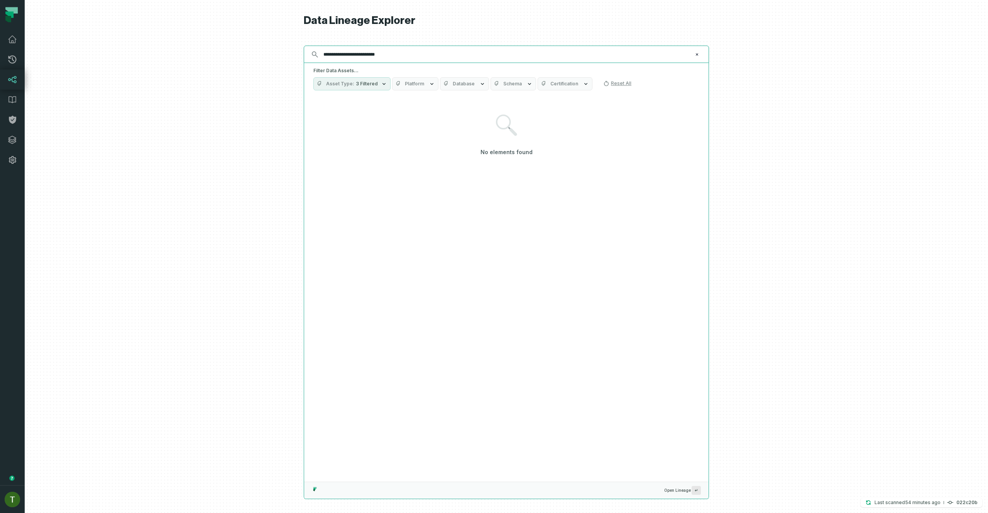
click at [348, 56] on input "**********" at bounding box center [506, 54] width 374 height 12
drag, startPoint x: 372, startPoint y: 53, endPoint x: 245, endPoint y: 51, distance: 127.8
click at [284, 56] on div "**********" at bounding box center [506, 256] width 963 height 513
type input "*******"
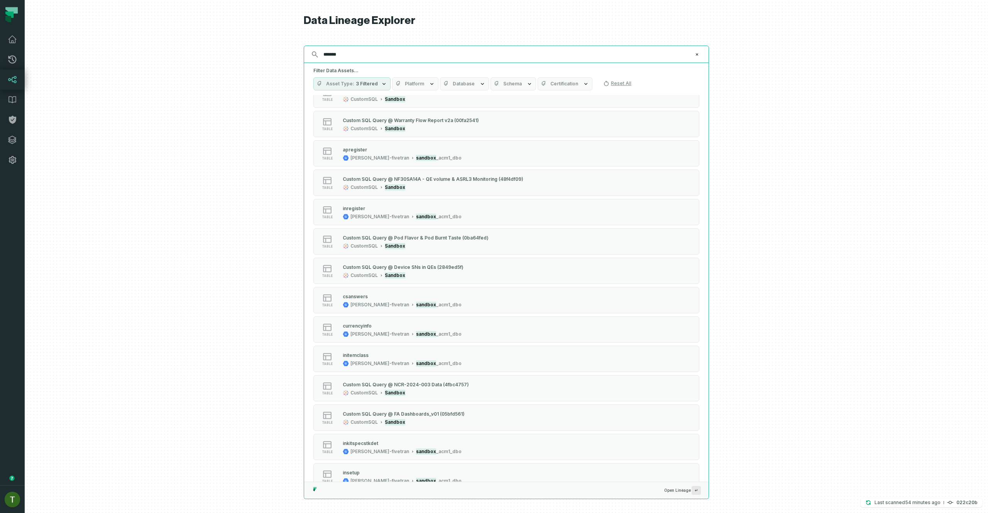
scroll to position [2566, 0]
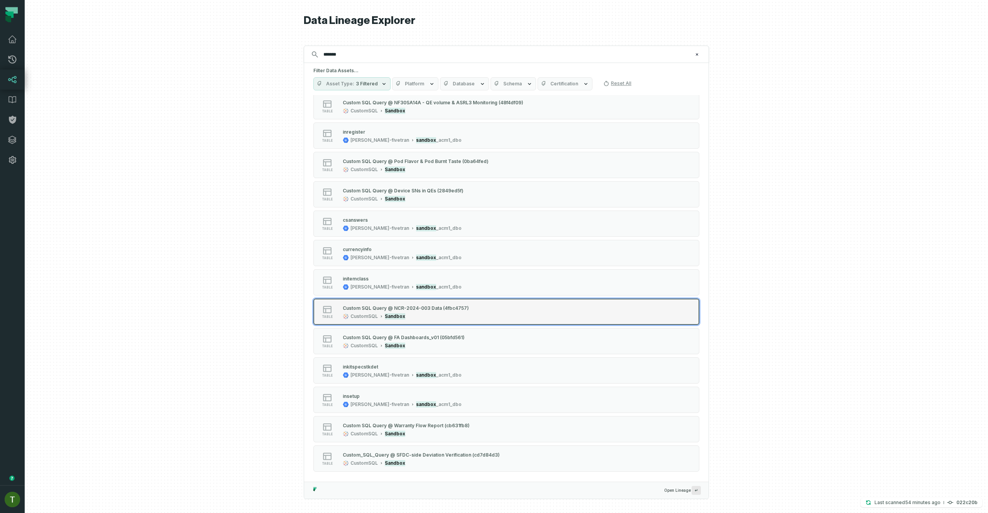
click at [446, 323] on button "table Custom SQL Query @ NCR-2024-003 Data (4fbc4757) CustomSQL Sandbox" at bounding box center [506, 311] width 386 height 26
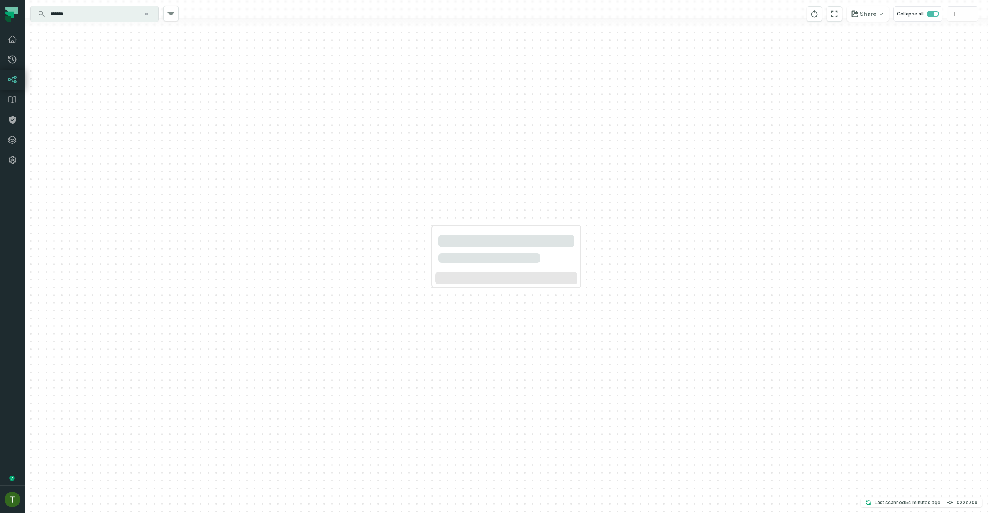
click at [445, 333] on div at bounding box center [506, 256] width 963 height 513
click at [83, 9] on input "*******" at bounding box center [94, 14] width 96 height 12
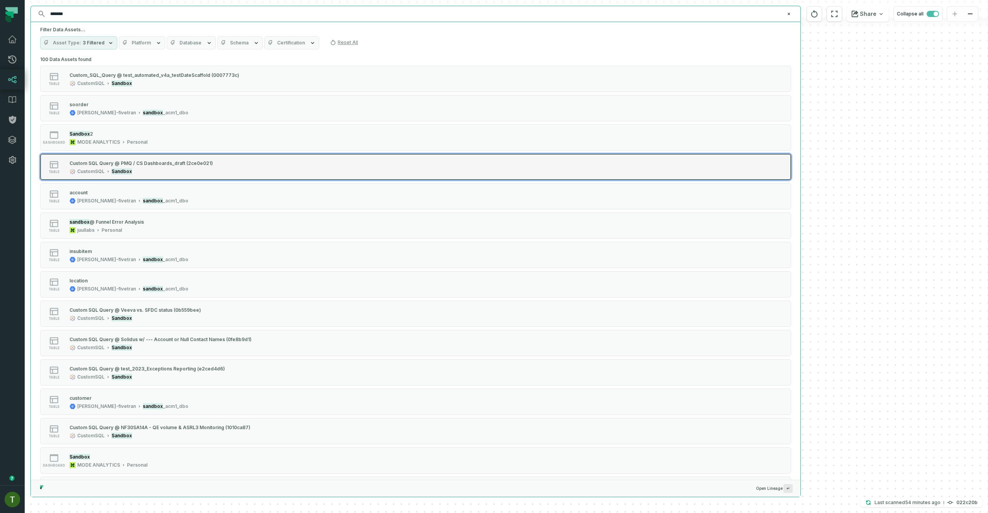
click at [204, 169] on div "CustomSQL Sandbox" at bounding box center [141, 171] width 144 height 6
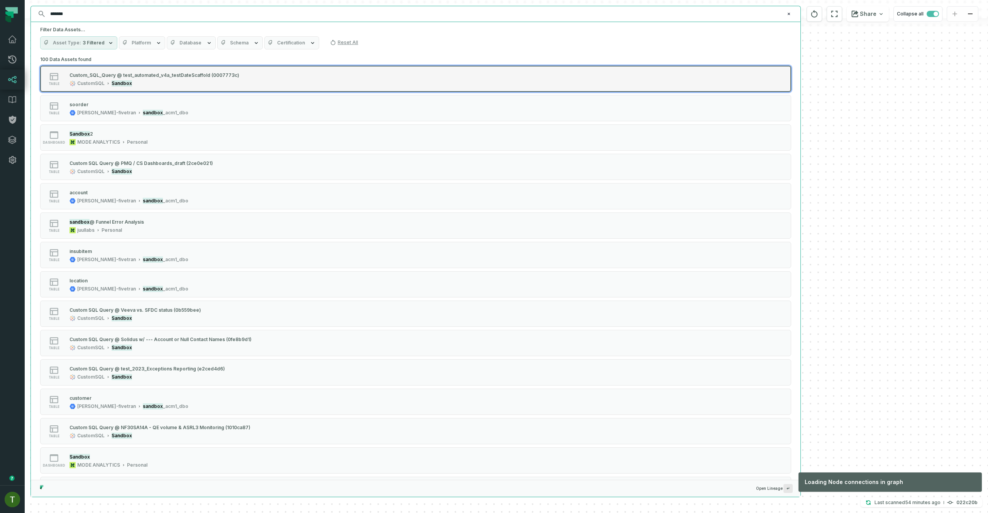
click at [199, 88] on button "table Custom_SQL_Query @ test_automated_v4a_testDateScaffold (0007773c) CustomS…" at bounding box center [415, 79] width 751 height 26
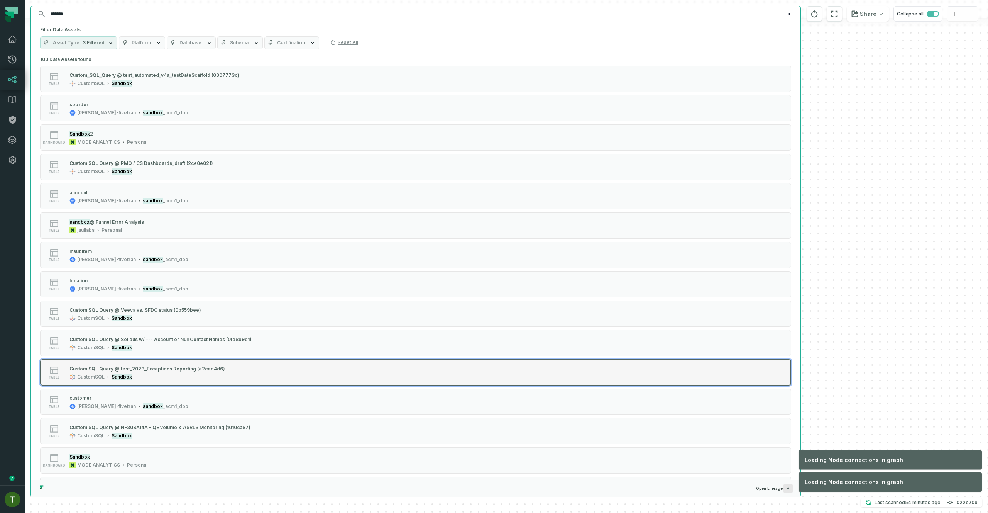
click at [201, 366] on div "Custom SQL Query @ test_2023_Exceptions Reporting (e2ced4d6)" at bounding box center [147, 369] width 156 height 6
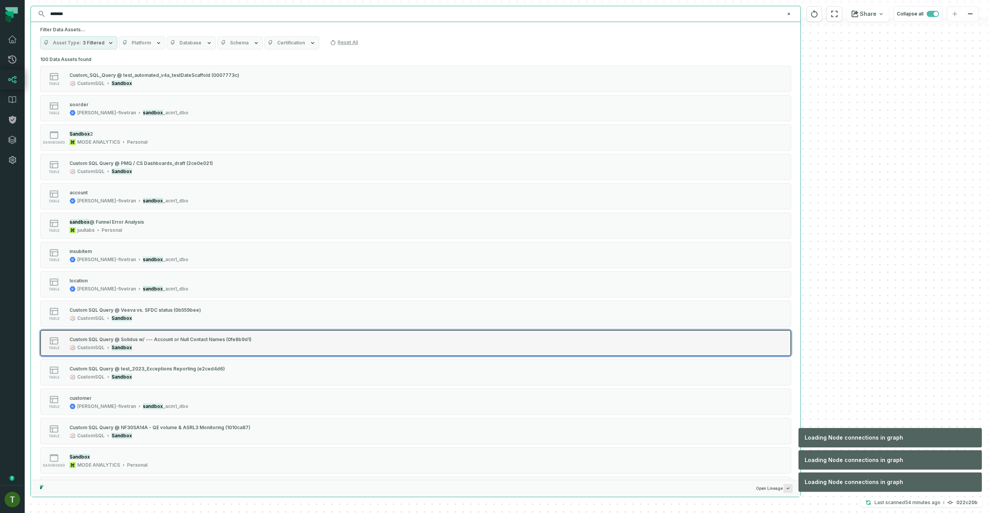
click at [202, 338] on div "Custom SQL Query @ Solidus w/ --- Account or Null Contact Names (0fe8b9d1)" at bounding box center [160, 339] width 182 height 6
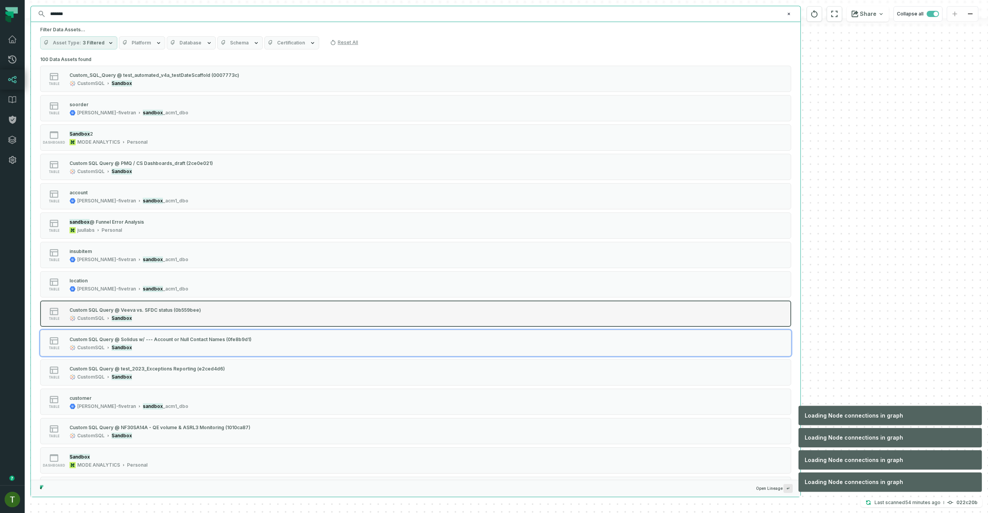
click at [201, 312] on div "table Custom SQL Query @ Veeva vs. SFDC status (0b559bee) CustomSQL Sandbox" at bounding box center [138, 313] width 193 height 15
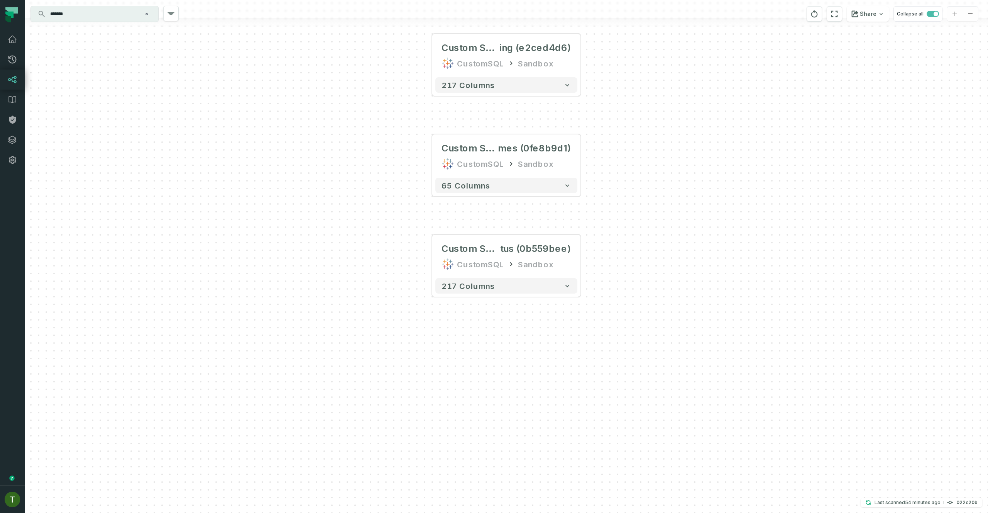
click at [100, 17] on input "*******" at bounding box center [94, 14] width 96 height 12
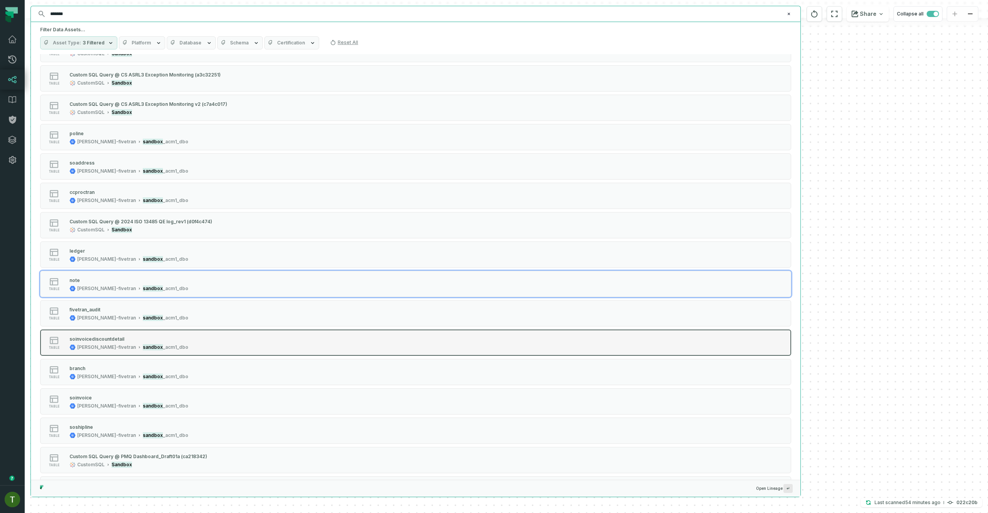
scroll to position [1436, 0]
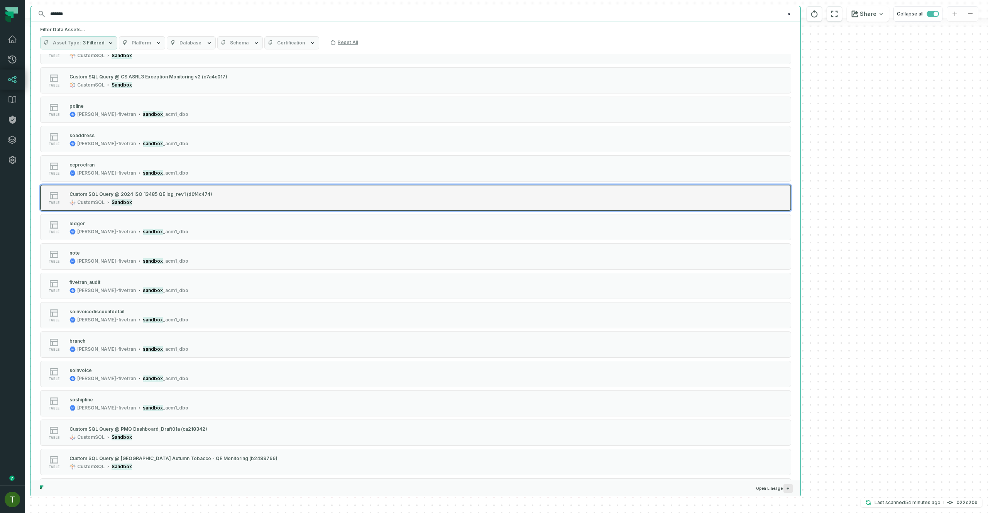
click at [199, 198] on div "Custom SQL Query @ 2024 ISO 13485 QE log_rev1 (d0f4c474) CustomSQL Sandbox" at bounding box center [140, 197] width 149 height 15
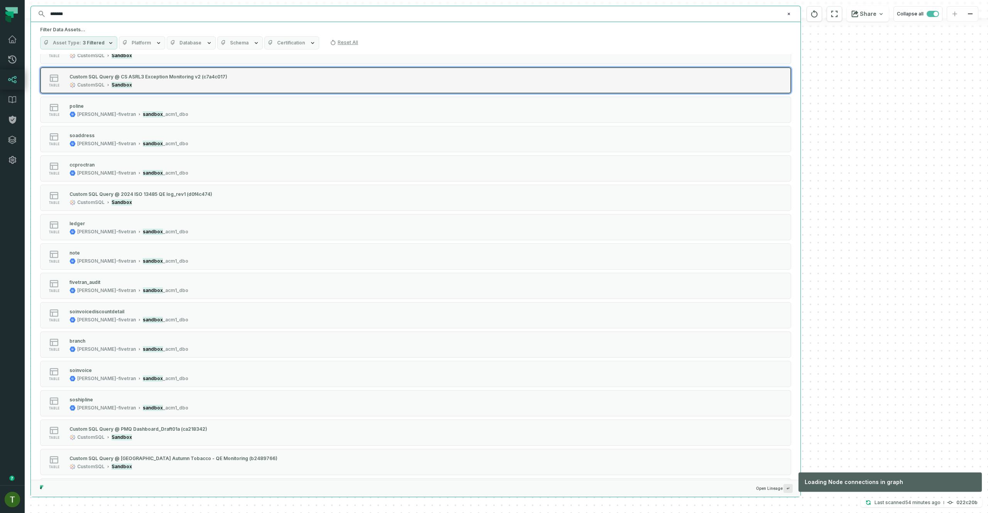
click at [183, 75] on div "Custom SQL Query @ CS ASRL3 Exception Monitoring v2 (c7a4c017)" at bounding box center [148, 77] width 158 height 6
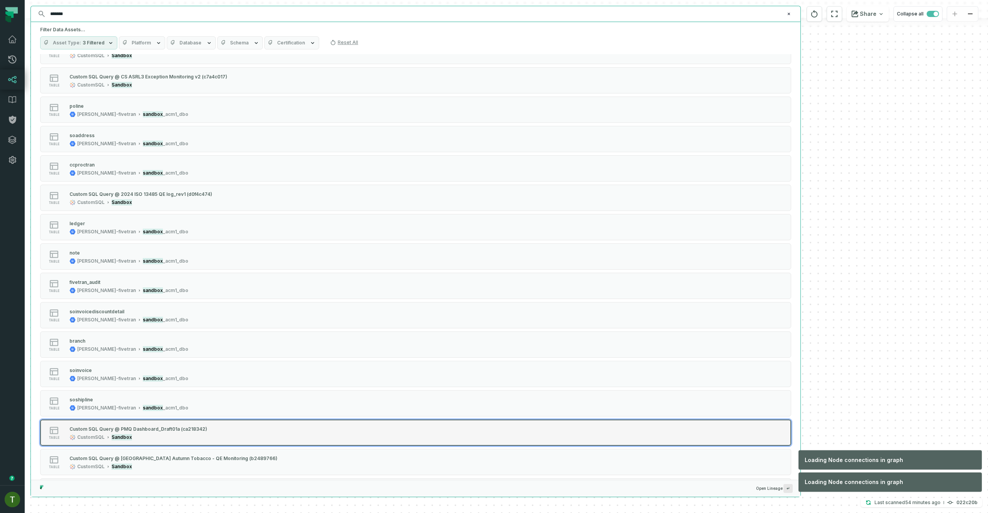
click at [201, 432] on div "Custom SQL Query @ PMQ Dashboard_Draft01a (ca218342)" at bounding box center [138, 429] width 138 height 8
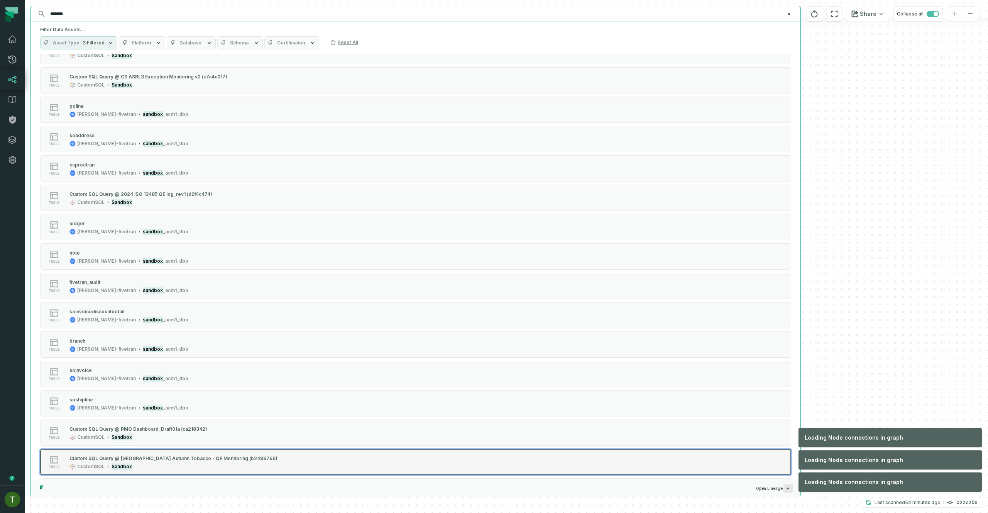
click at [202, 458] on div "Custom SQL Query @ [GEOGRAPHIC_DATA] Autumn Tobacco - QE Monitoring (b2489766)" at bounding box center [173, 458] width 208 height 6
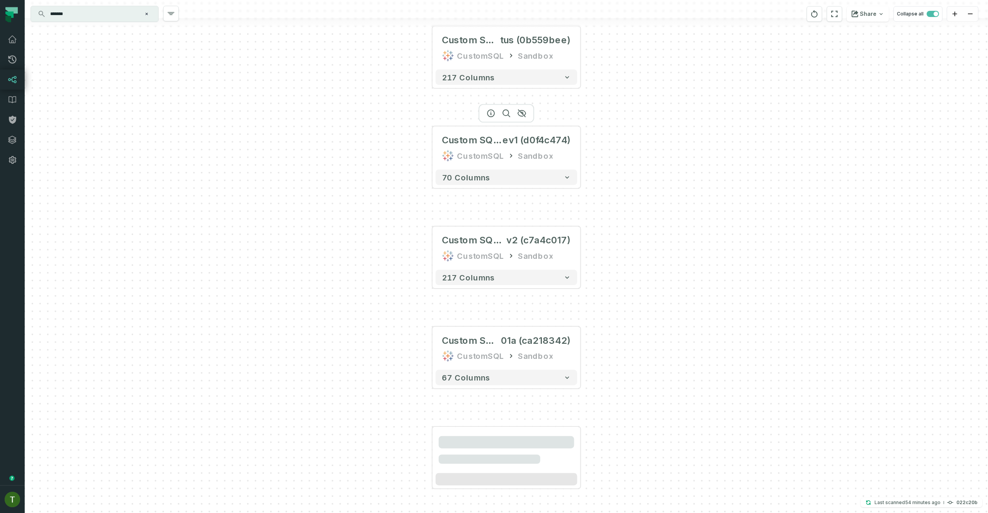
click at [584, 154] on div "+ Custom SQL Query @ NCR-2024-003 Da ta (4fbc4757) CustomSQL Sandbox 71 columns…" at bounding box center [506, 256] width 963 height 513
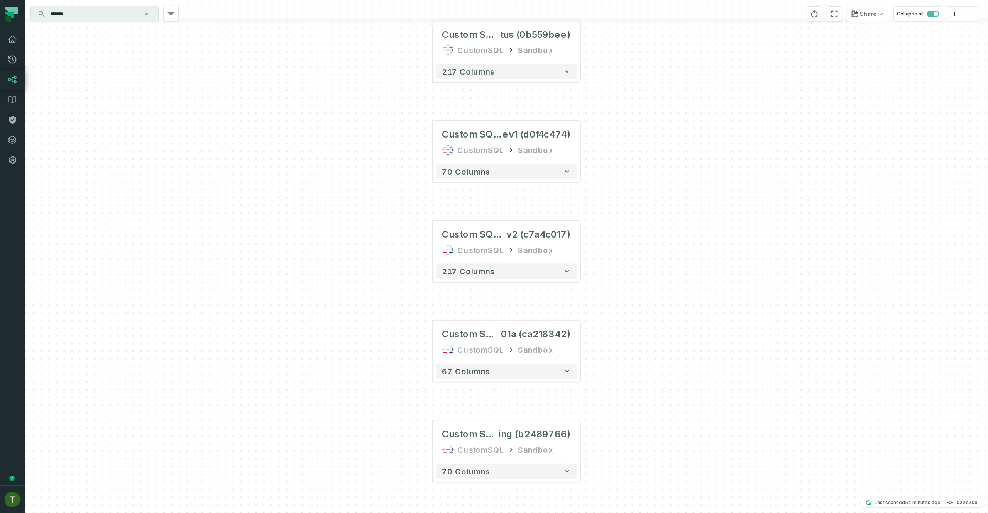
click at [582, 137] on div "+ Custom SQL Query @ NCR-2024-003 Da ta (4fbc4757) CustomSQL Sandbox 71 columns…" at bounding box center [506, 256] width 963 height 513
click at [580, 142] on div "+ Custom SQL Query @ NCR-2024-003 Da ta (4fbc4757) CustomSQL Sandbox 71 columns…" at bounding box center [506, 256] width 963 height 513
click at [579, 143] on button "+" at bounding box center [581, 142] width 14 height 14
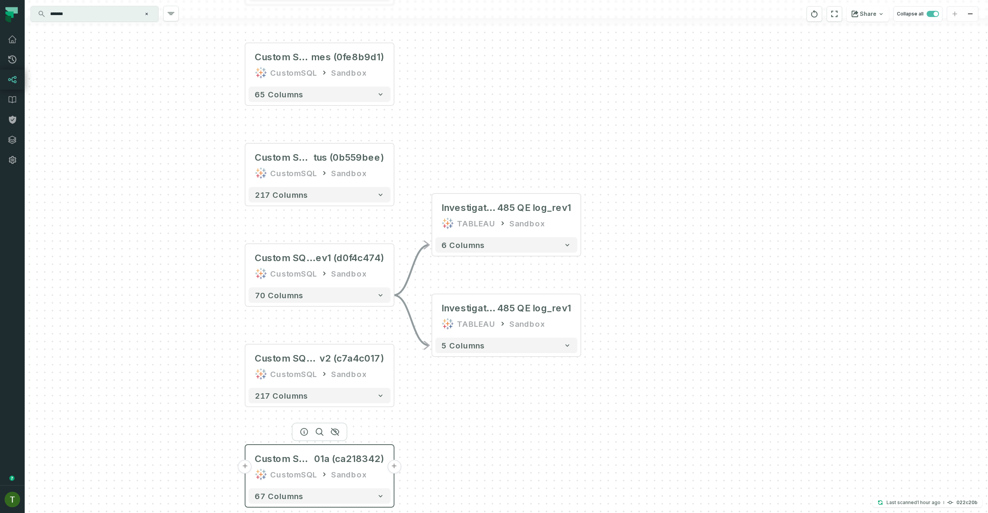
click at [391, 468] on button "+" at bounding box center [394, 466] width 14 height 14
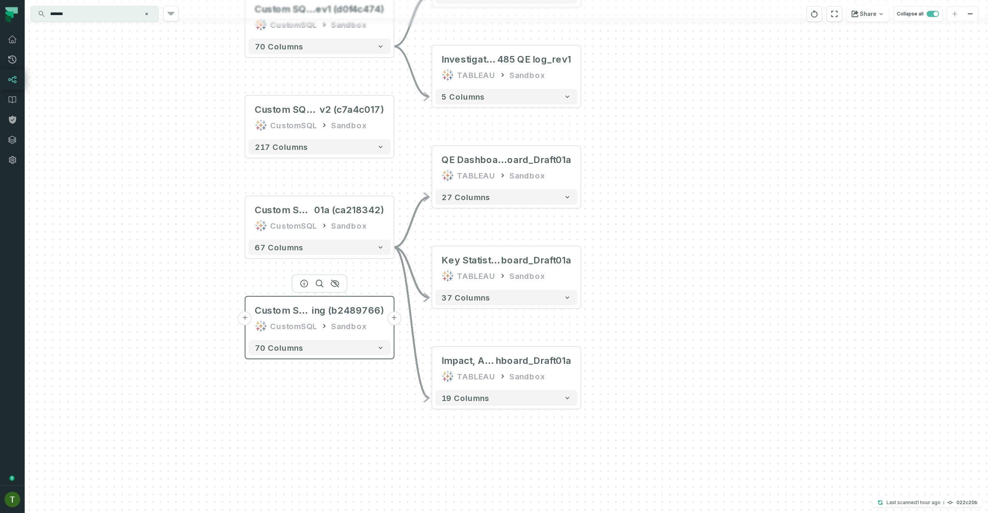
click at [391, 321] on button "+" at bounding box center [394, 318] width 14 height 14
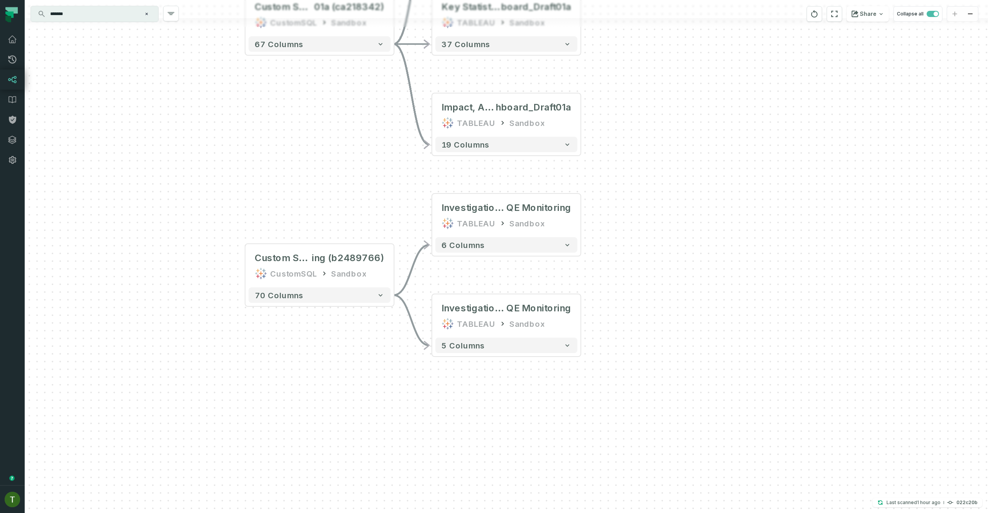
click at [59, 18] on input "*******" at bounding box center [94, 14] width 96 height 12
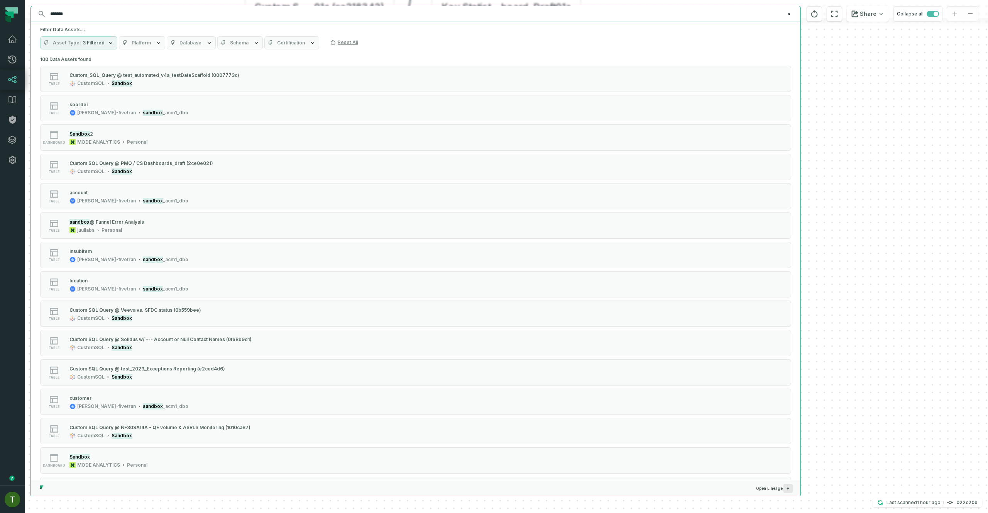
paste input "**********"
type input "**********"
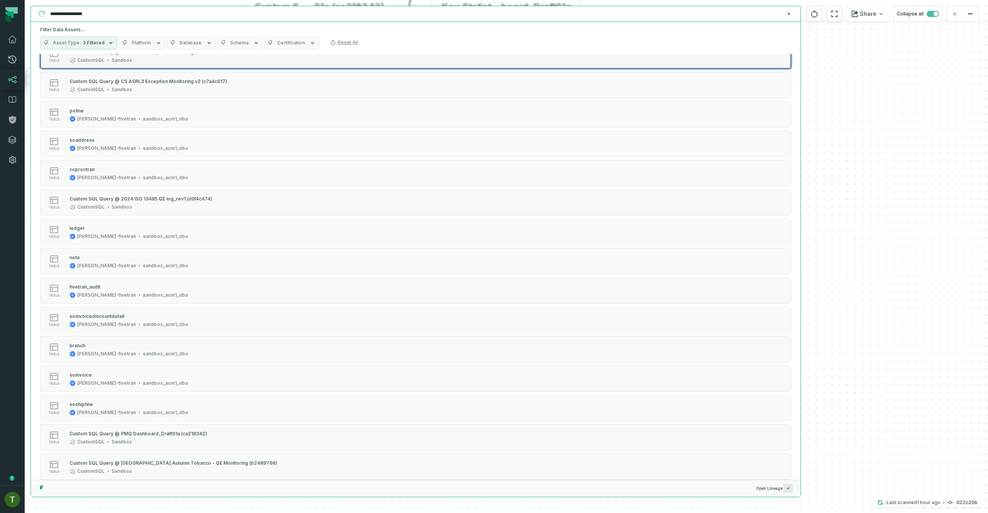
scroll to position [0, 0]
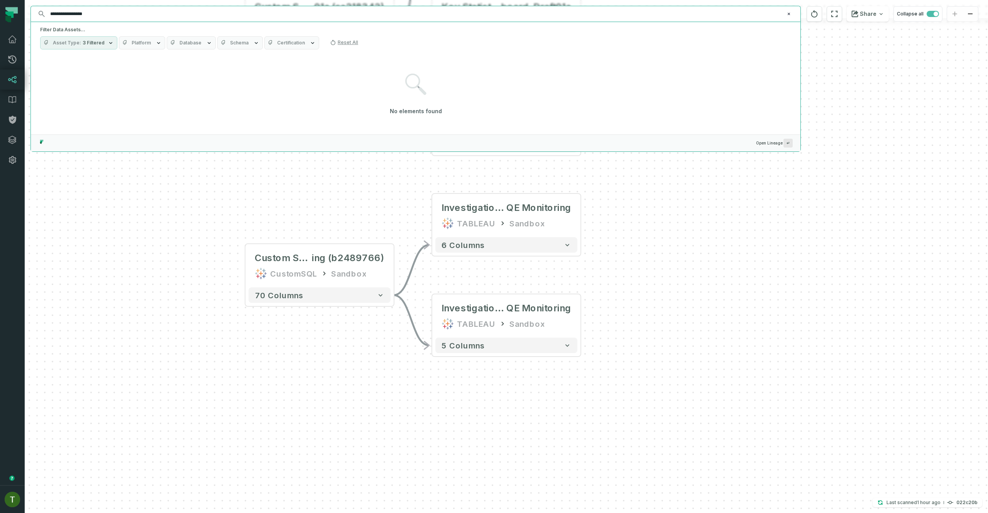
click at [89, 18] on input "**********" at bounding box center [415, 14] width 739 height 12
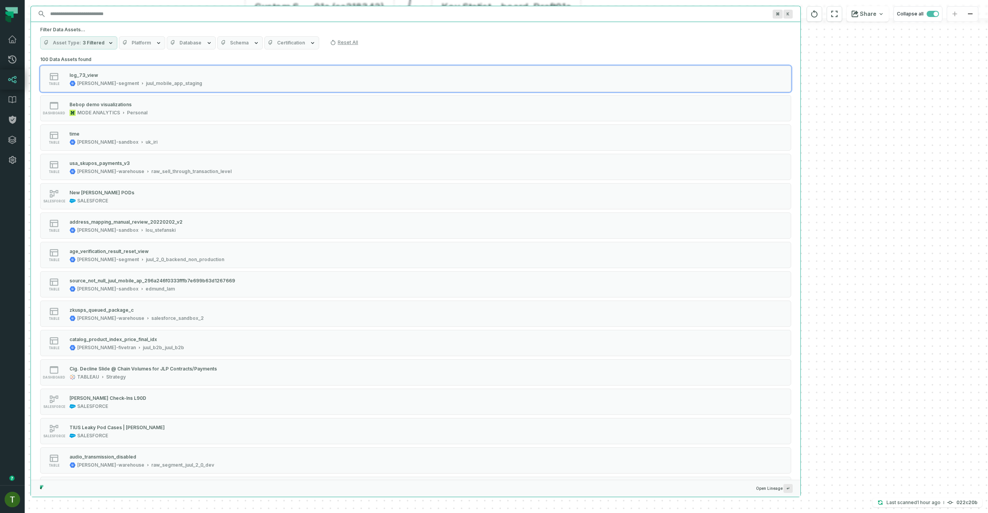
click at [242, 42] on span "Schema" at bounding box center [239, 43] width 19 height 6
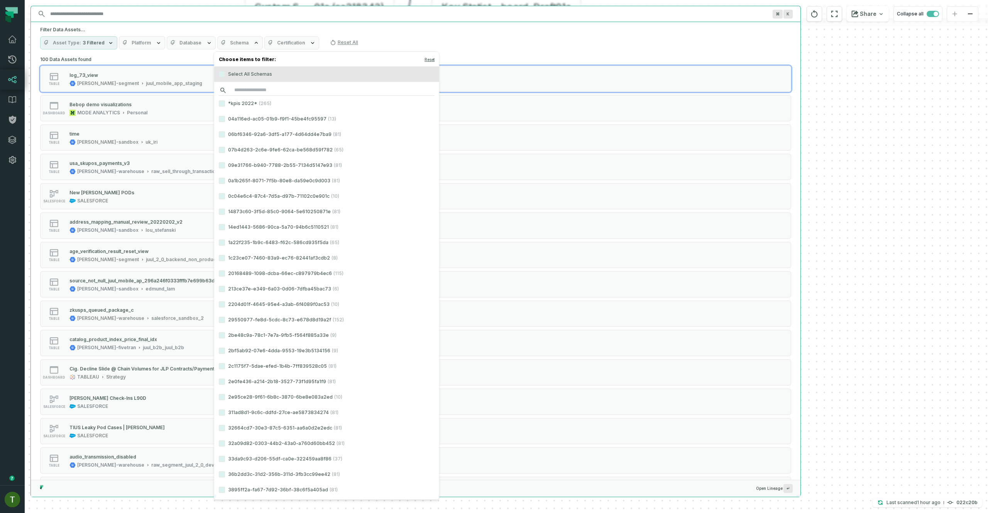
click at [264, 86] on input "search" at bounding box center [327, 90] width 216 height 11
paste input "**********"
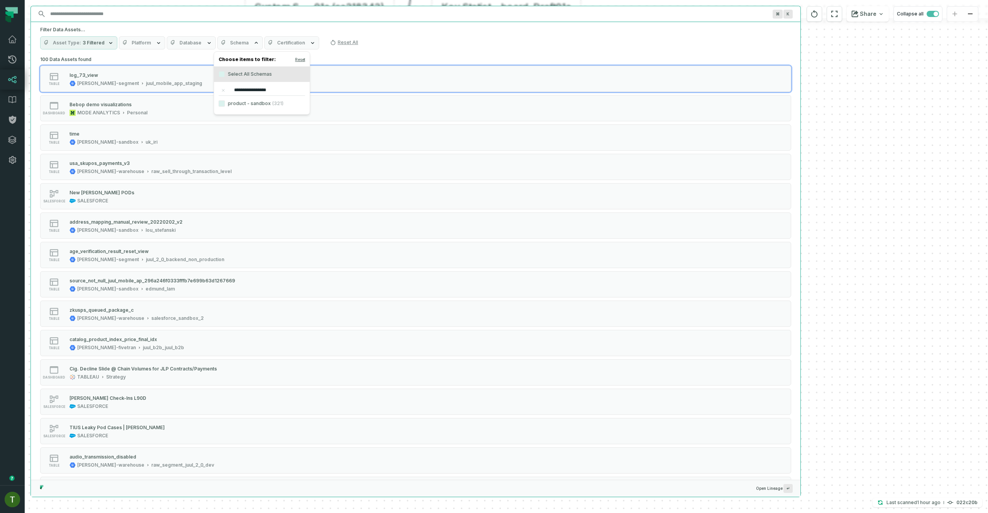
type input "**********"
click at [274, 98] on label "product - sandbox (321)" at bounding box center [262, 103] width 96 height 15
click at [225, 100] on button "product - sandbox (321)" at bounding box center [222, 103] width 6 height 6
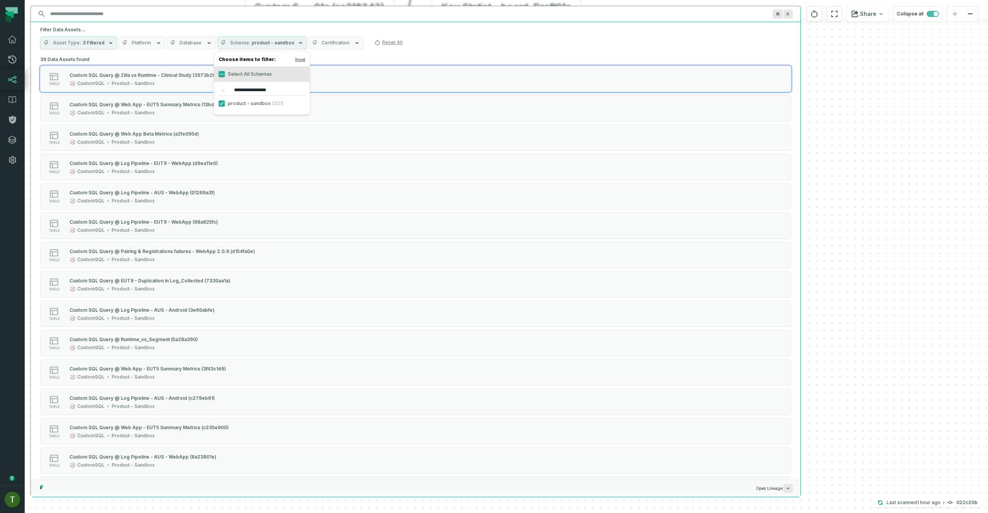
click at [474, 36] on div "Asset Type 3 Filtered Platform Database Schema product - sandbox Certification …" at bounding box center [415, 42] width 751 height 13
click at [250, 39] on button "Schema product - sandbox" at bounding box center [253, 42] width 90 height 13
click at [241, 75] on label "product - sandbox (321)" at bounding box center [253, 73] width 96 height 15
click at [216, 75] on button "product - sandbox (321)" at bounding box center [213, 74] width 6 height 6
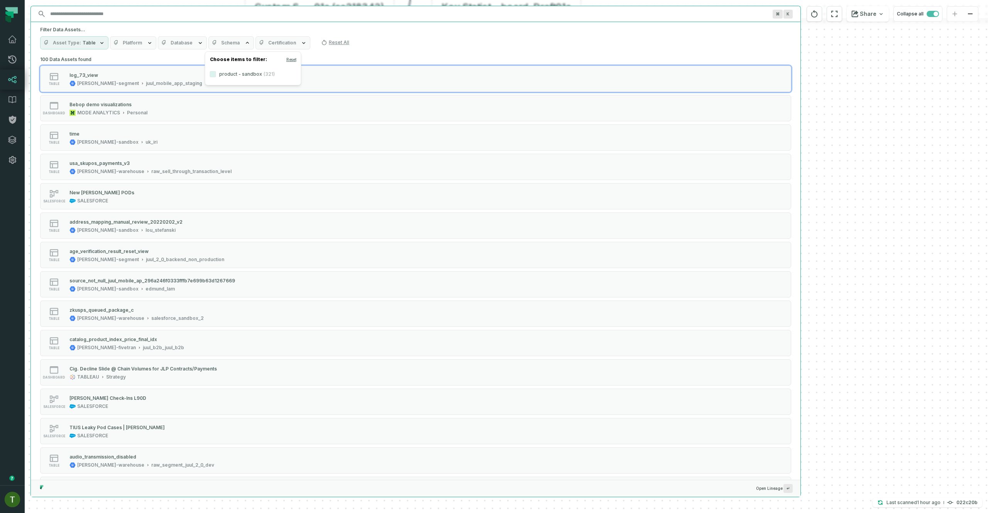
click at [366, 50] on div "Filter Data Assets... Asset Type Table Platform Database Schema Certification R…" at bounding box center [416, 38] width 770 height 32
